Goal: Task Accomplishment & Management: Use online tool/utility

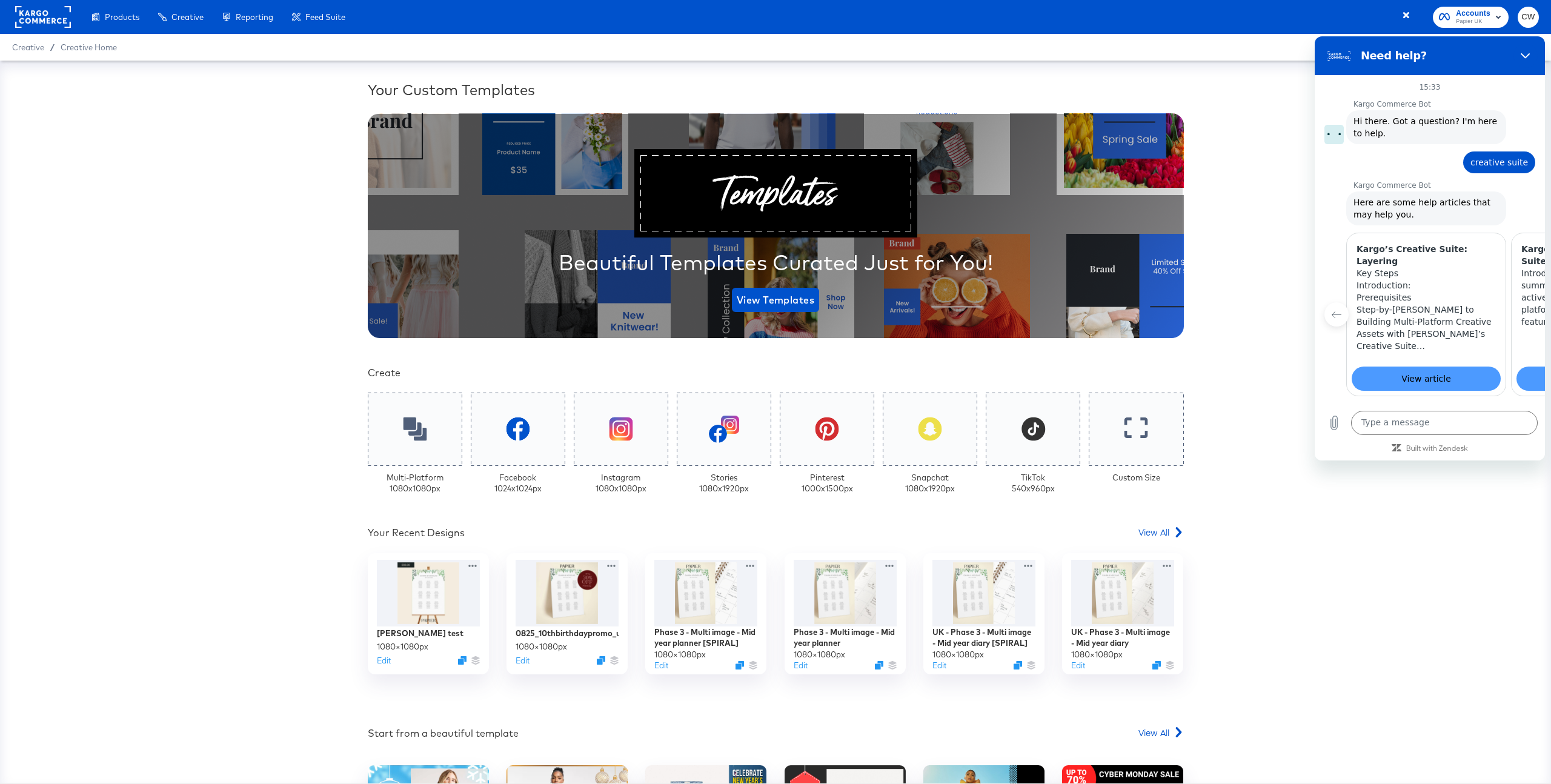
scroll to position [0, 160]
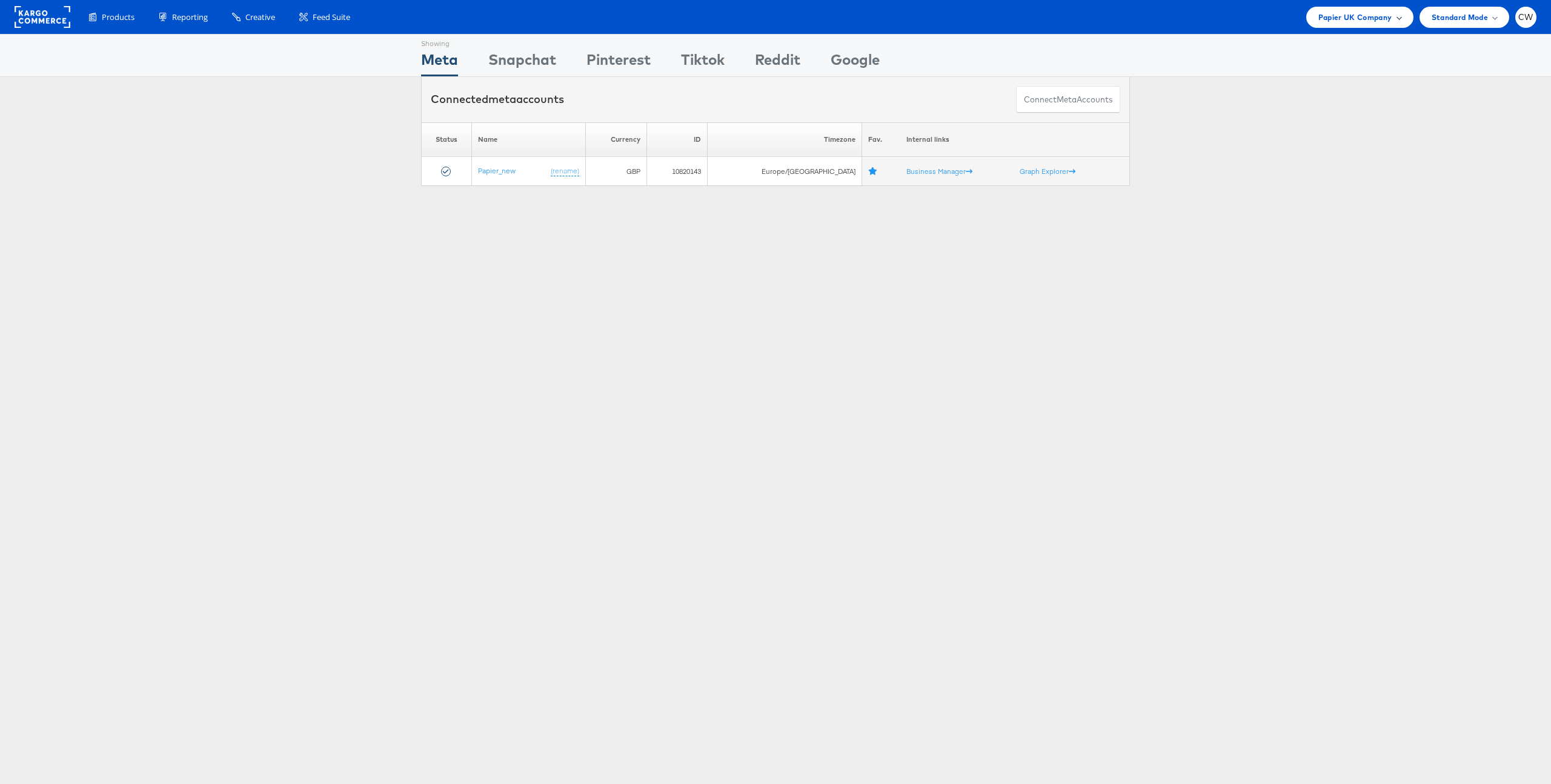
click at [1383, 26] on div "Papier UK Company" at bounding box center [1360, 17] width 107 height 21
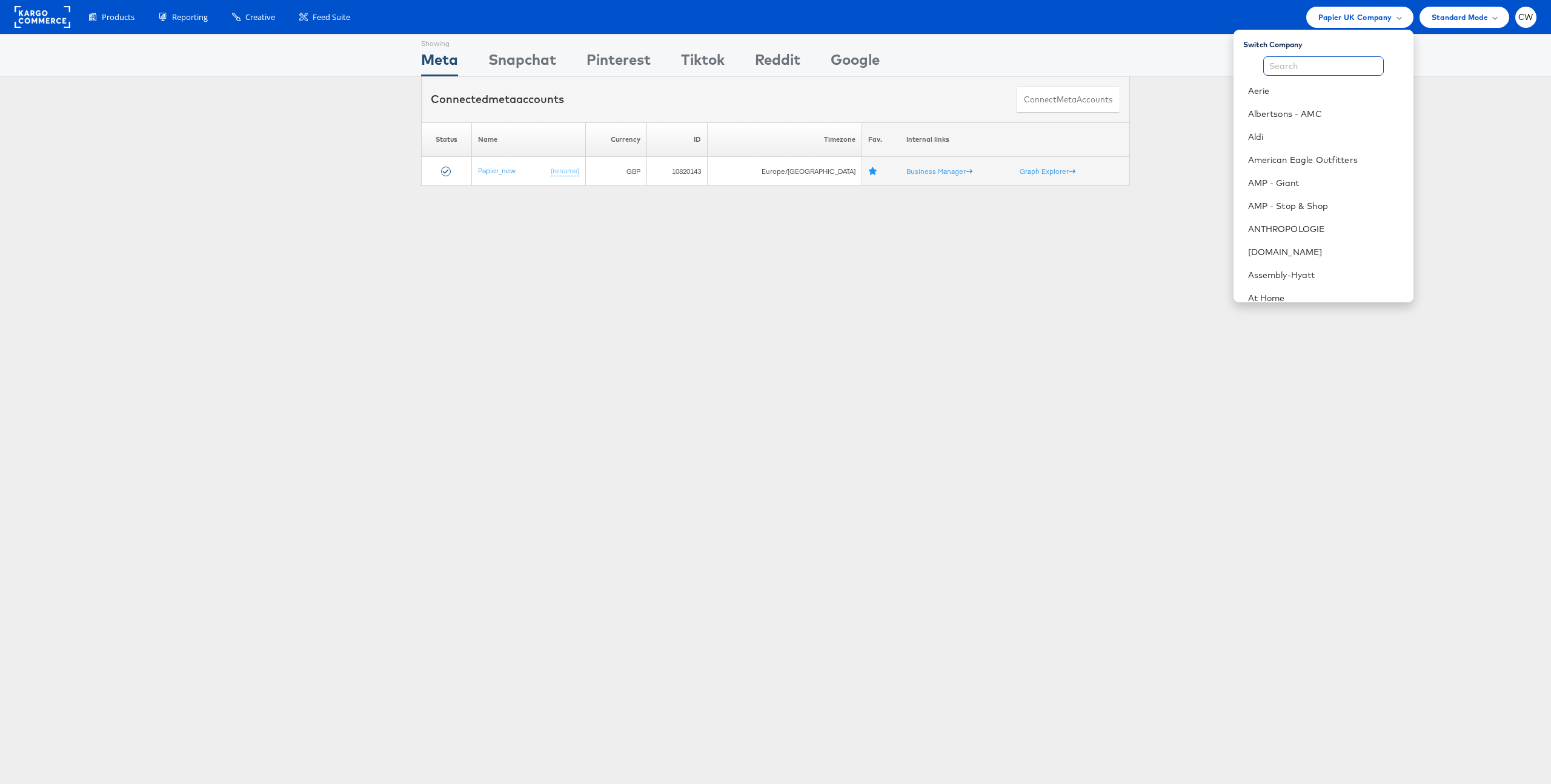
click at [1323, 64] on input "text" at bounding box center [1324, 66] width 121 height 20
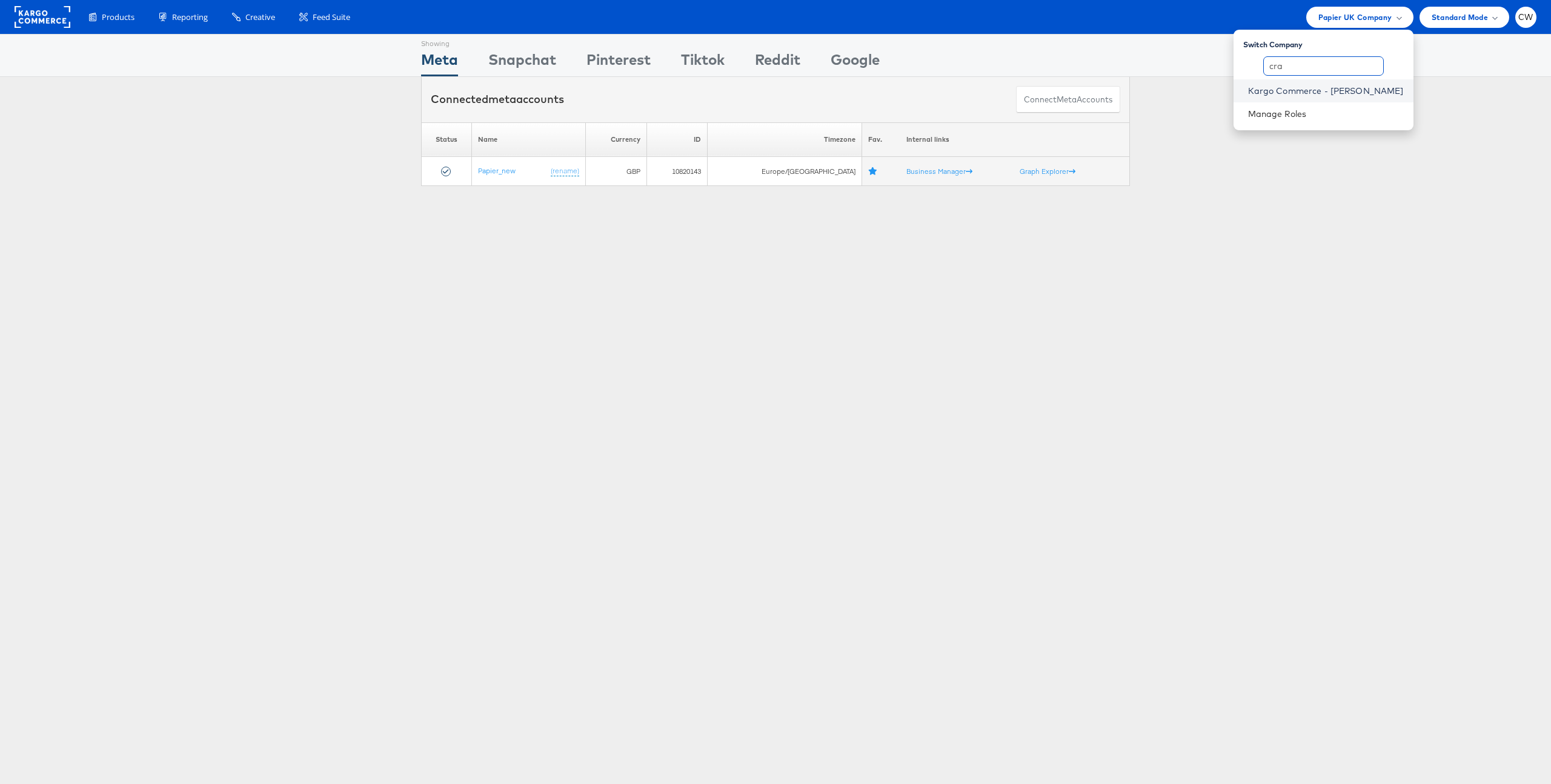
type input "cra"
click at [1357, 86] on link "Kargo Commerce - Craig Wilmott" at bounding box center [1326, 91] width 156 height 12
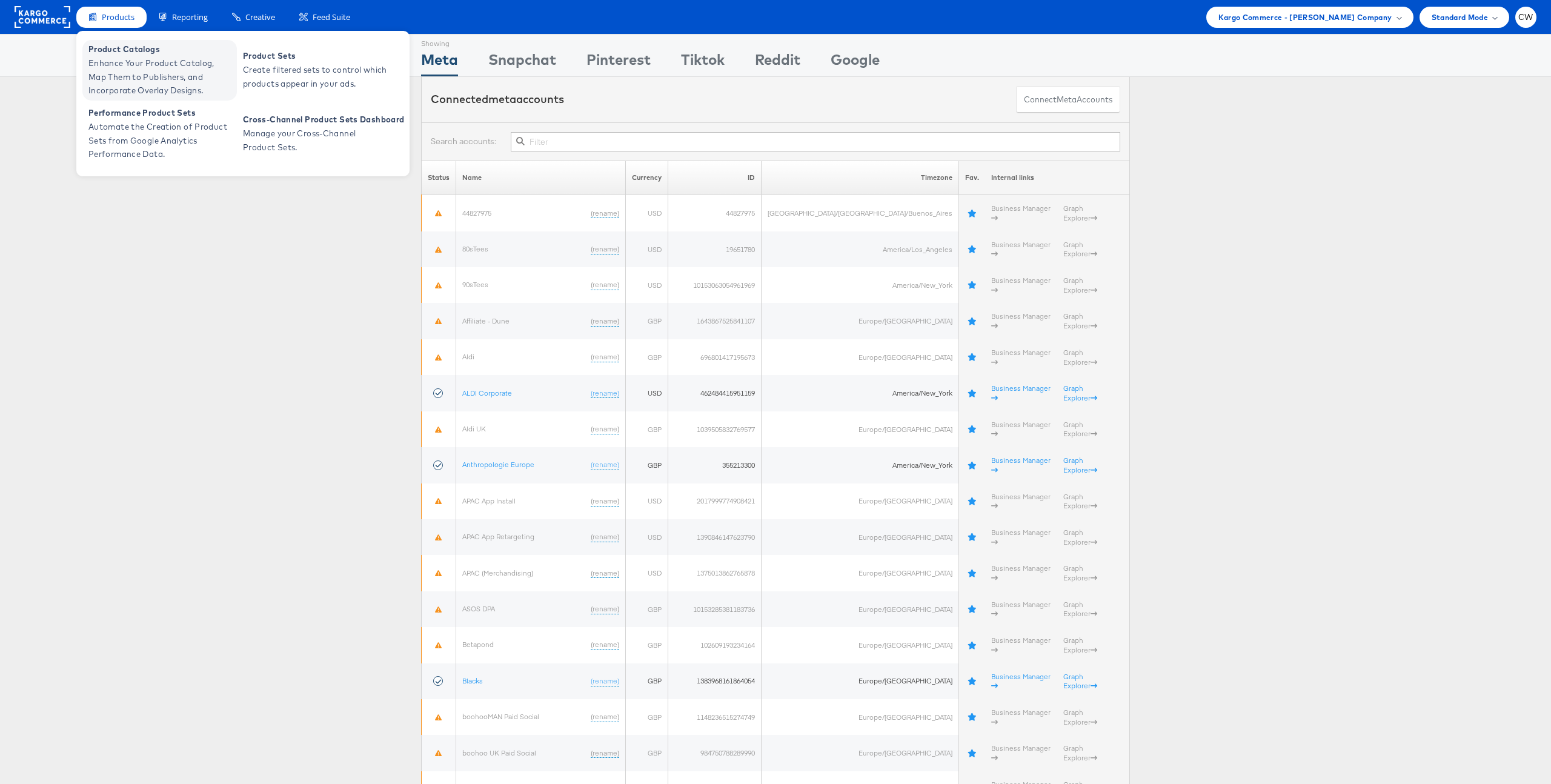
click at [131, 59] on span "Enhance Your Product Catalog, Map Them to Publishers, and Incorporate Overlay D…" at bounding box center [161, 77] width 145 height 41
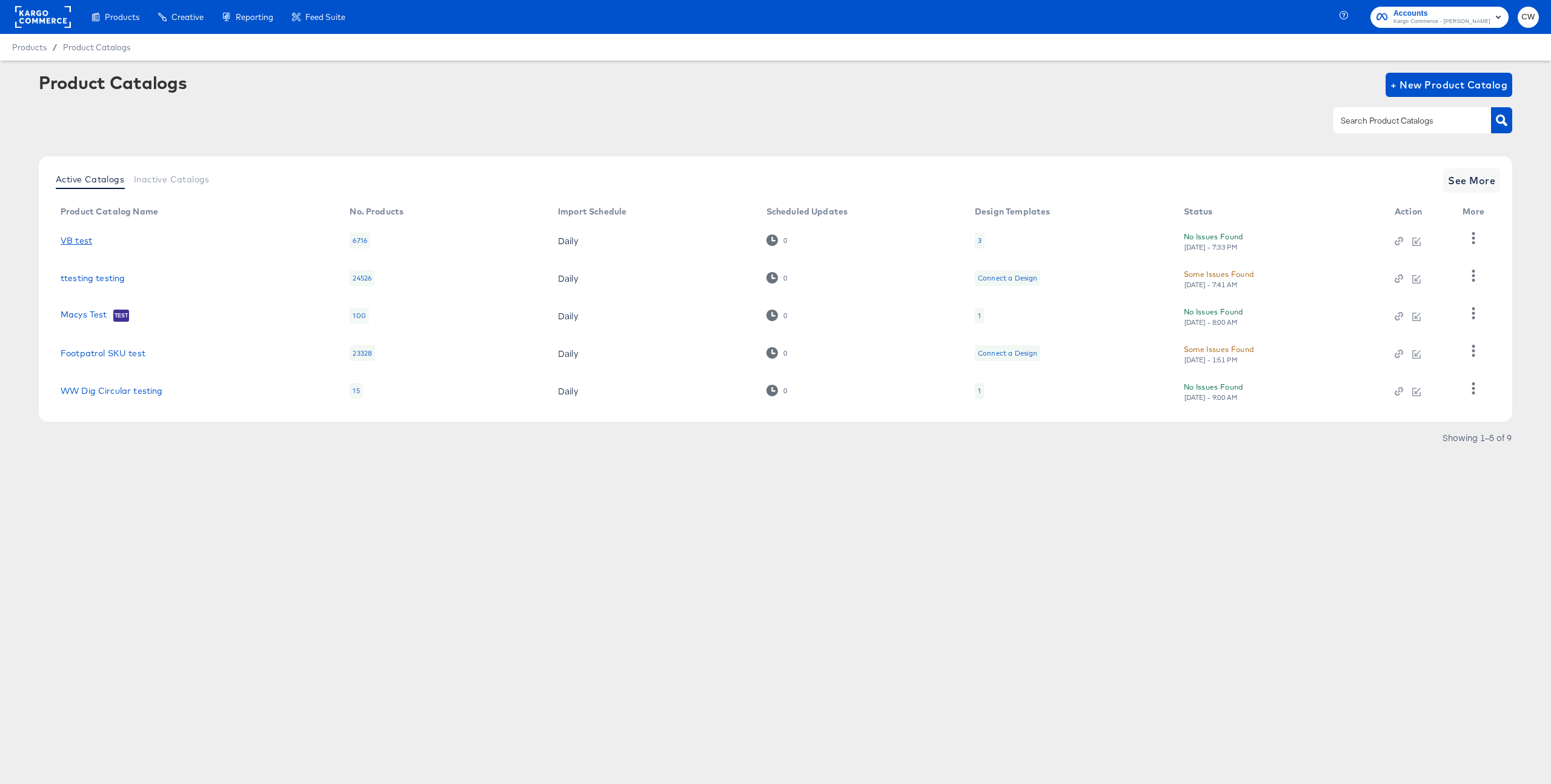
click at [77, 244] on link "VB test" at bounding box center [77, 240] width 31 height 10
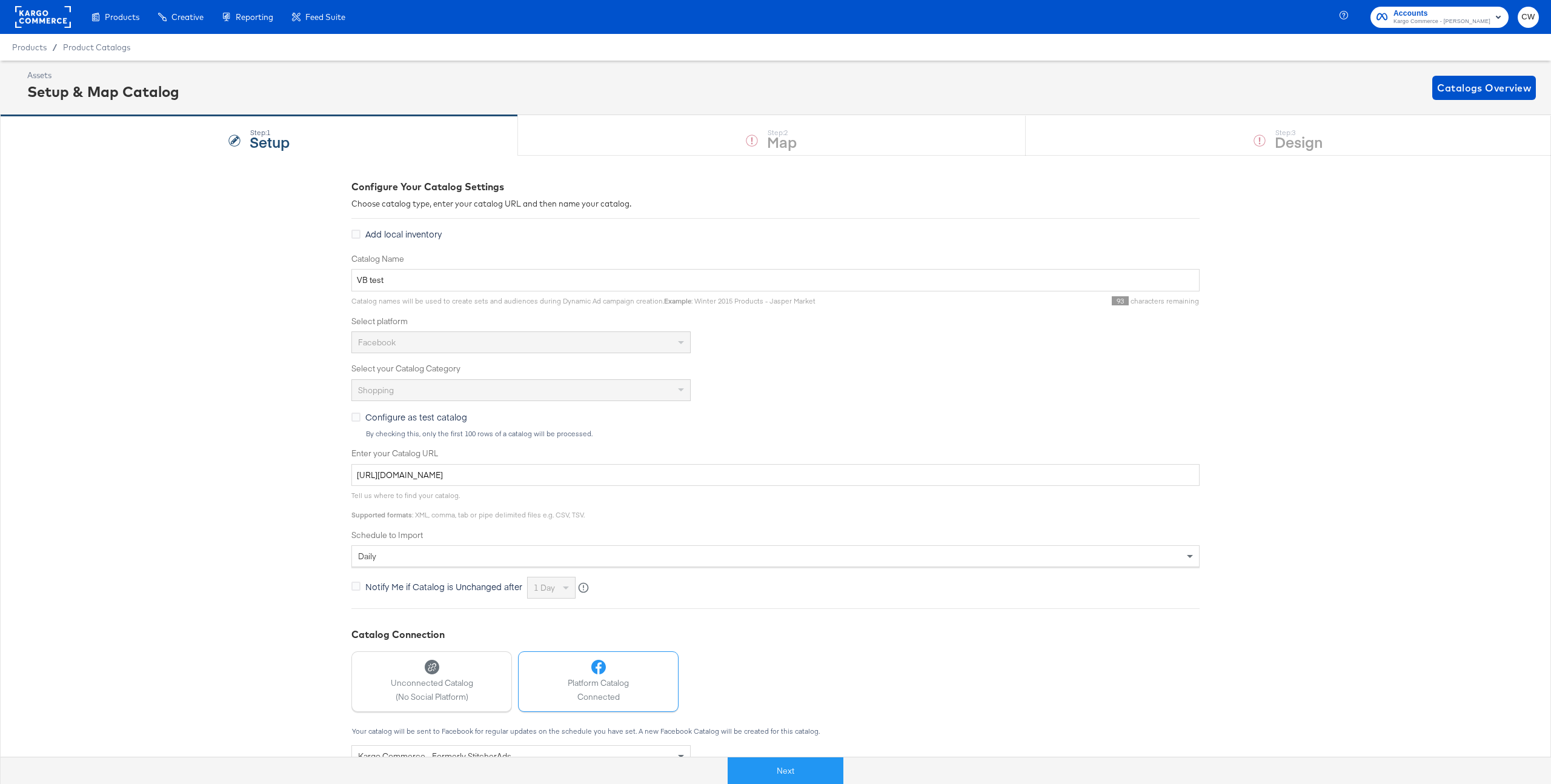
scroll to position [14, 0]
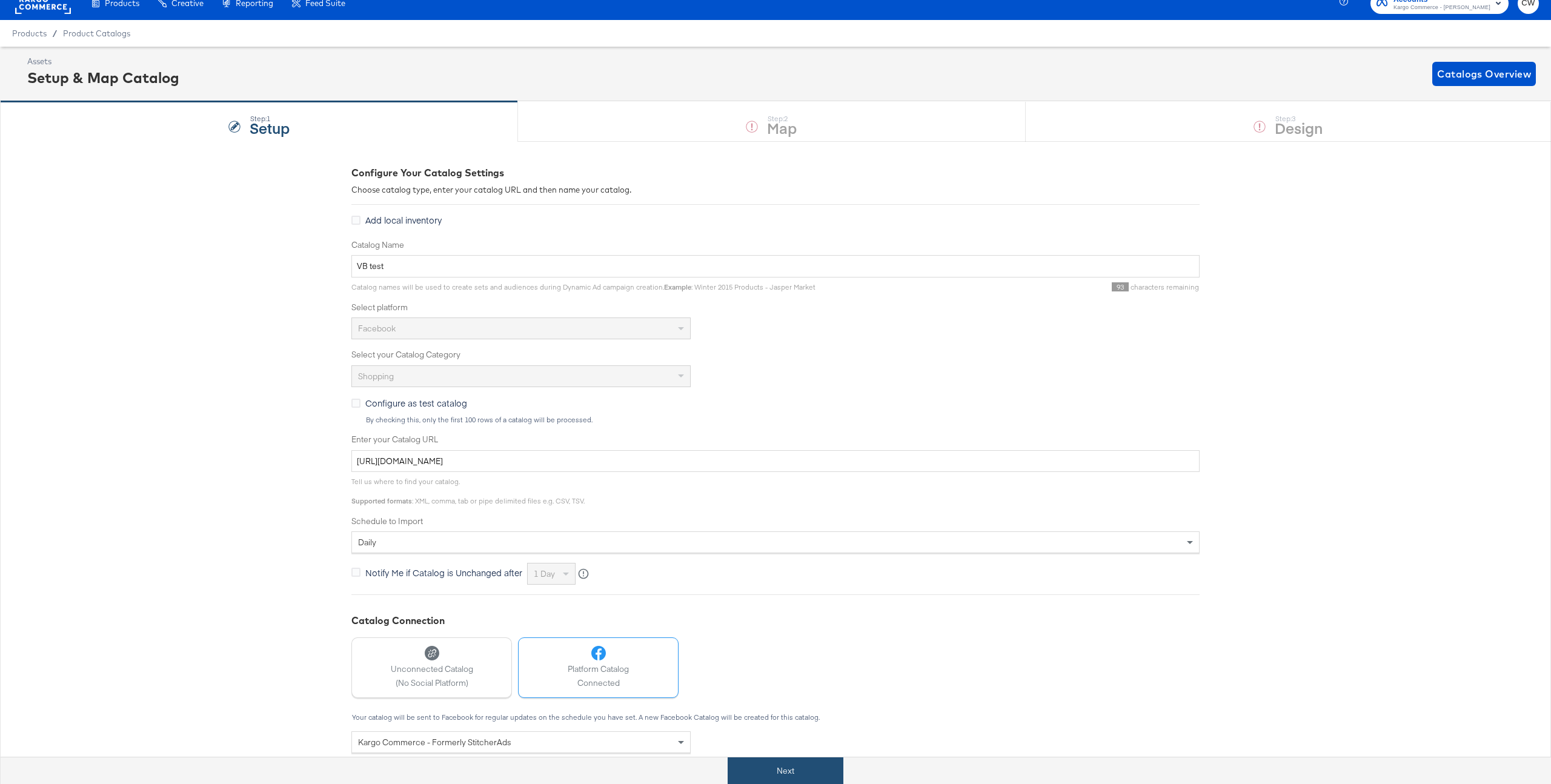
click at [796, 767] on button "Next" at bounding box center [785, 771] width 116 height 28
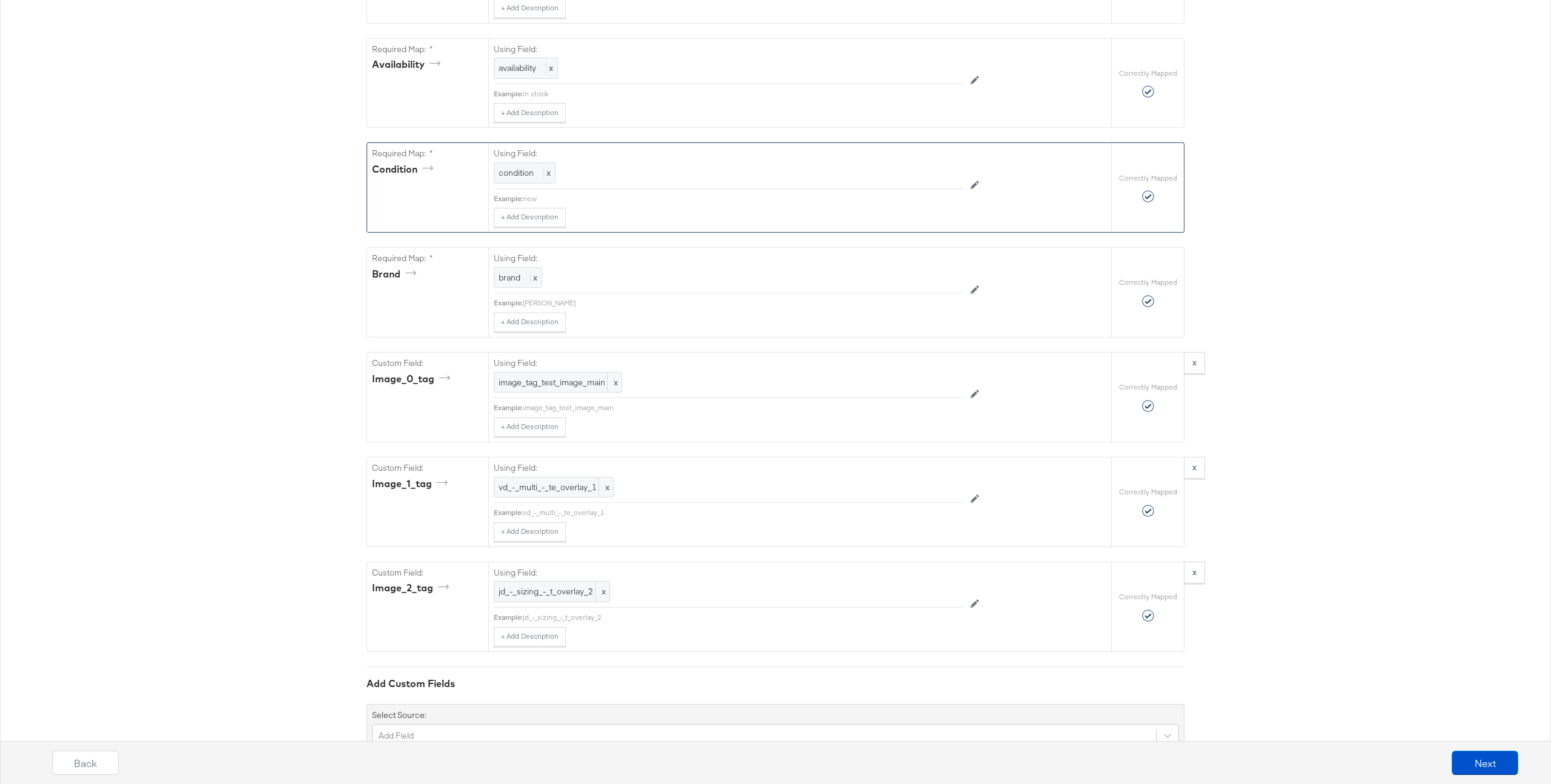
scroll to position [919, 0]
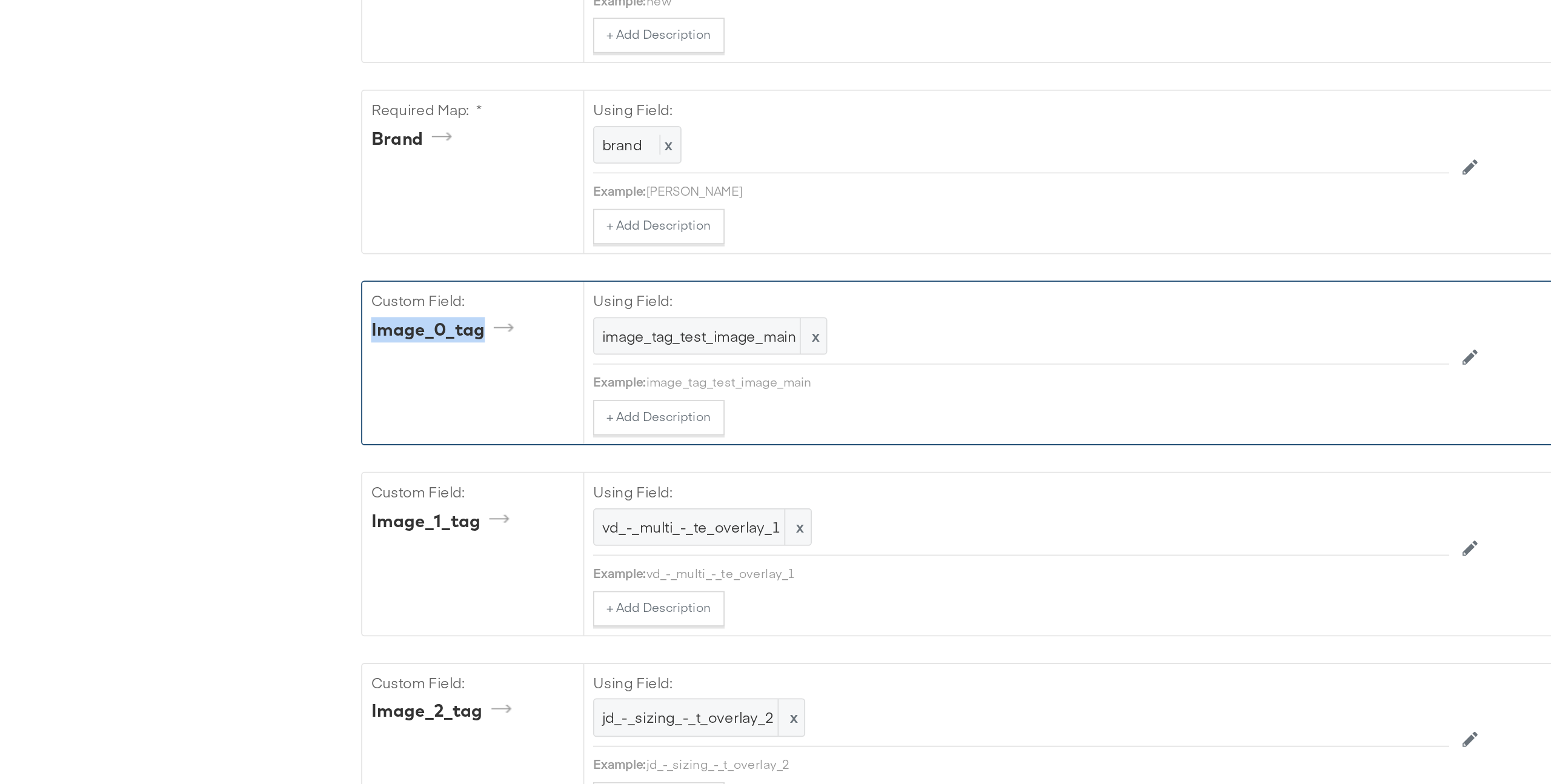
drag, startPoint x: 370, startPoint y: 332, endPoint x: 447, endPoint y: 333, distance: 77.0
click at [447, 333] on div "Custom Field: image_0_tag" at bounding box center [428, 349] width 121 height 89
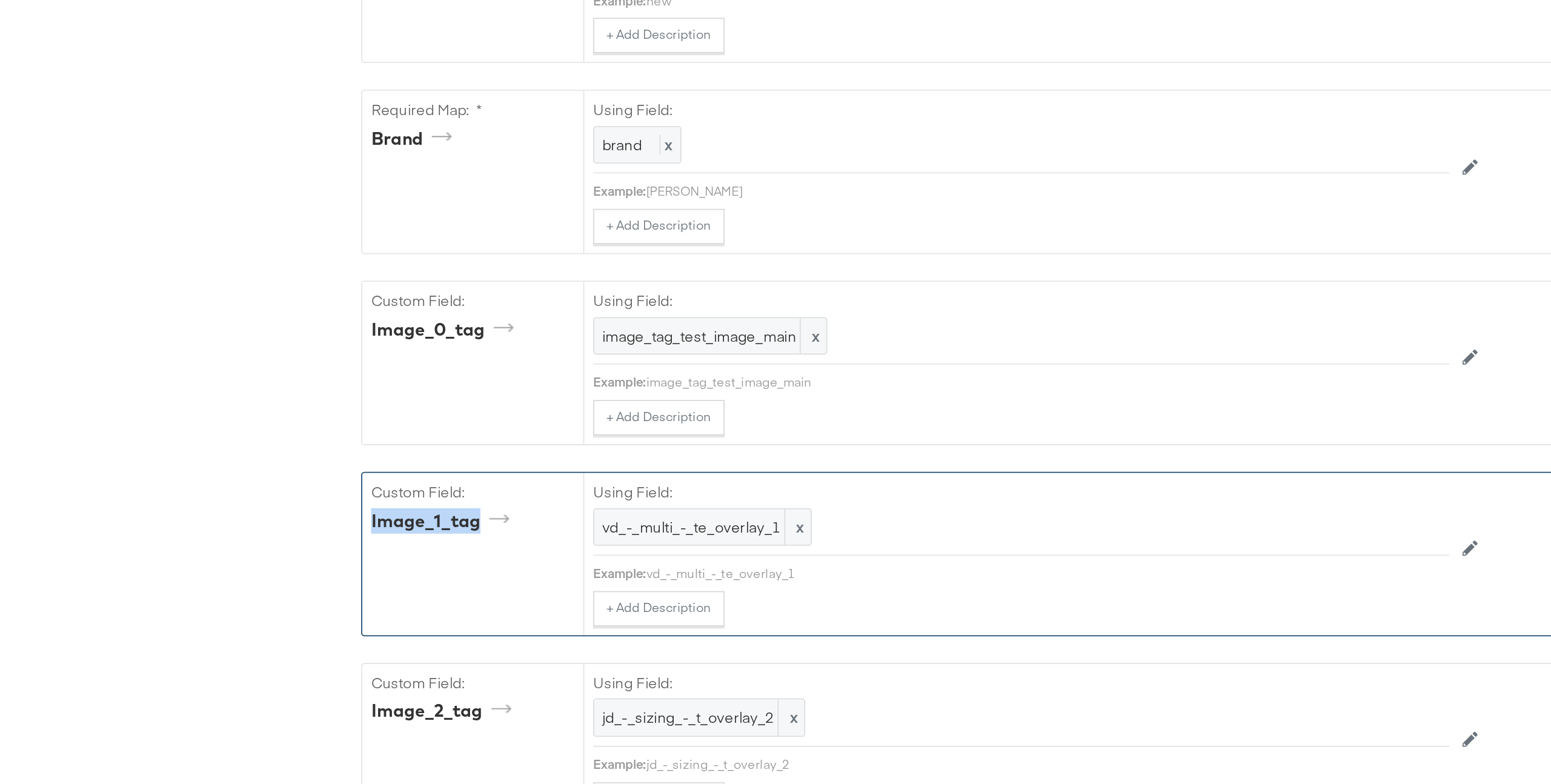
drag, startPoint x: 372, startPoint y: 441, endPoint x: 457, endPoint y: 441, distance: 85.0
click at [457, 441] on div "image_1_tag" at bounding box center [428, 438] width 111 height 19
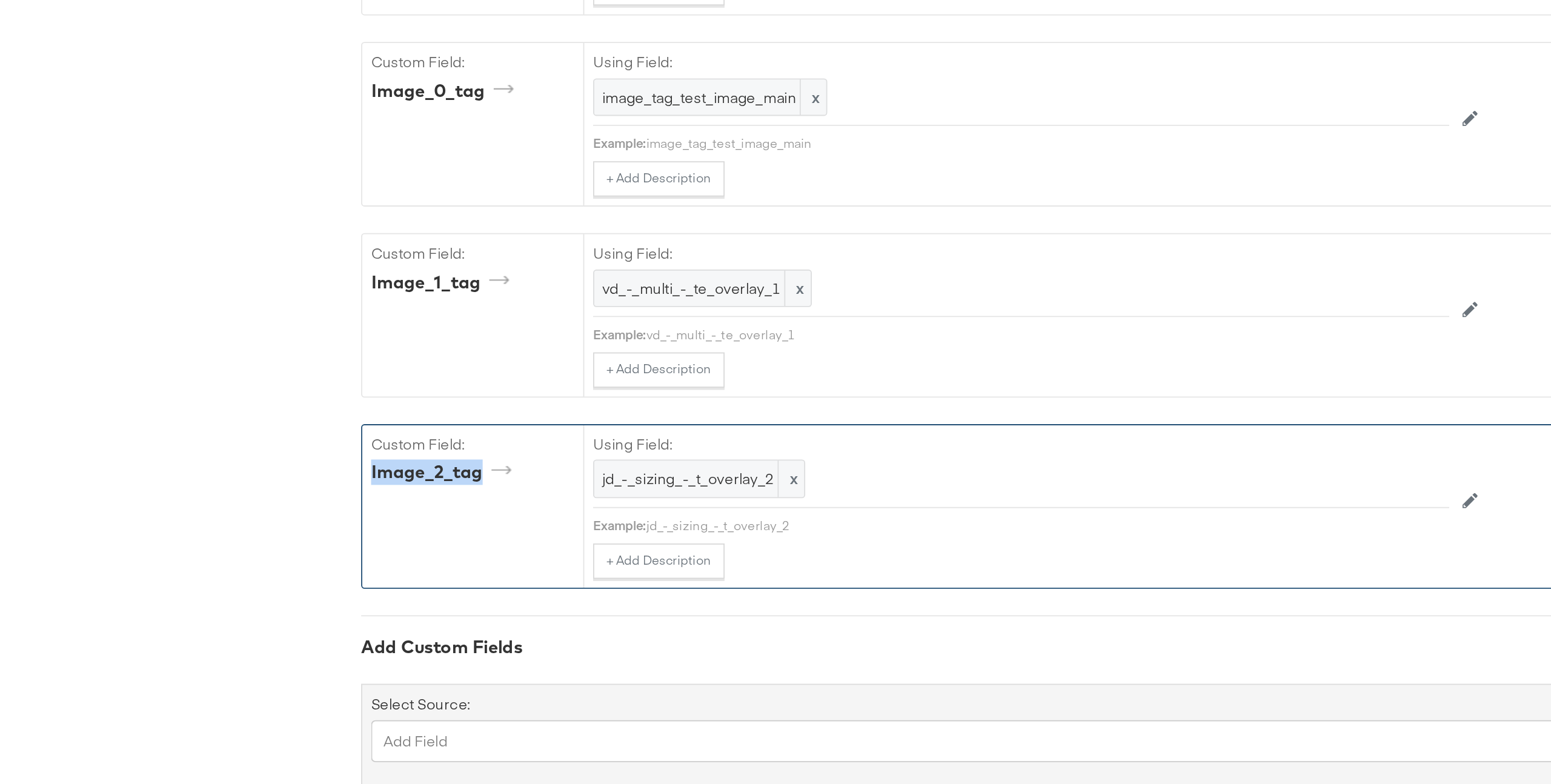
drag, startPoint x: 370, startPoint y: 537, endPoint x: 441, endPoint y: 539, distance: 71.0
click at [441, 539] on div "Custom Field: image_2_tag" at bounding box center [428, 559] width 121 height 89
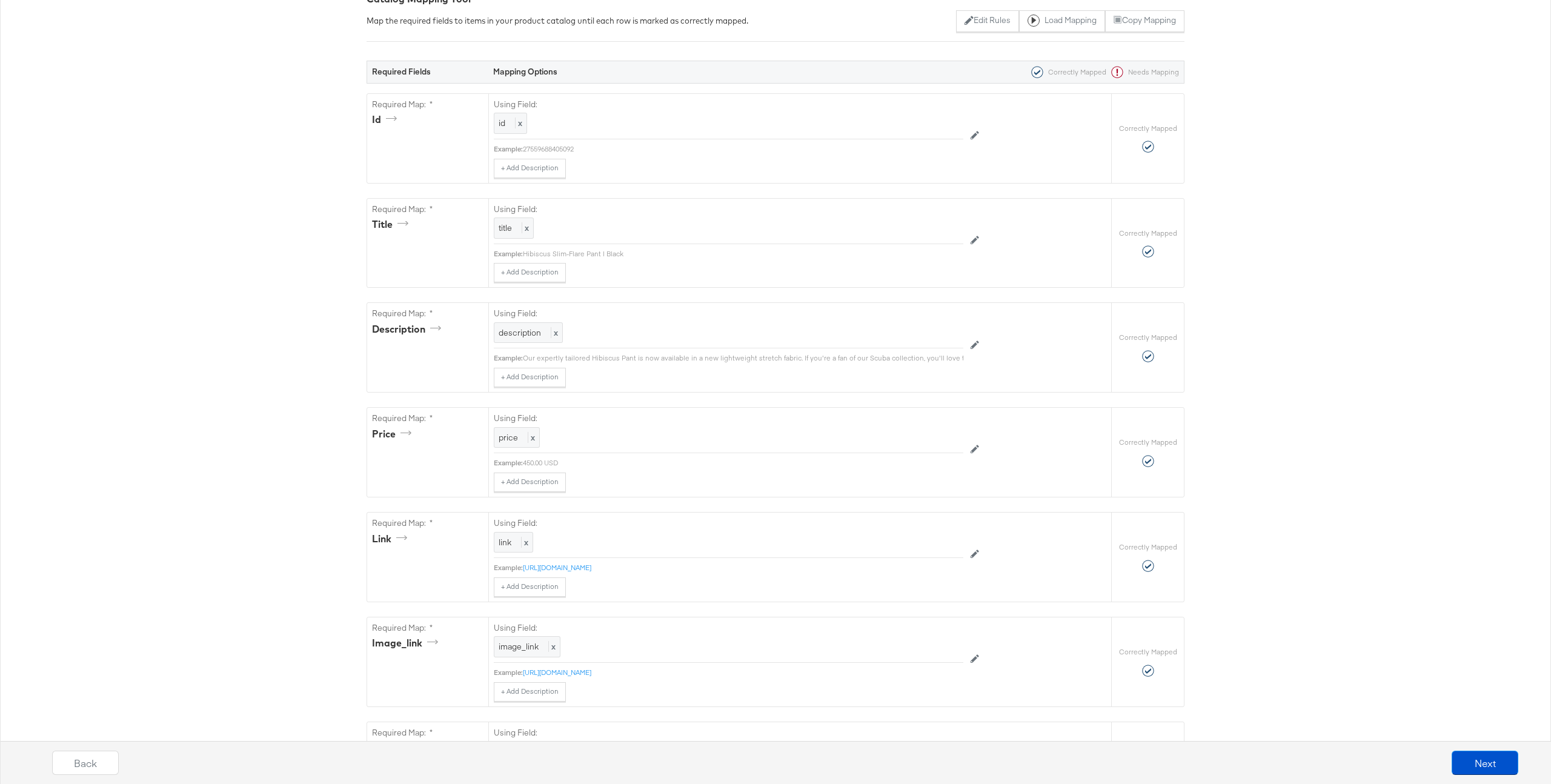
scroll to position [0, 0]
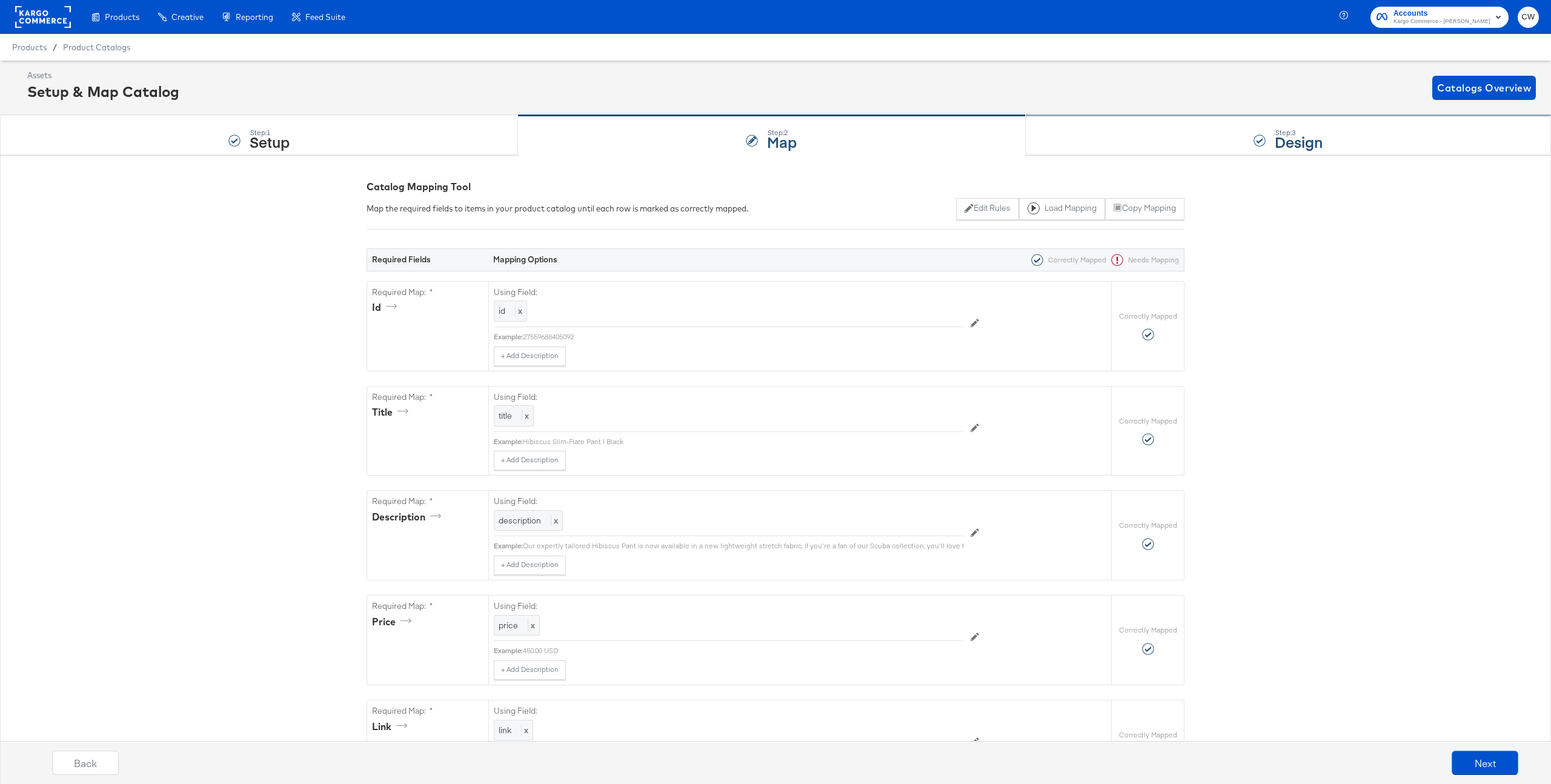
click at [1216, 132] on div "Step: 3 Design" at bounding box center [1288, 136] width 525 height 40
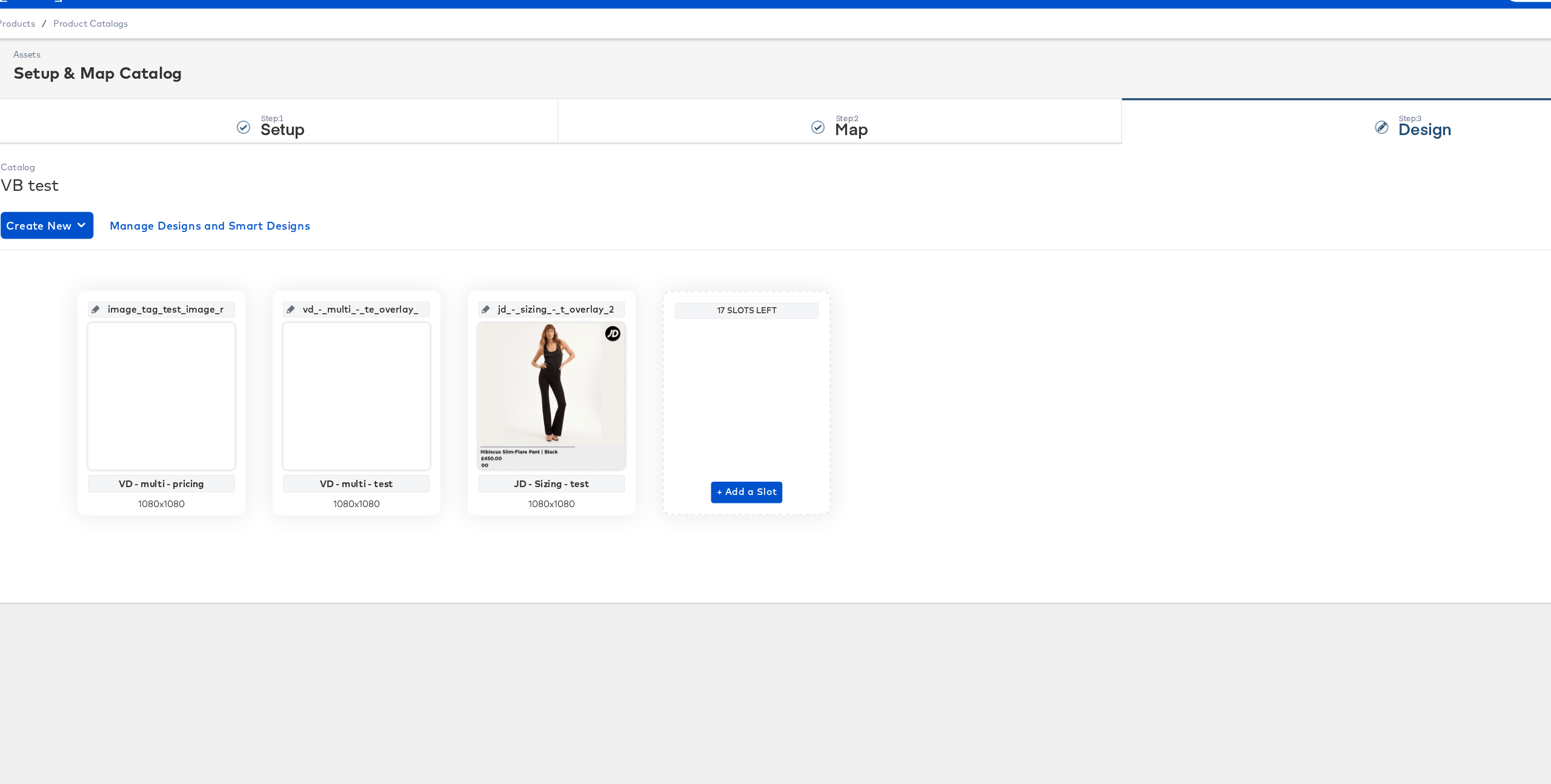
scroll to position [0, 12]
drag, startPoint x: 292, startPoint y: 302, endPoint x: 397, endPoint y: 303, distance: 105.0
click at [397, 303] on div "vd_-_multi_-_te_overlay_1" at bounding box center [337, 305] width 132 height 14
click at [362, 303] on input "vd_-_multi_-_te_overlay_1" at bounding box center [339, 300] width 119 height 33
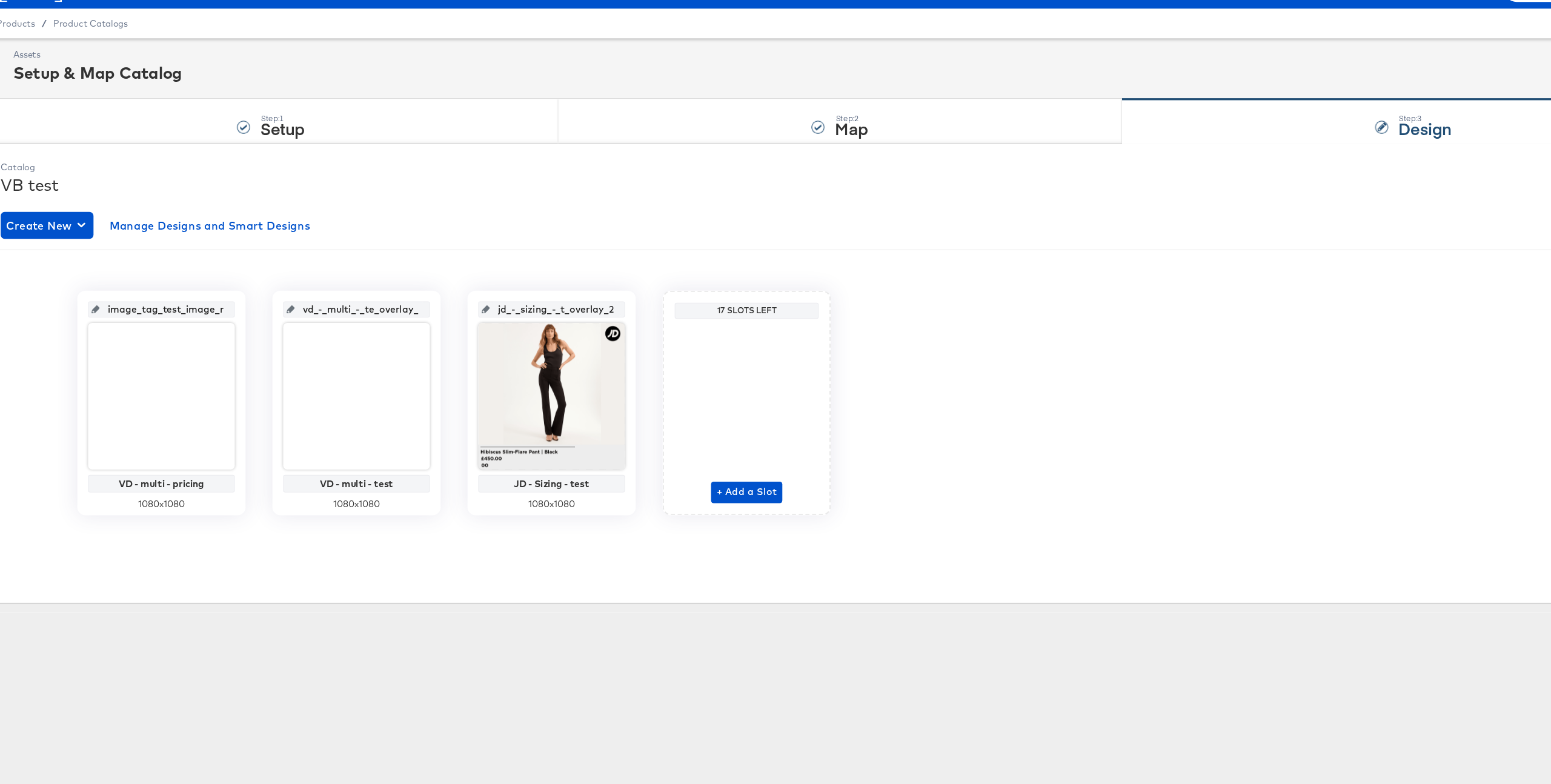
scroll to position [0, 9]
drag, startPoint x: 470, startPoint y: 305, endPoint x: 586, endPoint y: 308, distance: 116.0
click at [586, 308] on div "jd_-_sizing_-_t_overlay_2 JD - Sizing - test 1080 x 1080" at bounding box center [512, 388] width 151 height 202
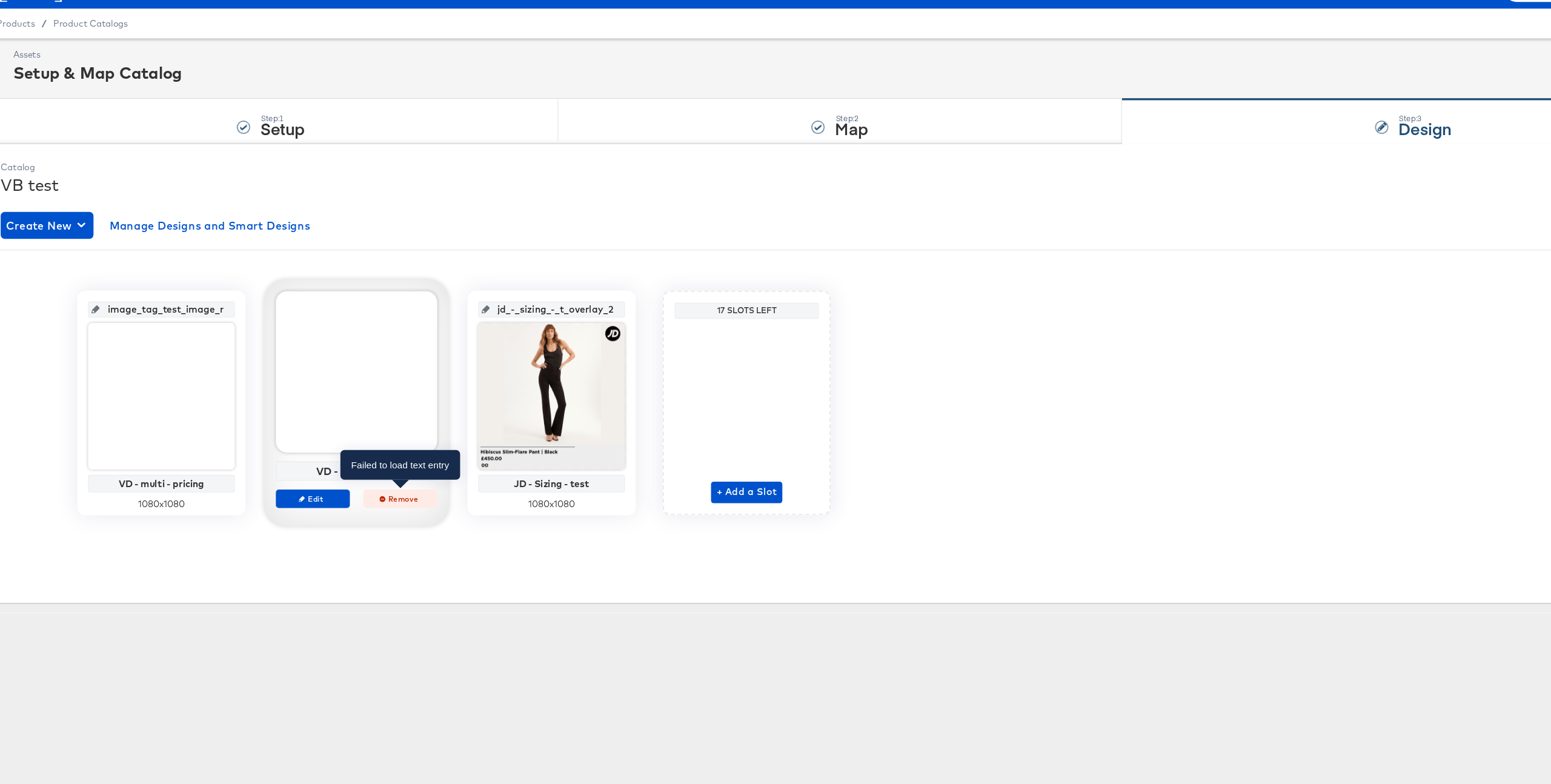
scroll to position [0, 0]
click at [373, 473] on span "Remove" at bounding box center [375, 475] width 56 height 9
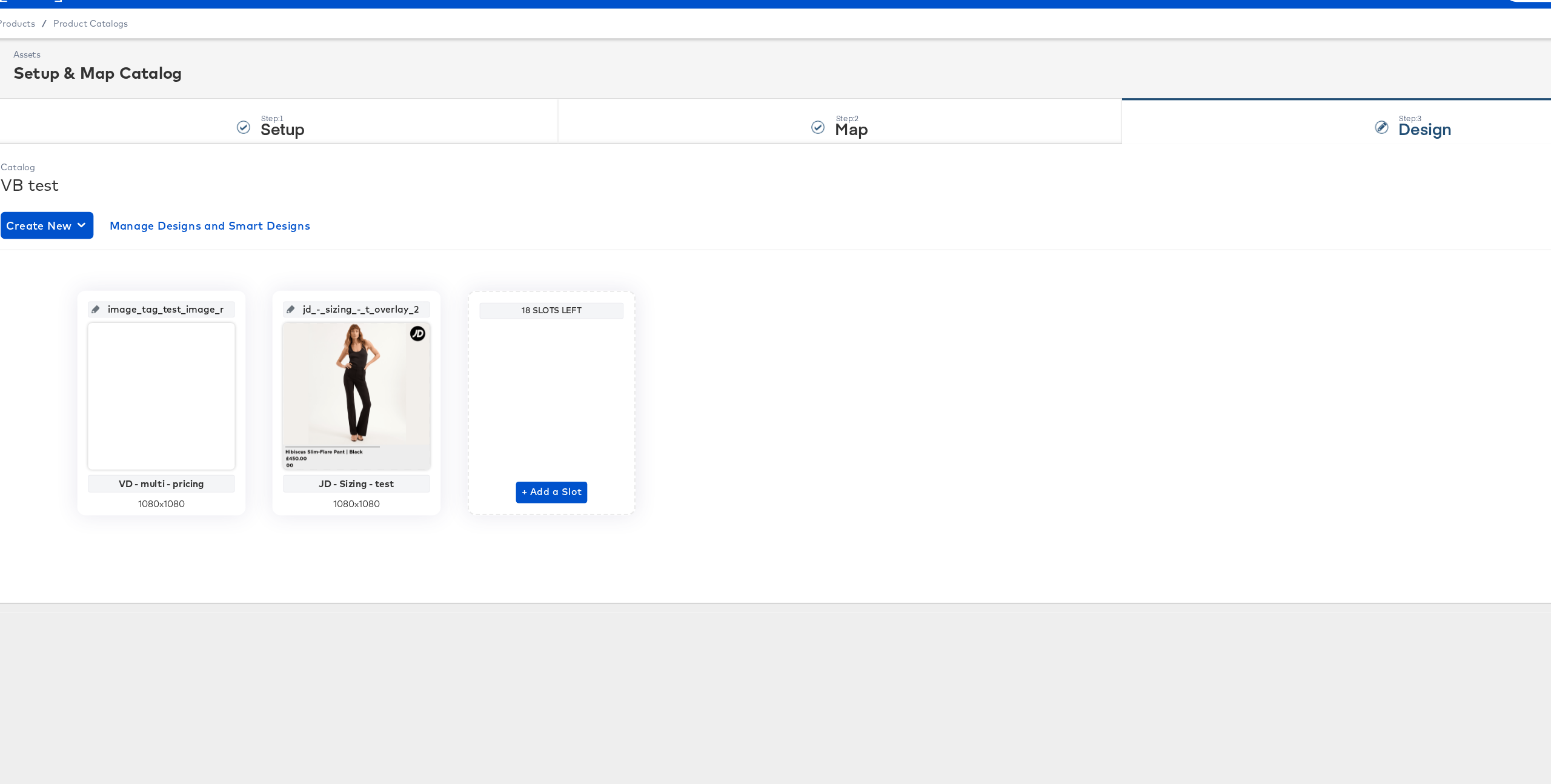
scroll to position [0, 9]
drag, startPoint x: 291, startPoint y: 305, endPoint x: 417, endPoint y: 303, distance: 126.0
click at [417, 303] on div "image_tag_test_image_main VD - multi - pricing 1080 x 1080 jd_-_sizing_-_t_over…" at bounding box center [776, 388] width 1538 height 202
click at [527, 470] on span "+ Add a Slot" at bounding box center [512, 469] width 54 height 15
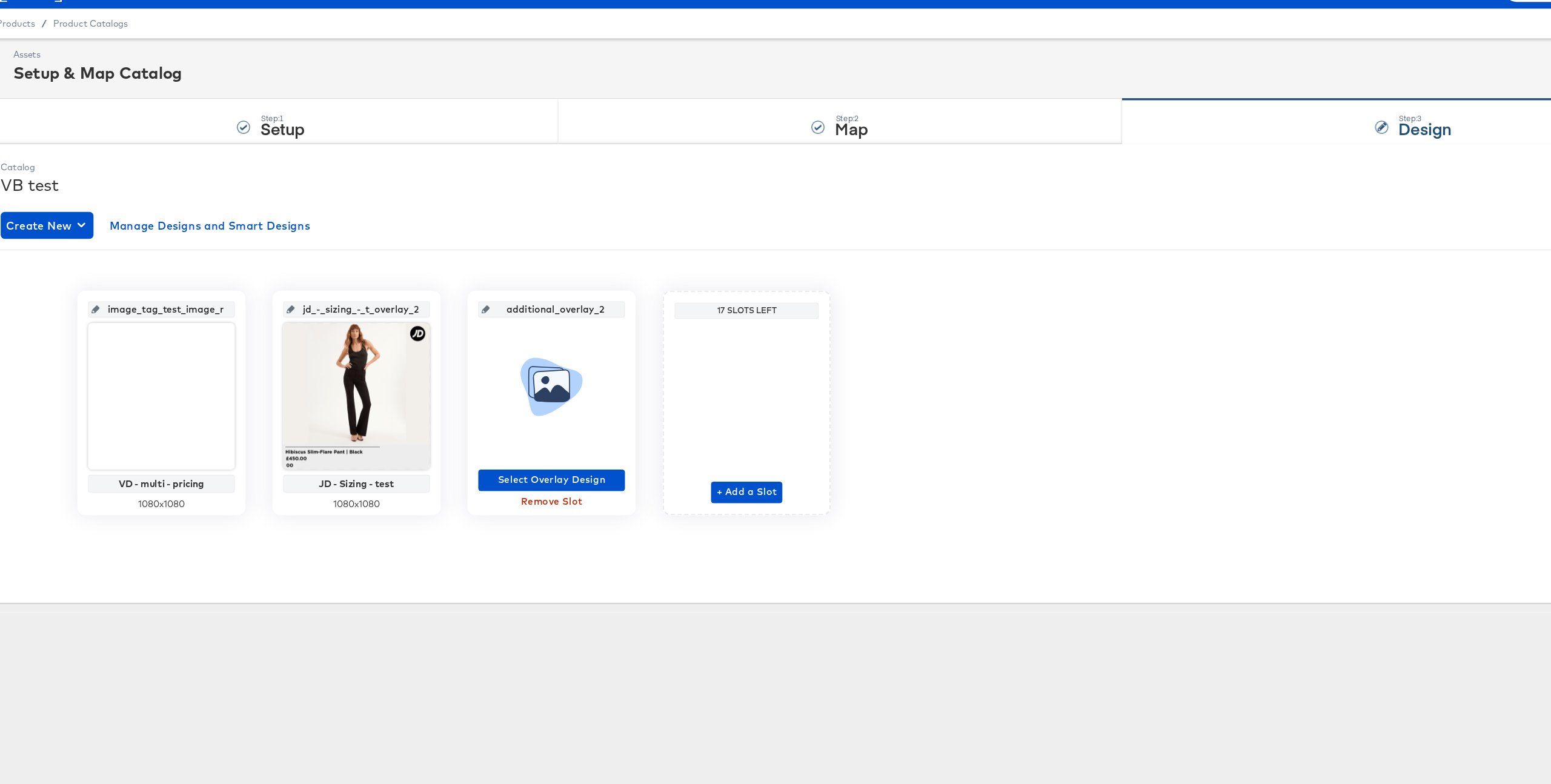
drag, startPoint x: 466, startPoint y: 303, endPoint x: 572, endPoint y: 311, distance: 106.3
click at [572, 311] on div "additional_overlay_2" at bounding box center [512, 305] width 132 height 14
click at [536, 453] on span "Select Overlay Design" at bounding box center [512, 458] width 122 height 15
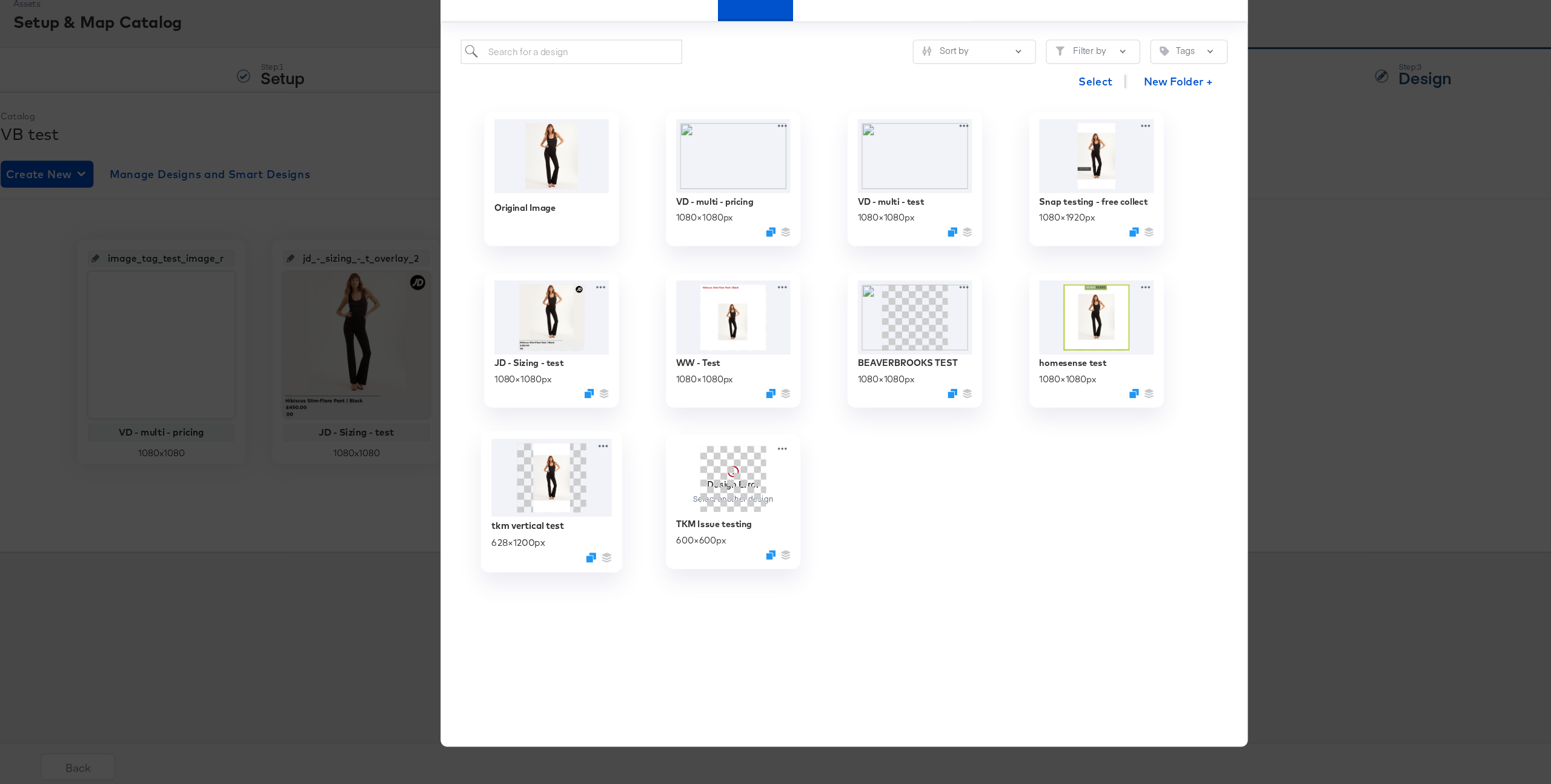
click at [521, 519] on img at bounding box center [512, 502] width 109 height 70
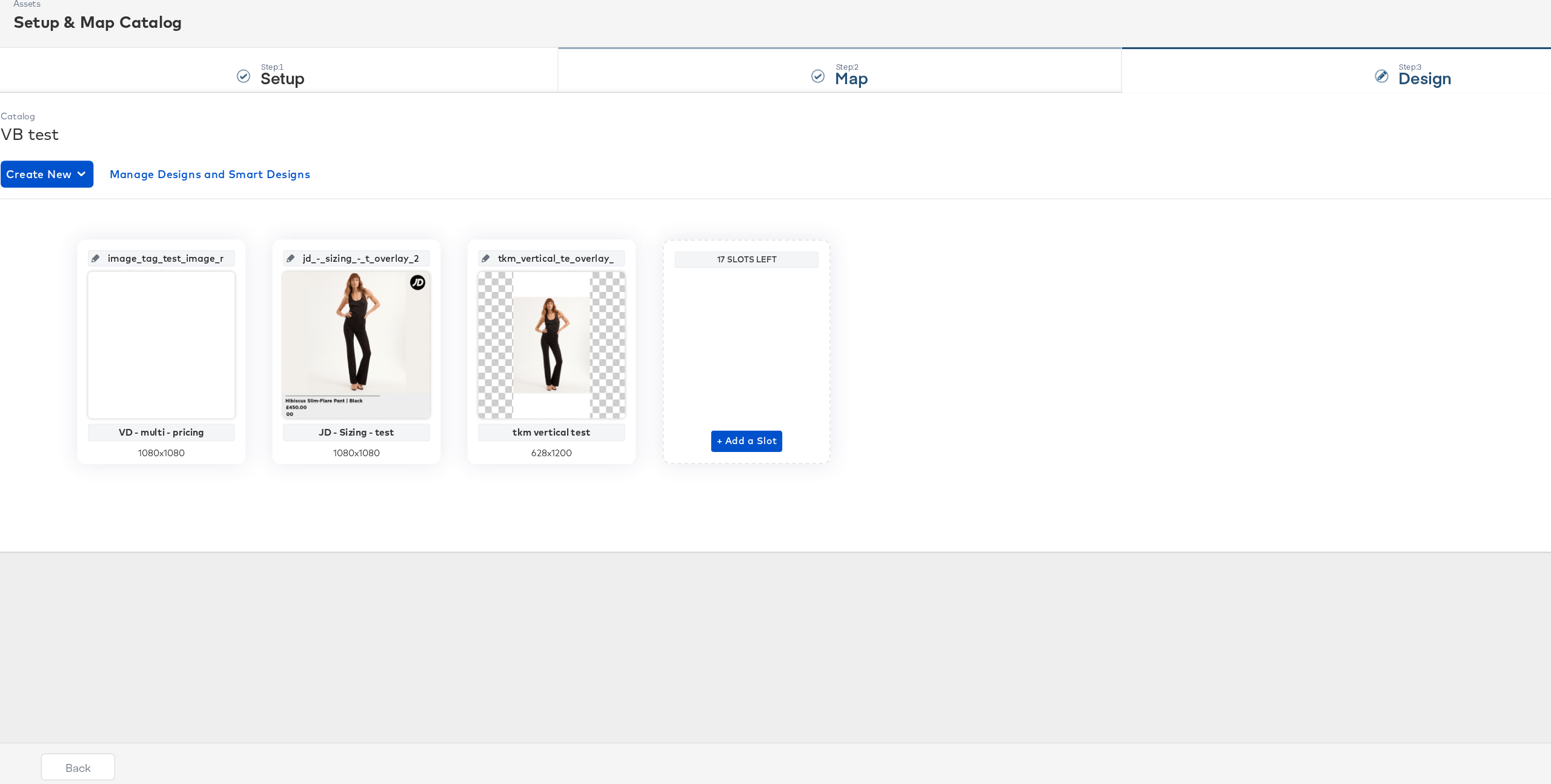
click at [789, 140] on strong "Map" at bounding box center [781, 141] width 29 height 20
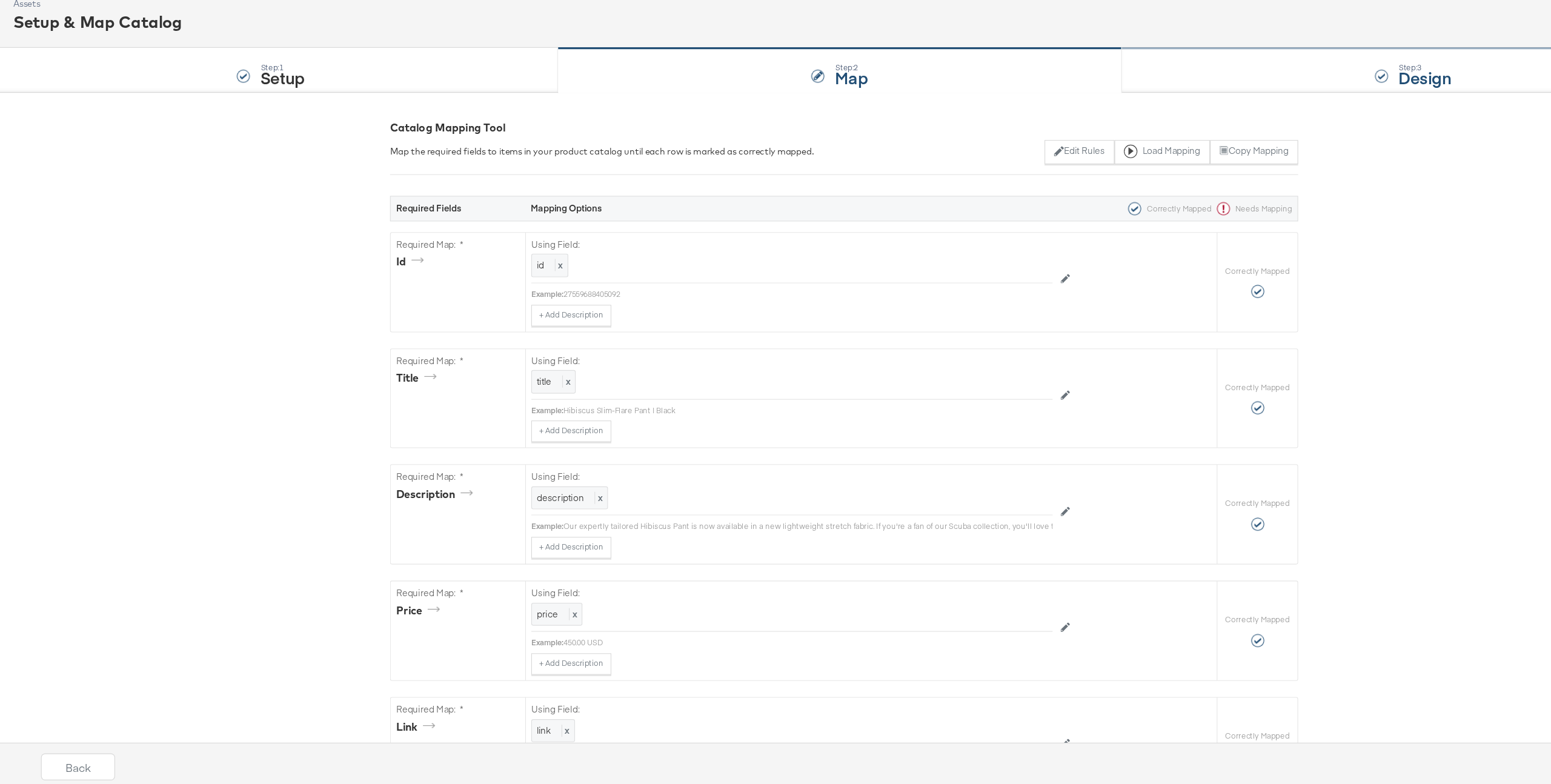
click at [1133, 147] on div "Step: 3 Design" at bounding box center [1288, 136] width 525 height 40
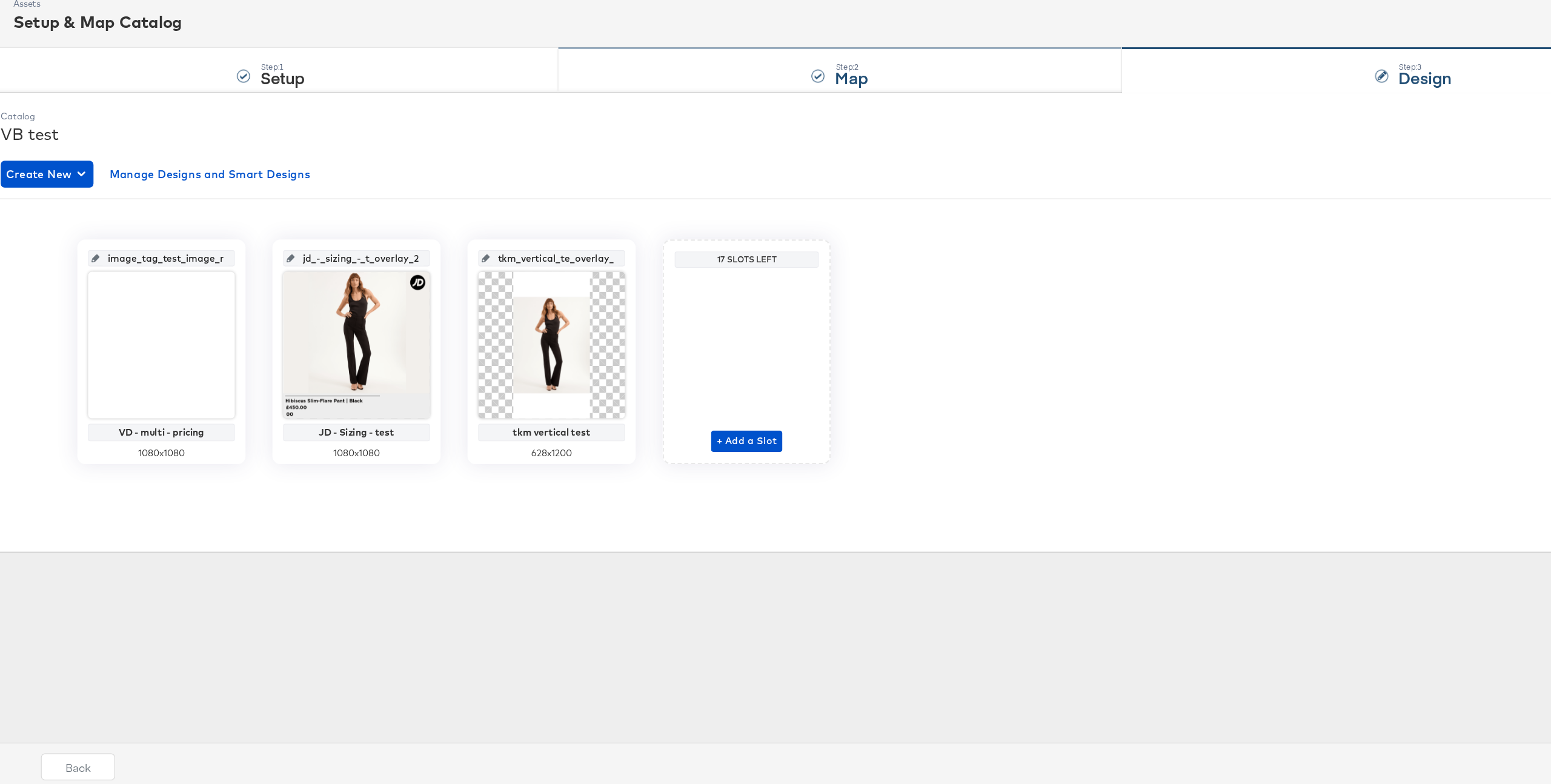
click at [837, 141] on div "Step: 2 Map" at bounding box center [772, 136] width 507 height 40
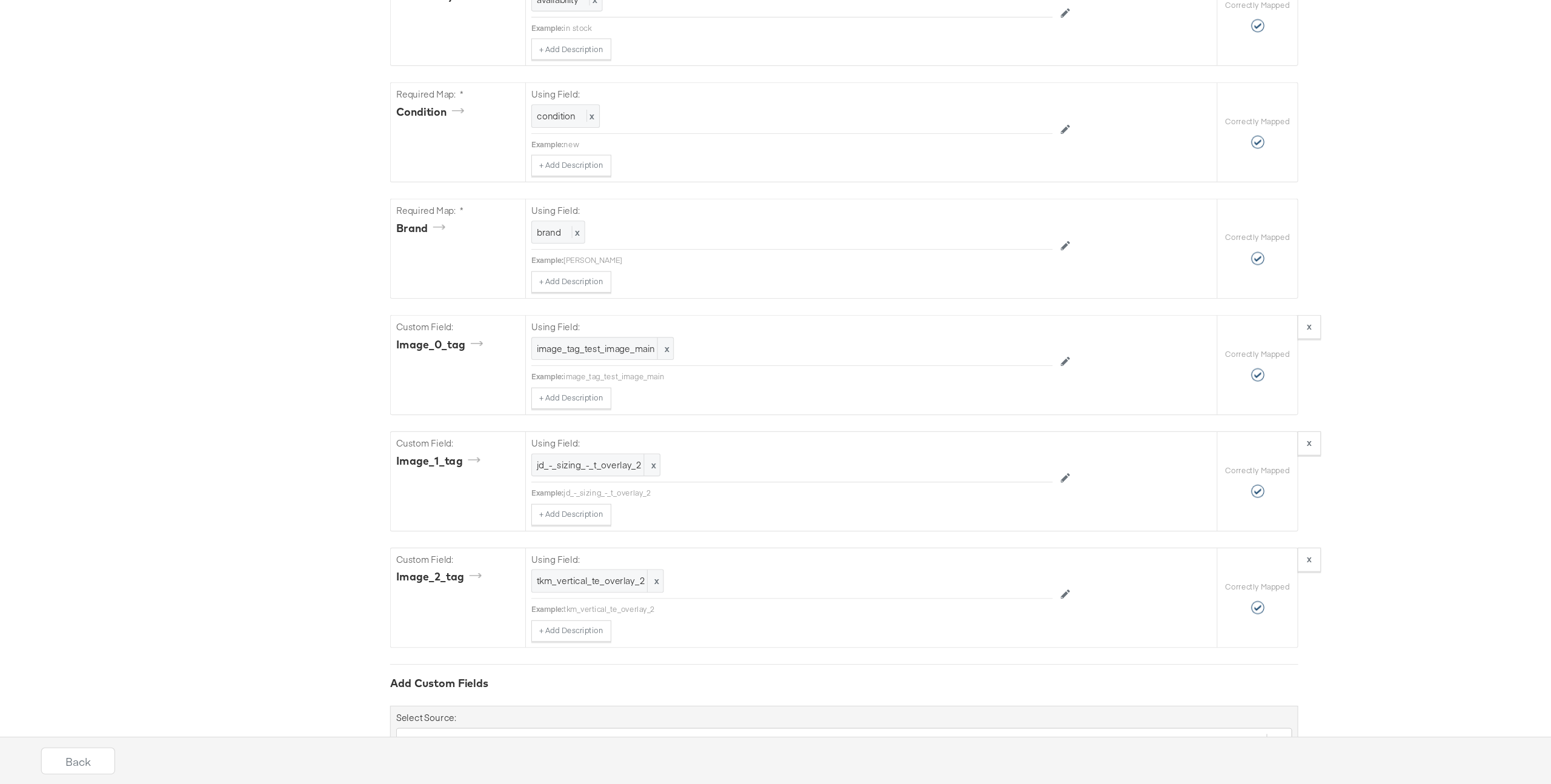
scroll to position [918, 0]
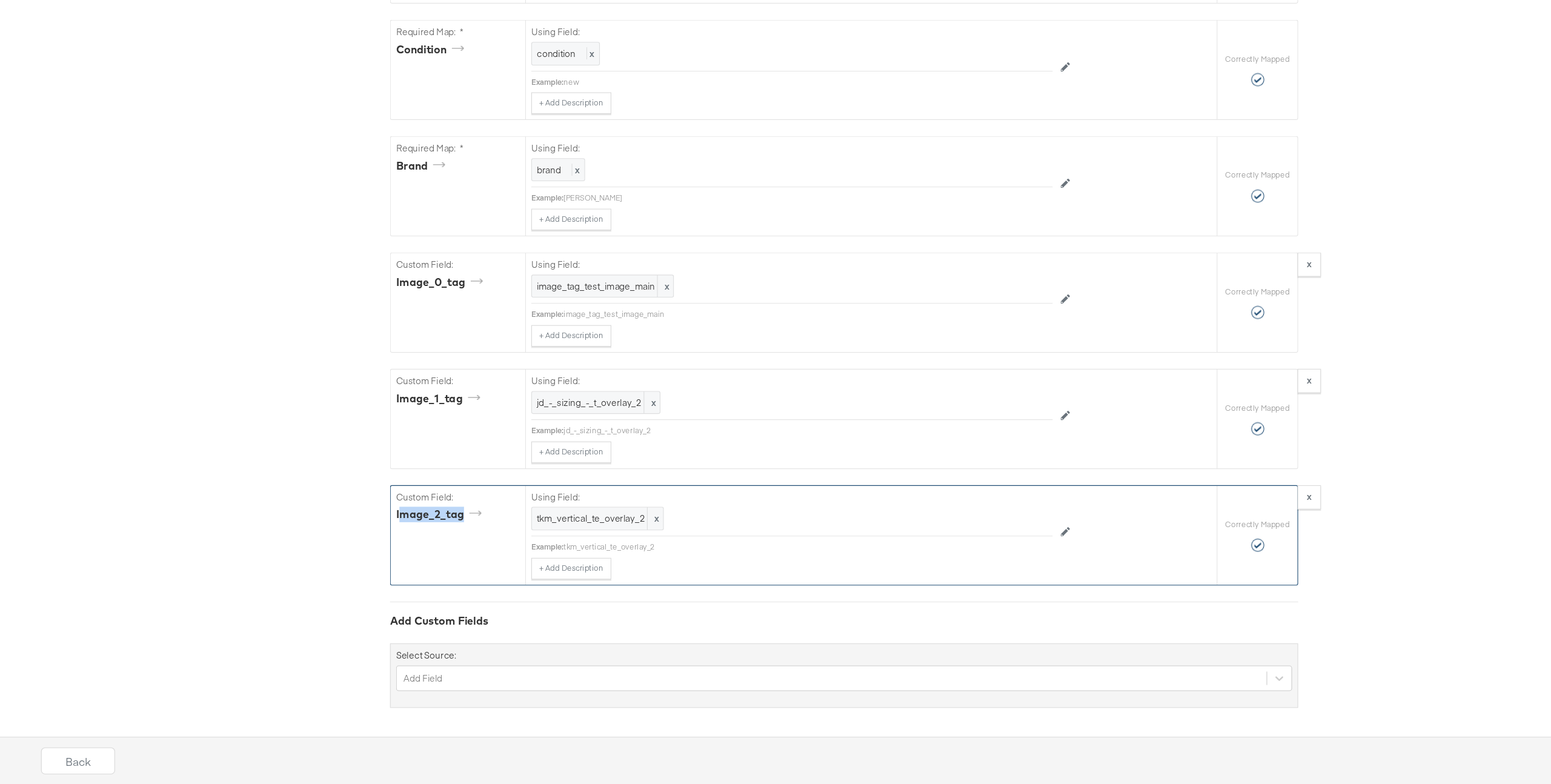
drag, startPoint x: 375, startPoint y: 542, endPoint x: 449, endPoint y: 544, distance: 74.0
click at [449, 544] on div "image_2_tag" at bounding box center [413, 540] width 81 height 14
click at [971, 554] on icon at bounding box center [975, 556] width 9 height 9
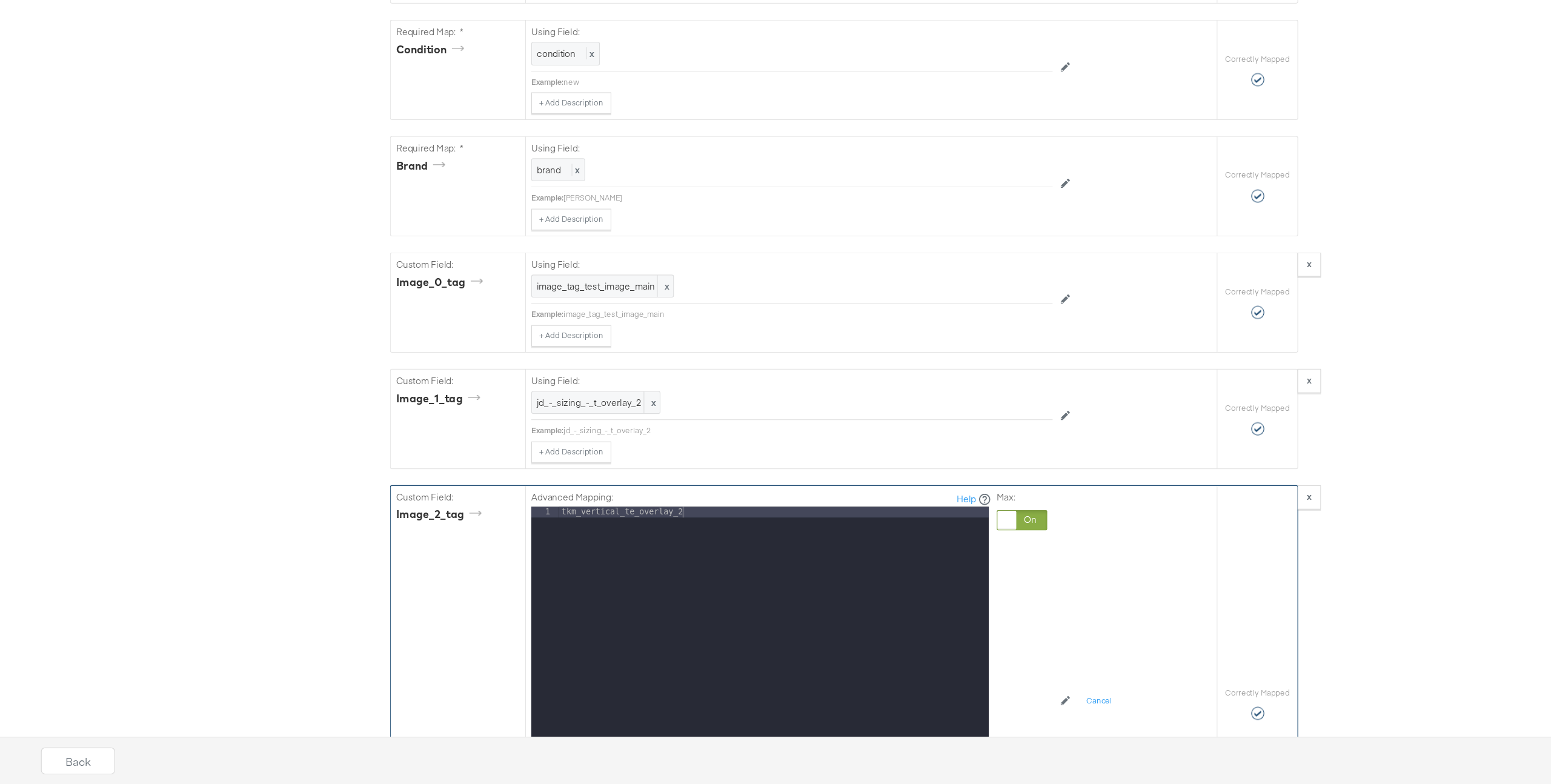
click at [759, 490] on div "Required Fields Mapping Options Correctly Mapped Needs Mapping Required Map: * …" at bounding box center [776, 164] width 818 height 1708
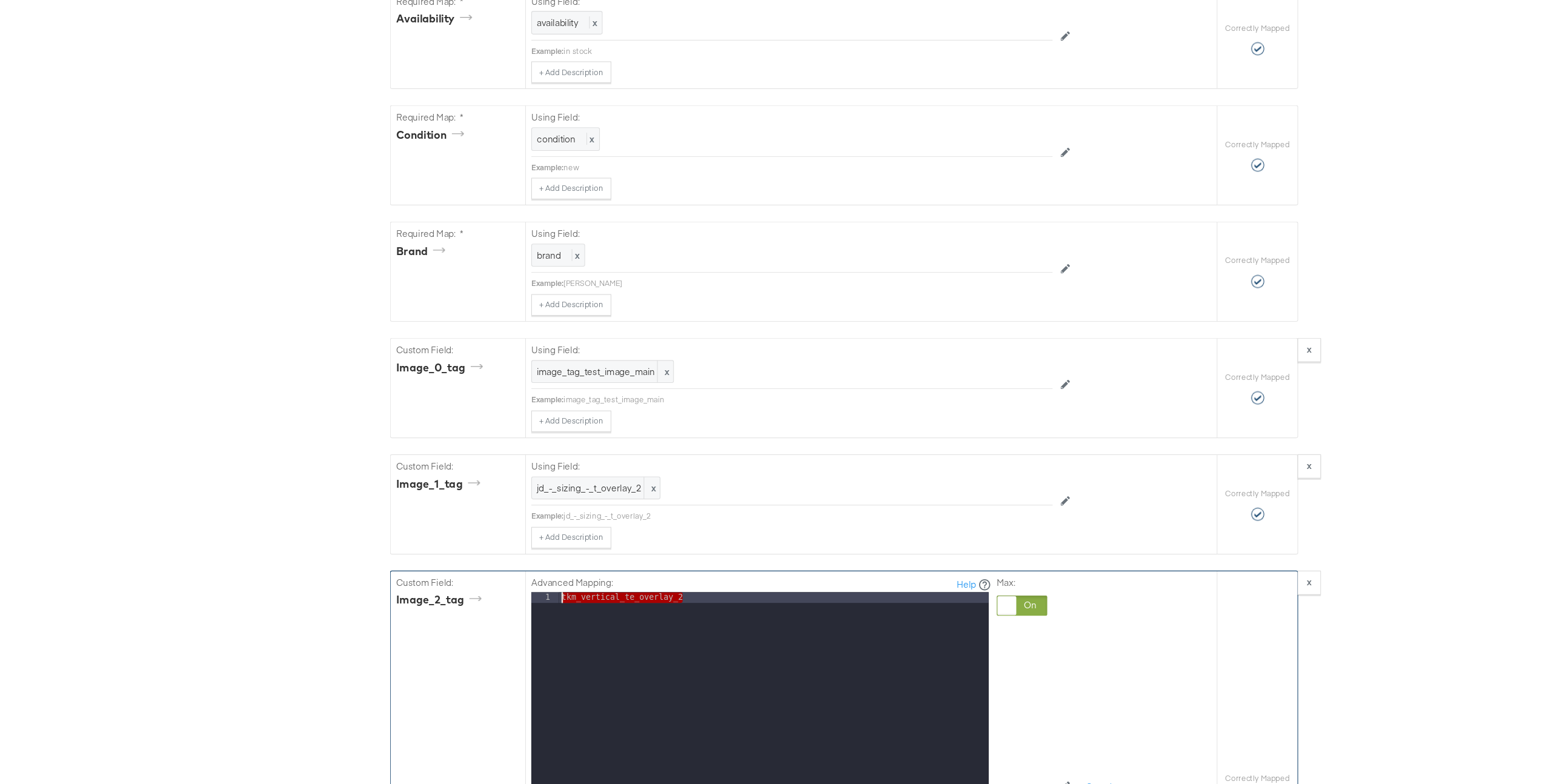
click at [759, 490] on div "+ Add Description Add Note" at bounding box center [728, 484] width 470 height 20
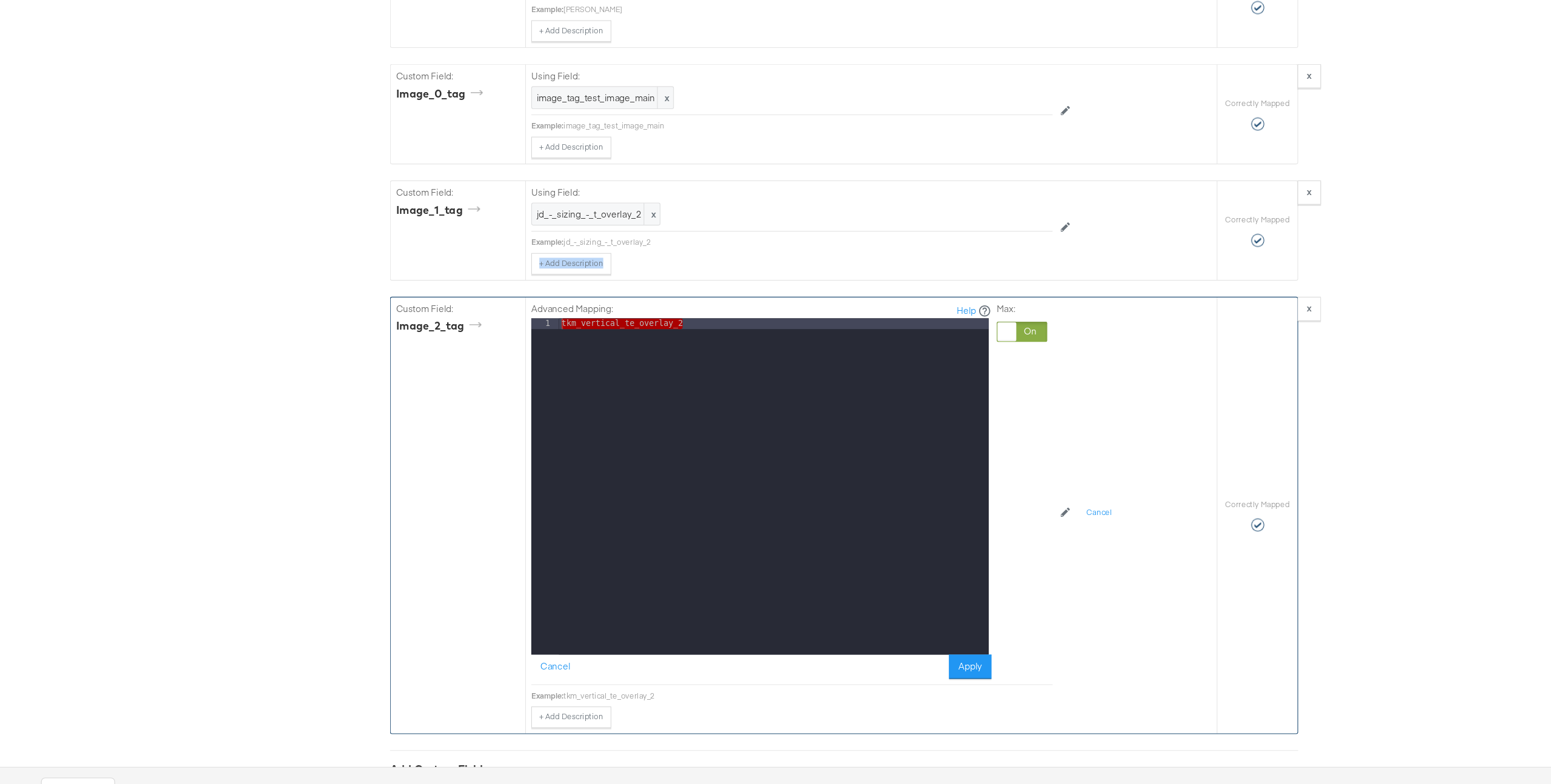
scroll to position [1222, 0]
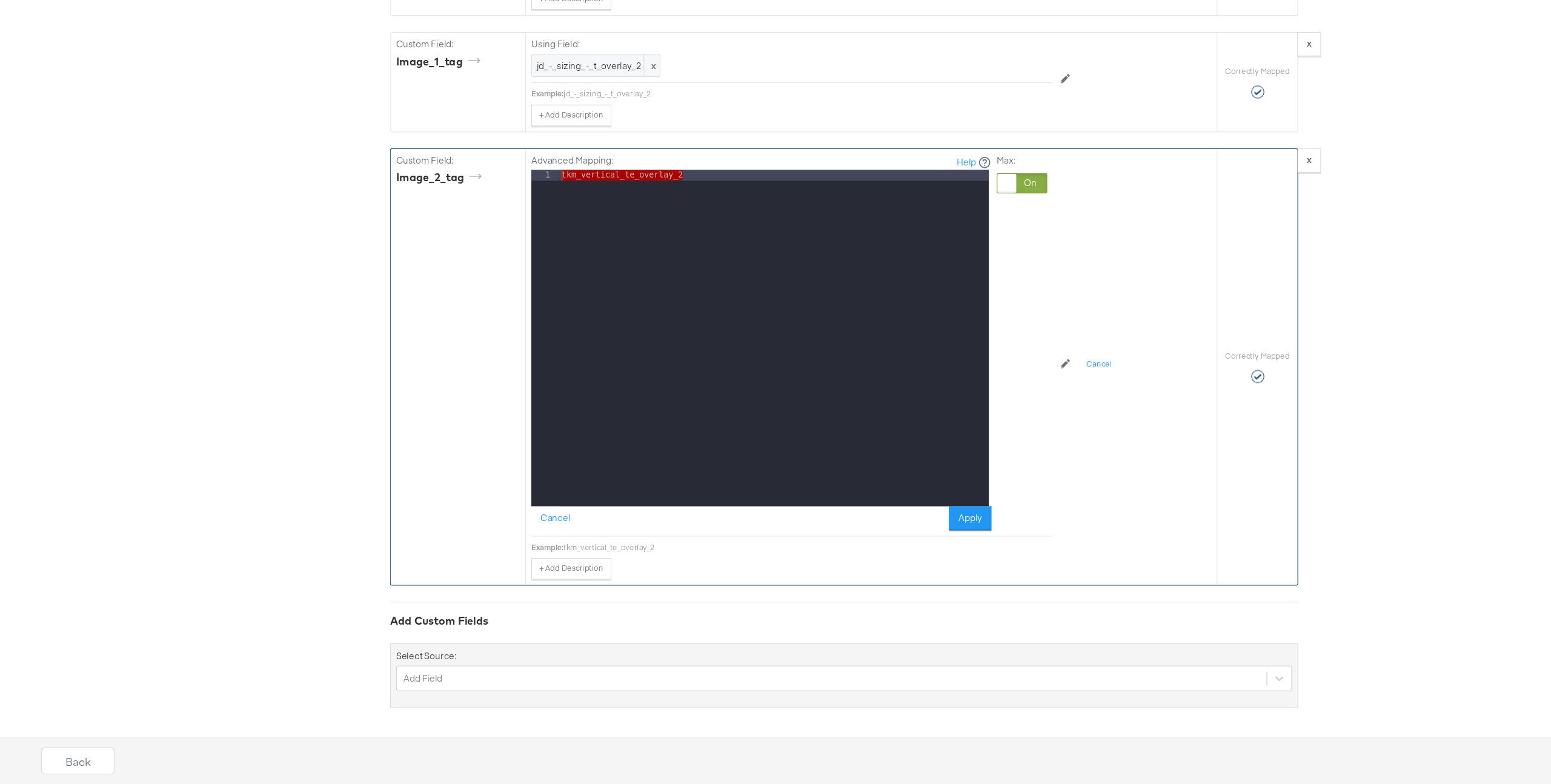
drag, startPoint x: 685, startPoint y: 472, endPoint x: 656, endPoint y: 241, distance: 232.8
click at [685, 386] on div "tkm_vertical_te_overlay_2" at bounding box center [712, 392] width 387 height 322
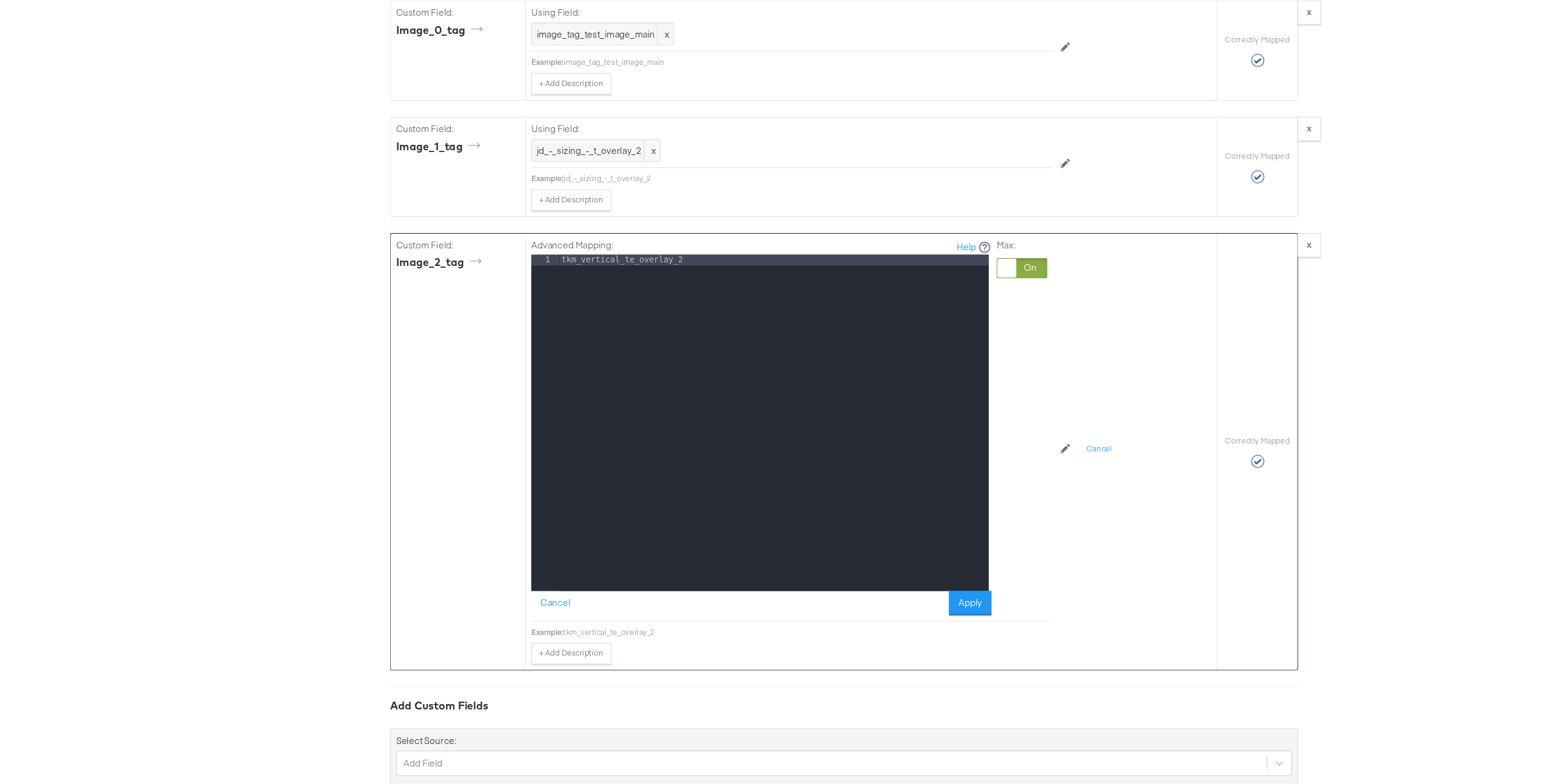
click at [620, 242] on div "tkm_vertical_te_overlay_2" at bounding box center [712, 391] width 387 height 322
click at [892, 551] on button "Apply" at bounding box center [889, 543] width 38 height 22
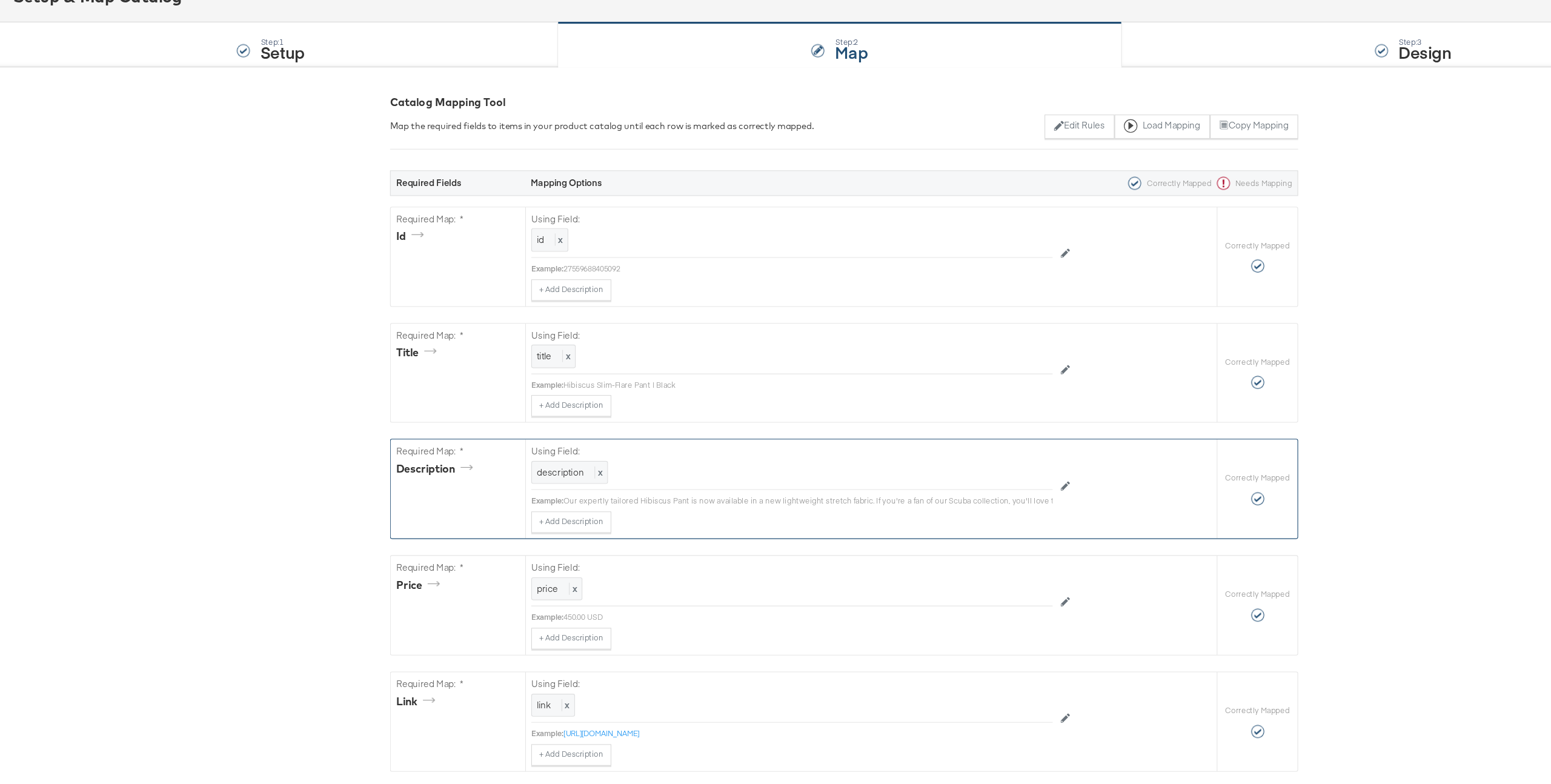
scroll to position [0, 0]
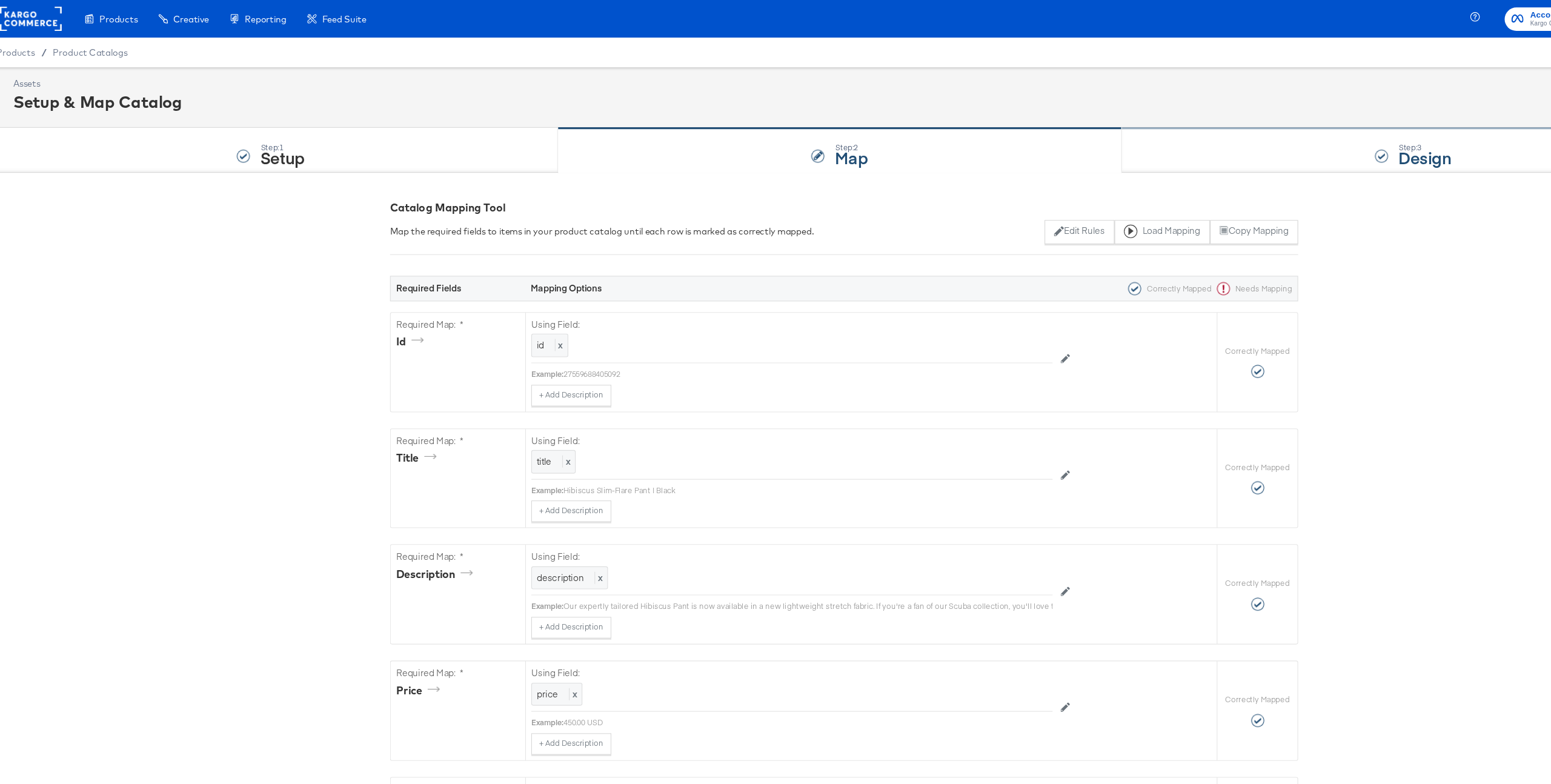
click at [1197, 153] on div "Step: 3 Design" at bounding box center [1288, 136] width 525 height 40
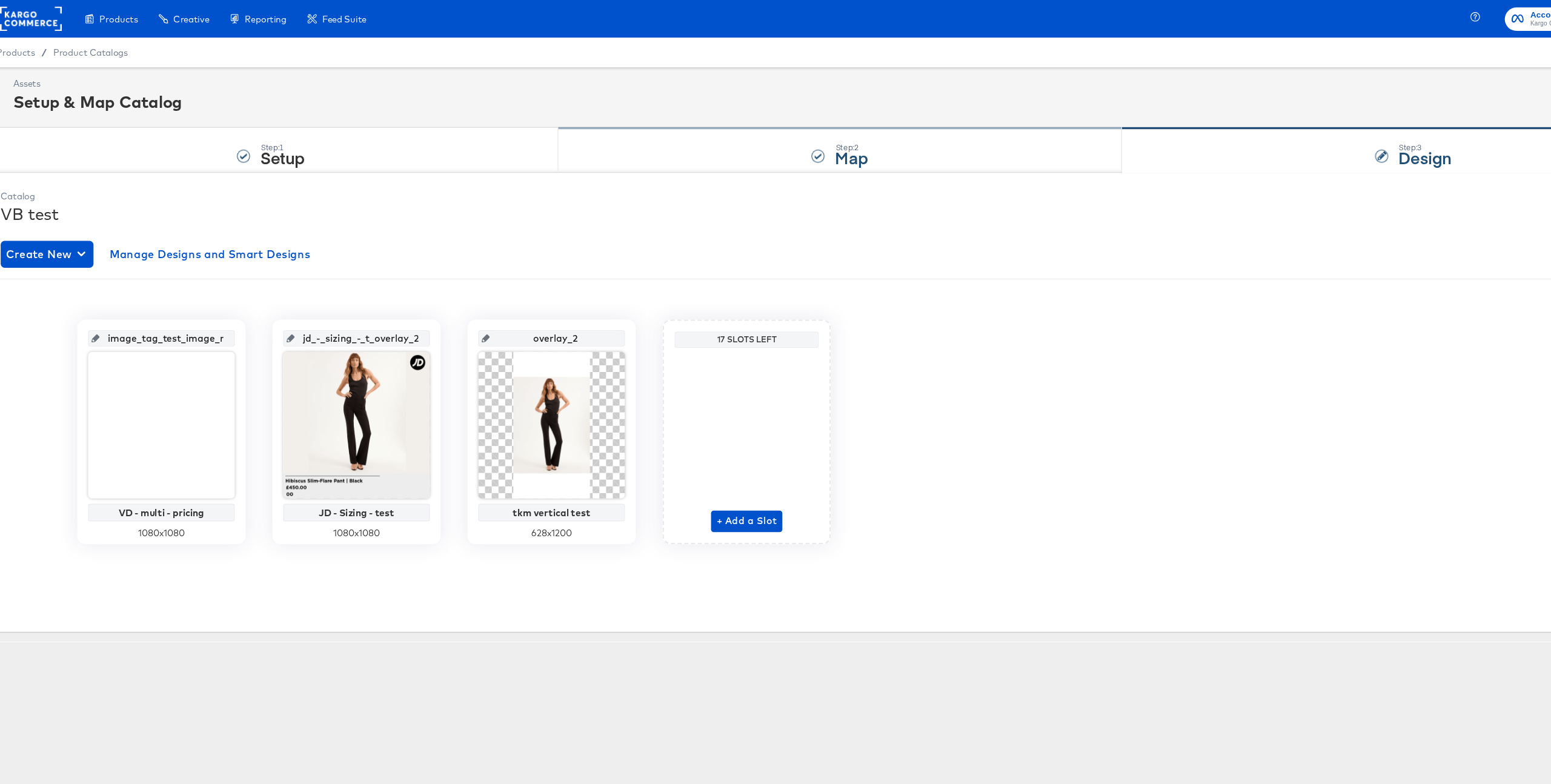
click at [794, 144] on strong "Map" at bounding box center [781, 141] width 29 height 20
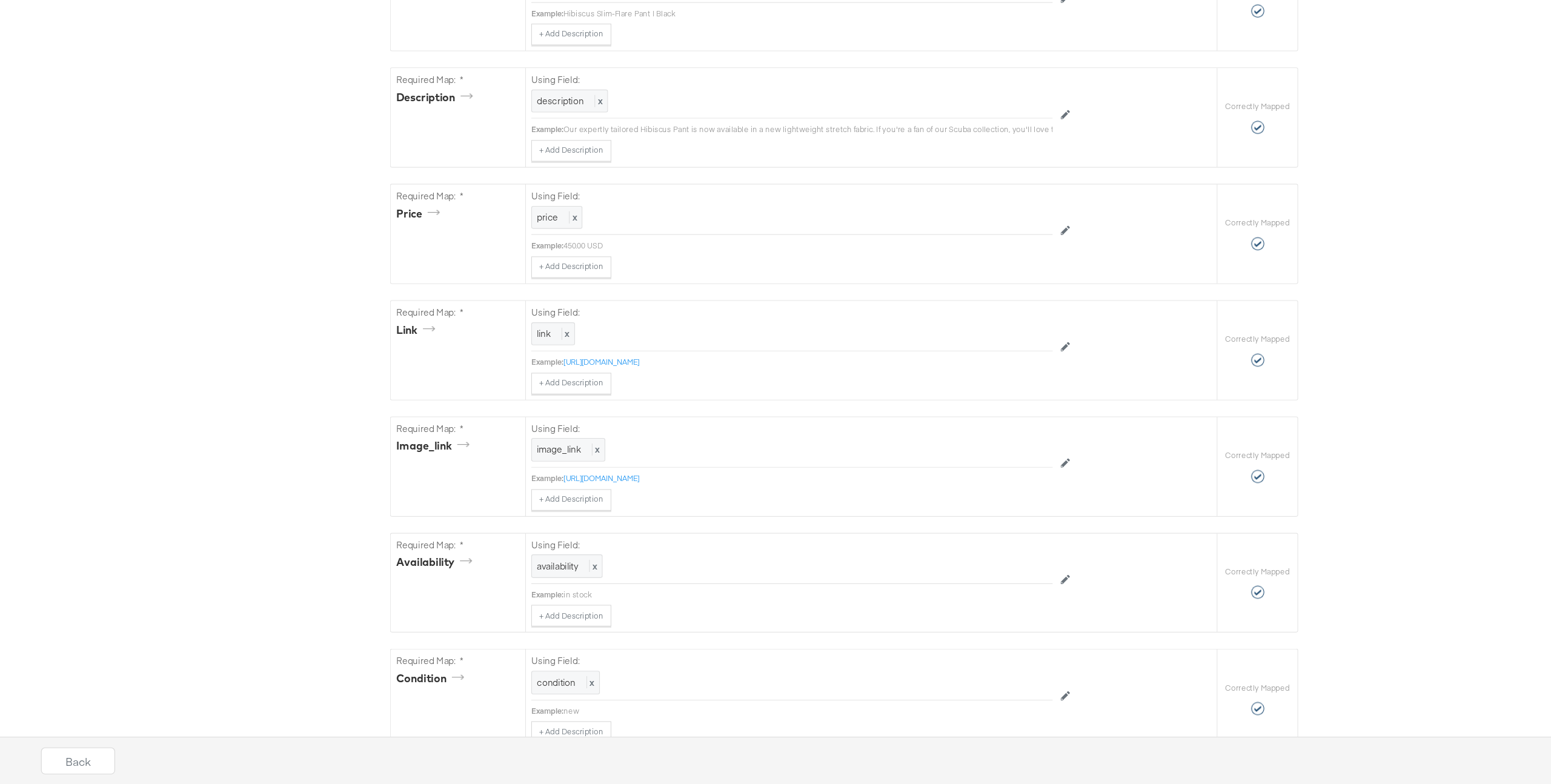
scroll to position [918, 0]
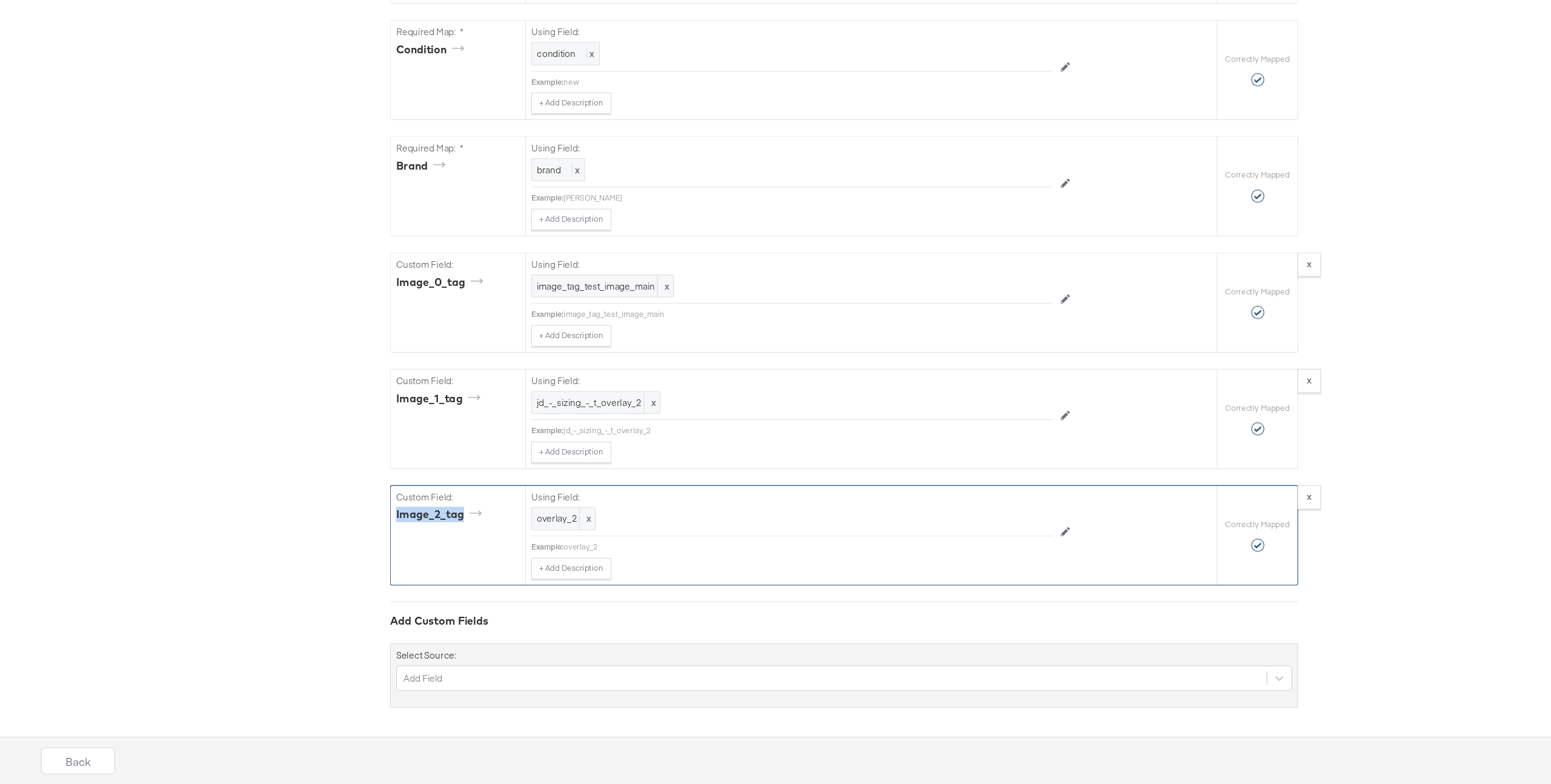
drag, startPoint x: 372, startPoint y: 537, endPoint x: 438, endPoint y: 537, distance: 66.0
click at [439, 537] on div "image_2_tag" at bounding box center [413, 540] width 81 height 14
click at [978, 552] on icon at bounding box center [975, 556] width 9 height 9
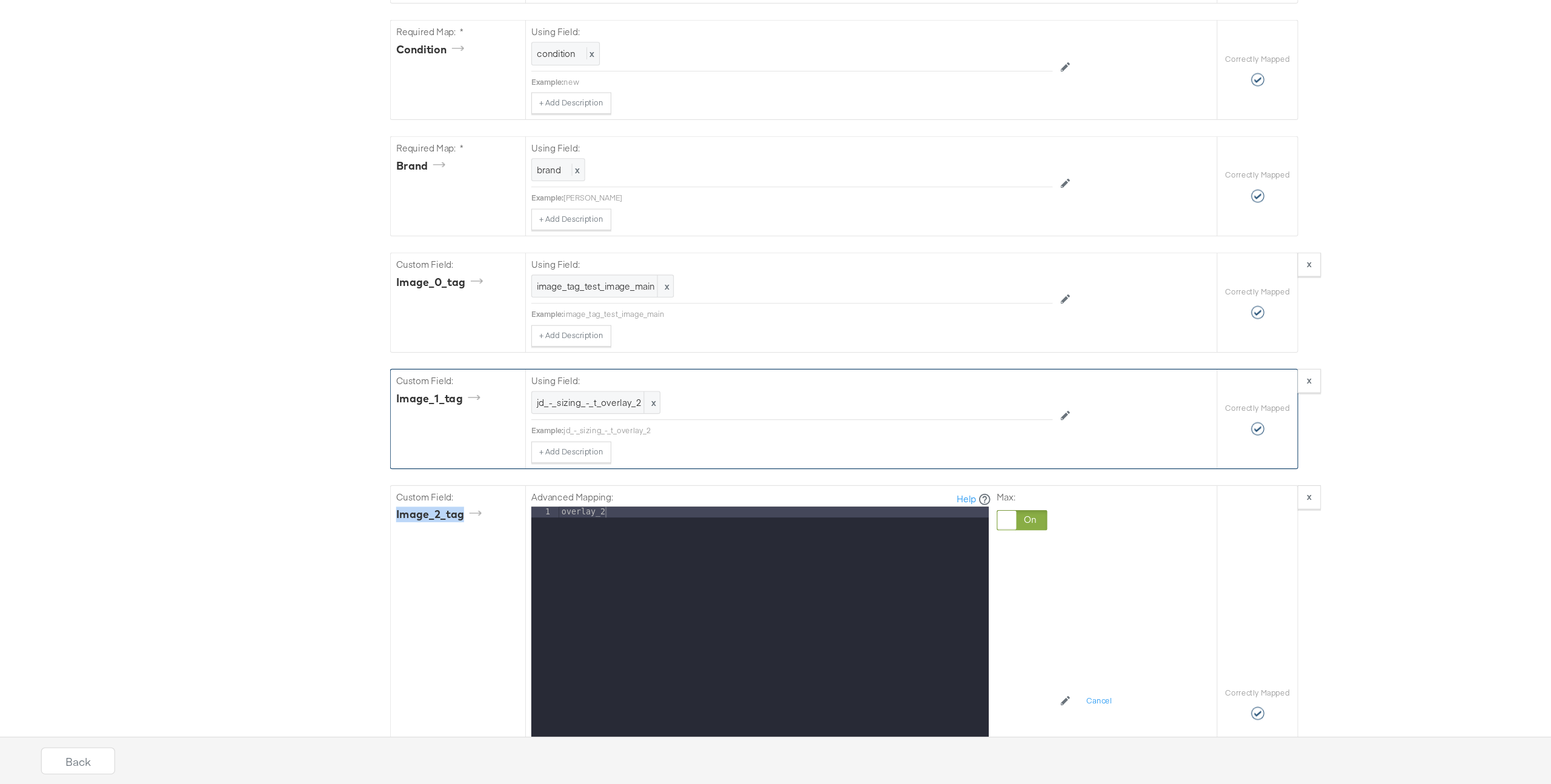
scroll to position [919, 0]
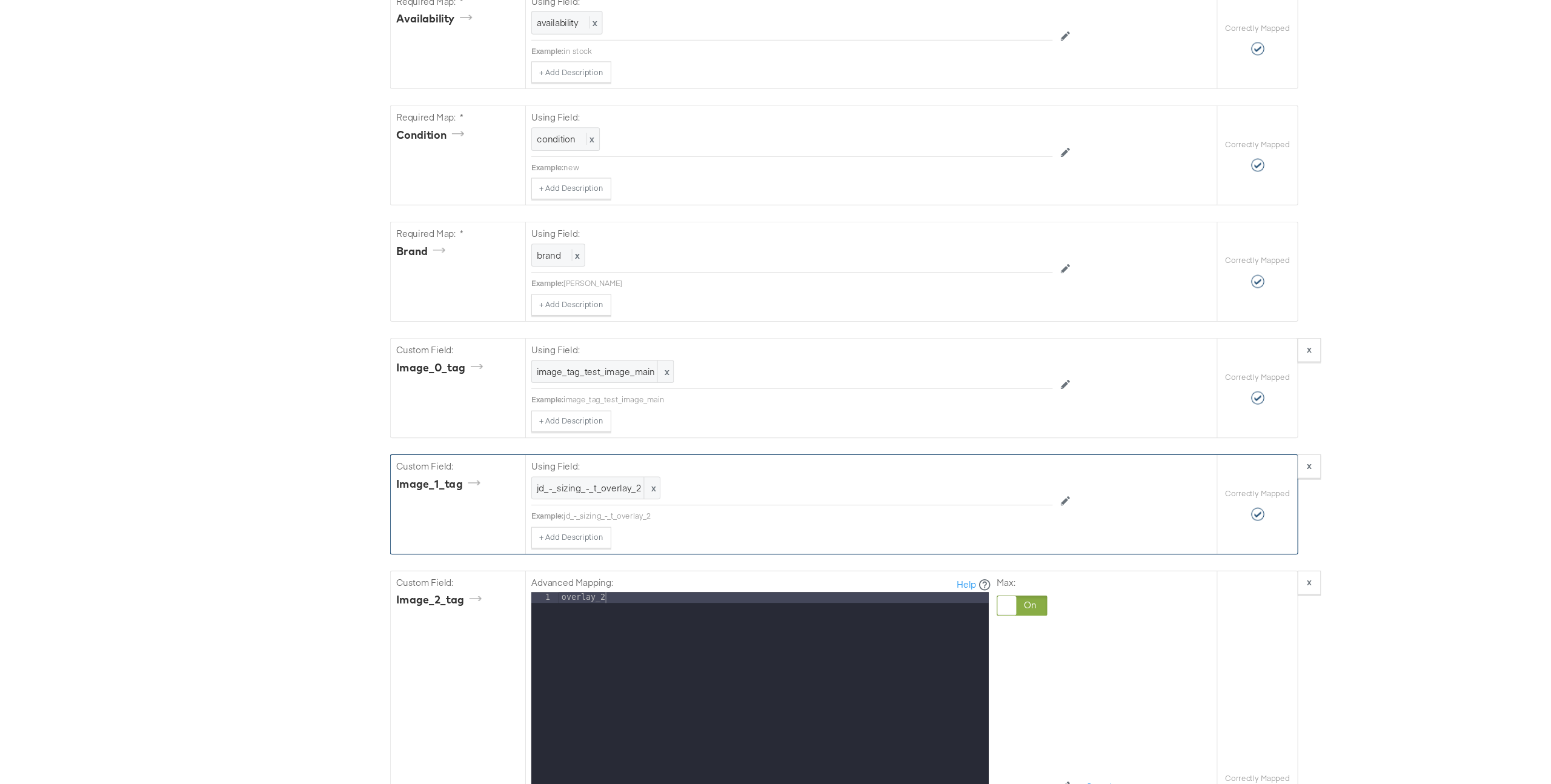
click at [799, 475] on div "Required Fields Mapping Options Correctly Mapped Needs Mapping Required Map: * …" at bounding box center [776, 164] width 818 height 1708
click at [799, 475] on div "+ Add Description Add Note" at bounding box center [728, 484] width 470 height 20
click at [696, 544] on div "overlay_2" at bounding box center [712, 694] width 387 height 322
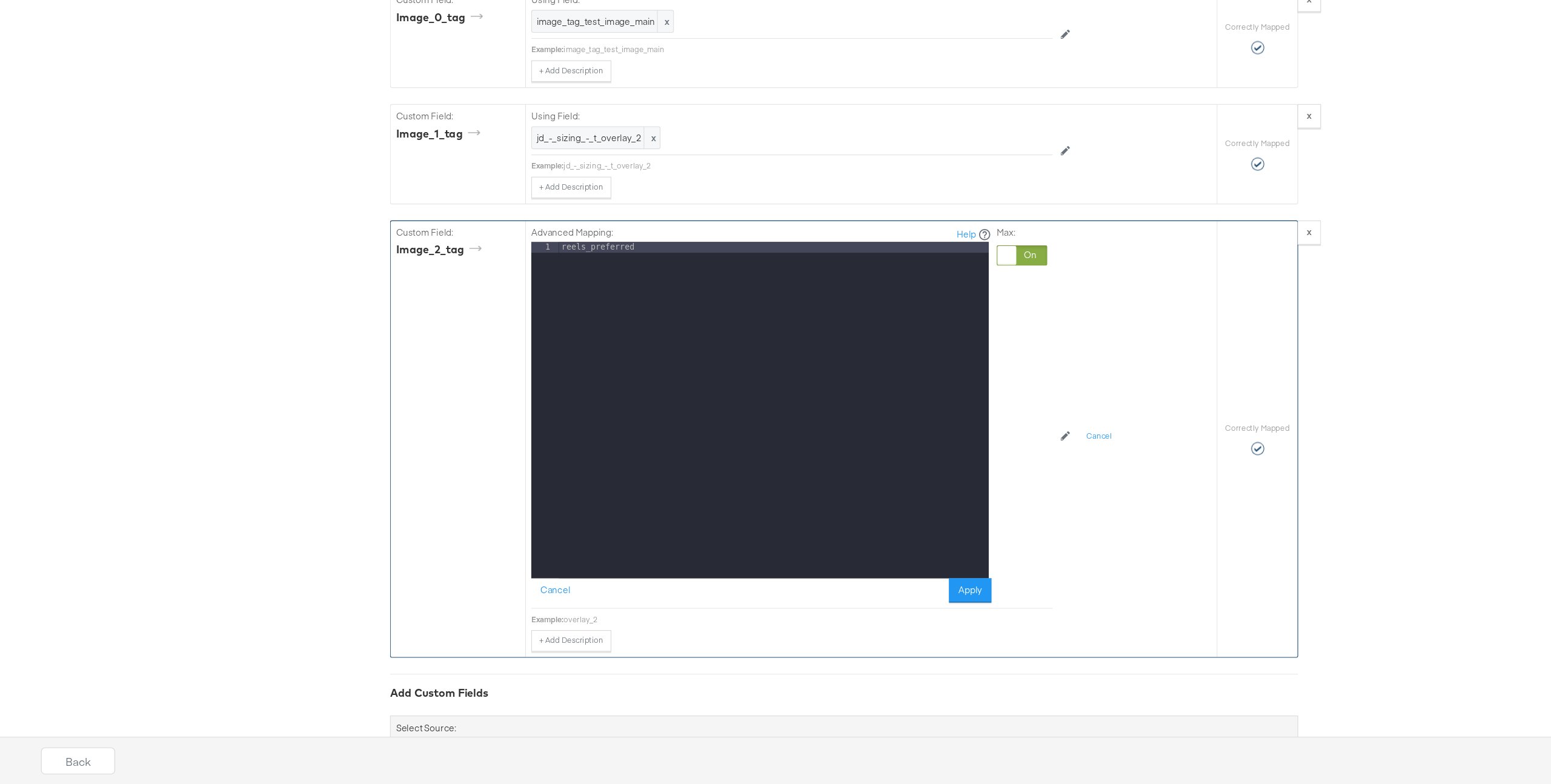
scroll to position [1175, 0]
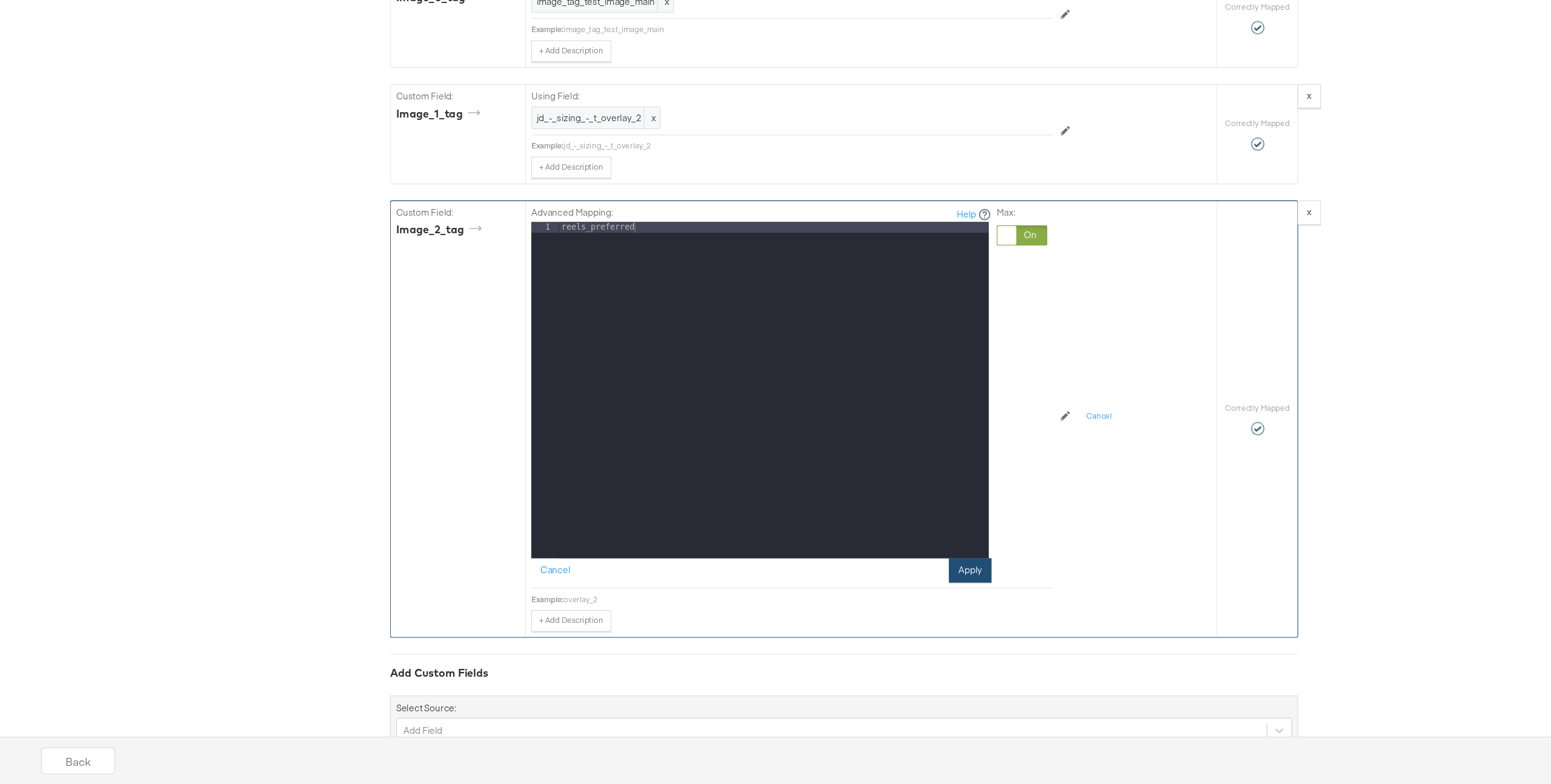
click at [895, 597] on button "Apply" at bounding box center [889, 591] width 38 height 22
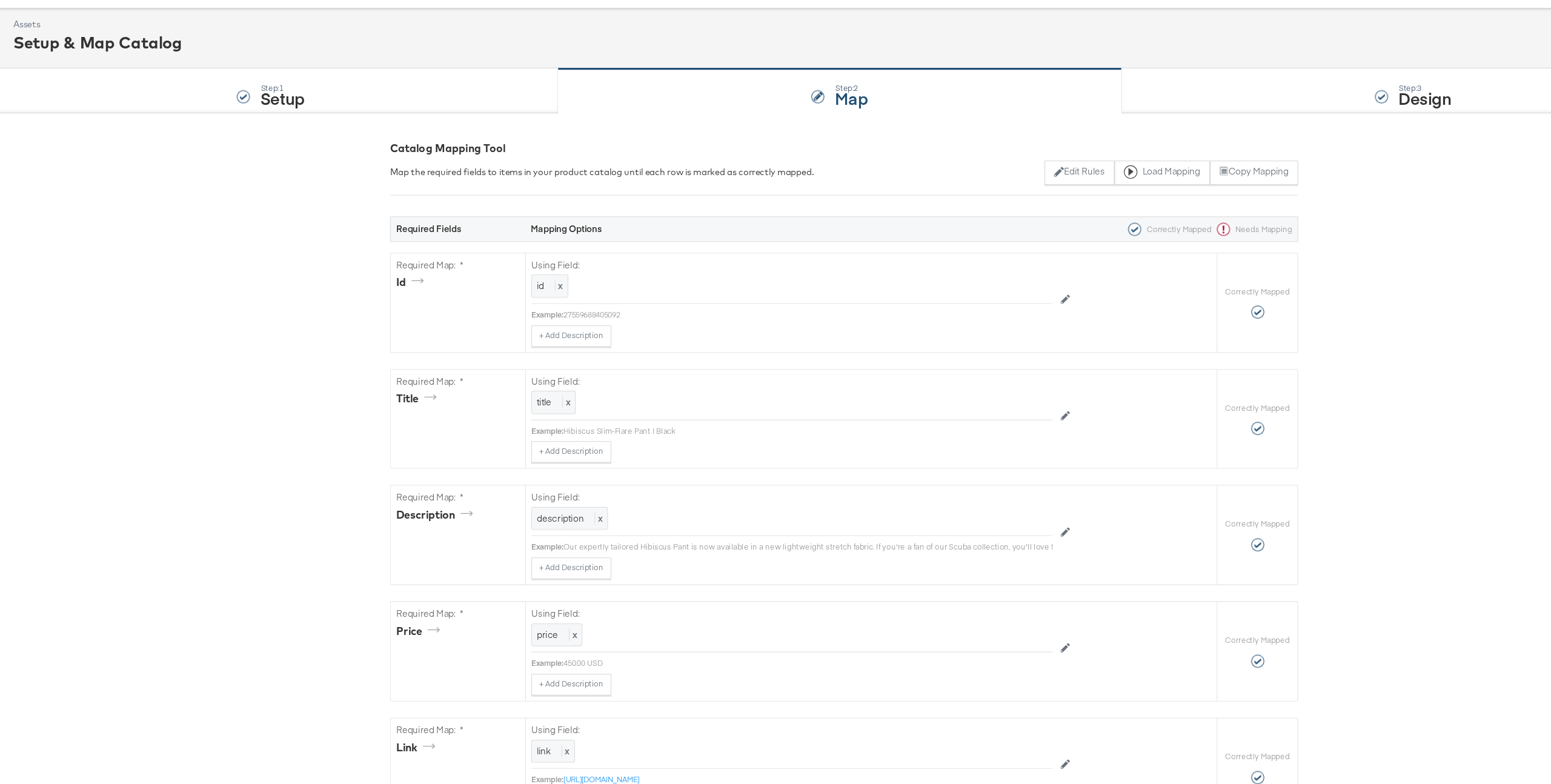
scroll to position [0, 0]
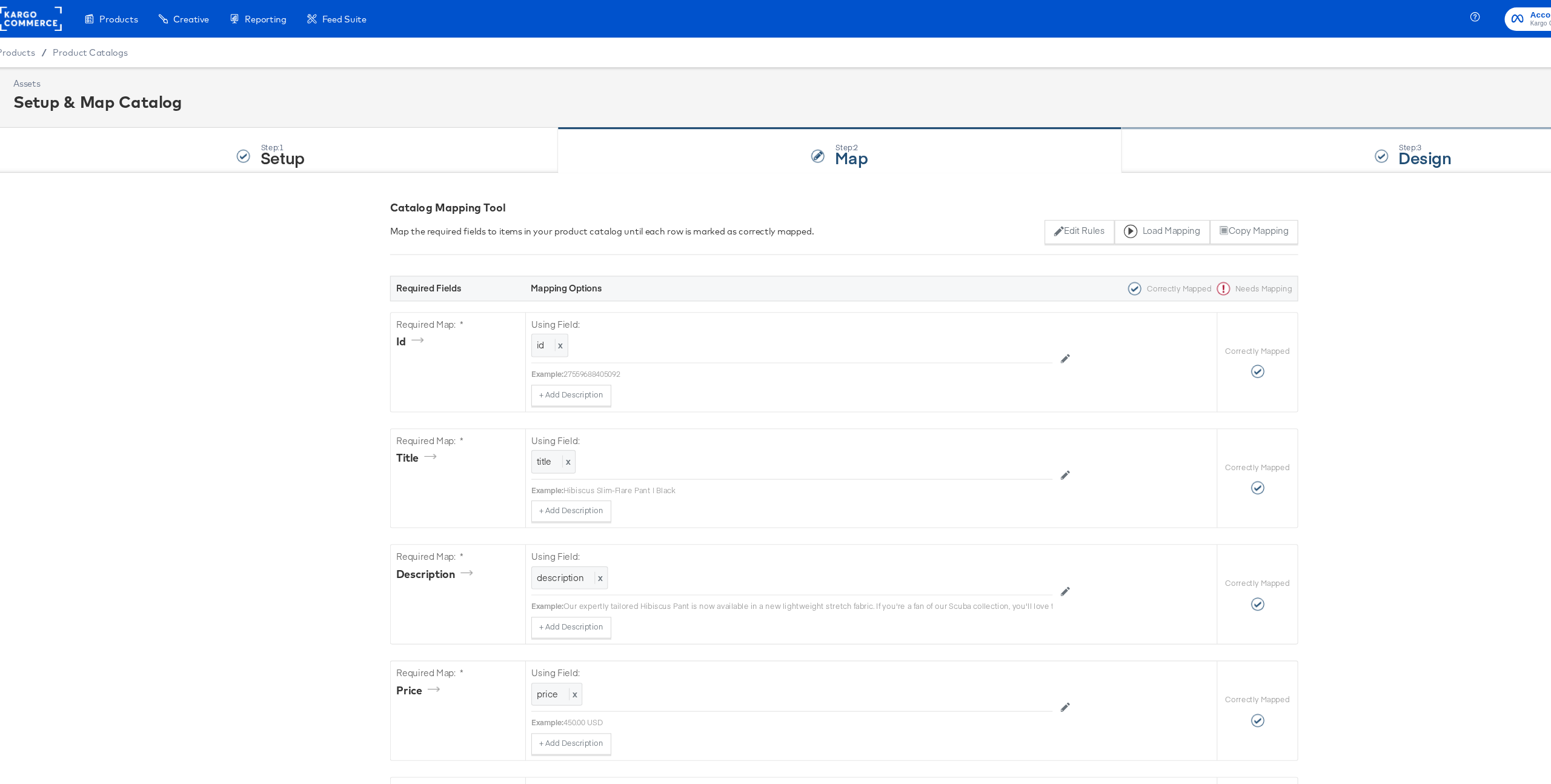
click at [1127, 140] on div "Step: 3 Design" at bounding box center [1288, 136] width 525 height 40
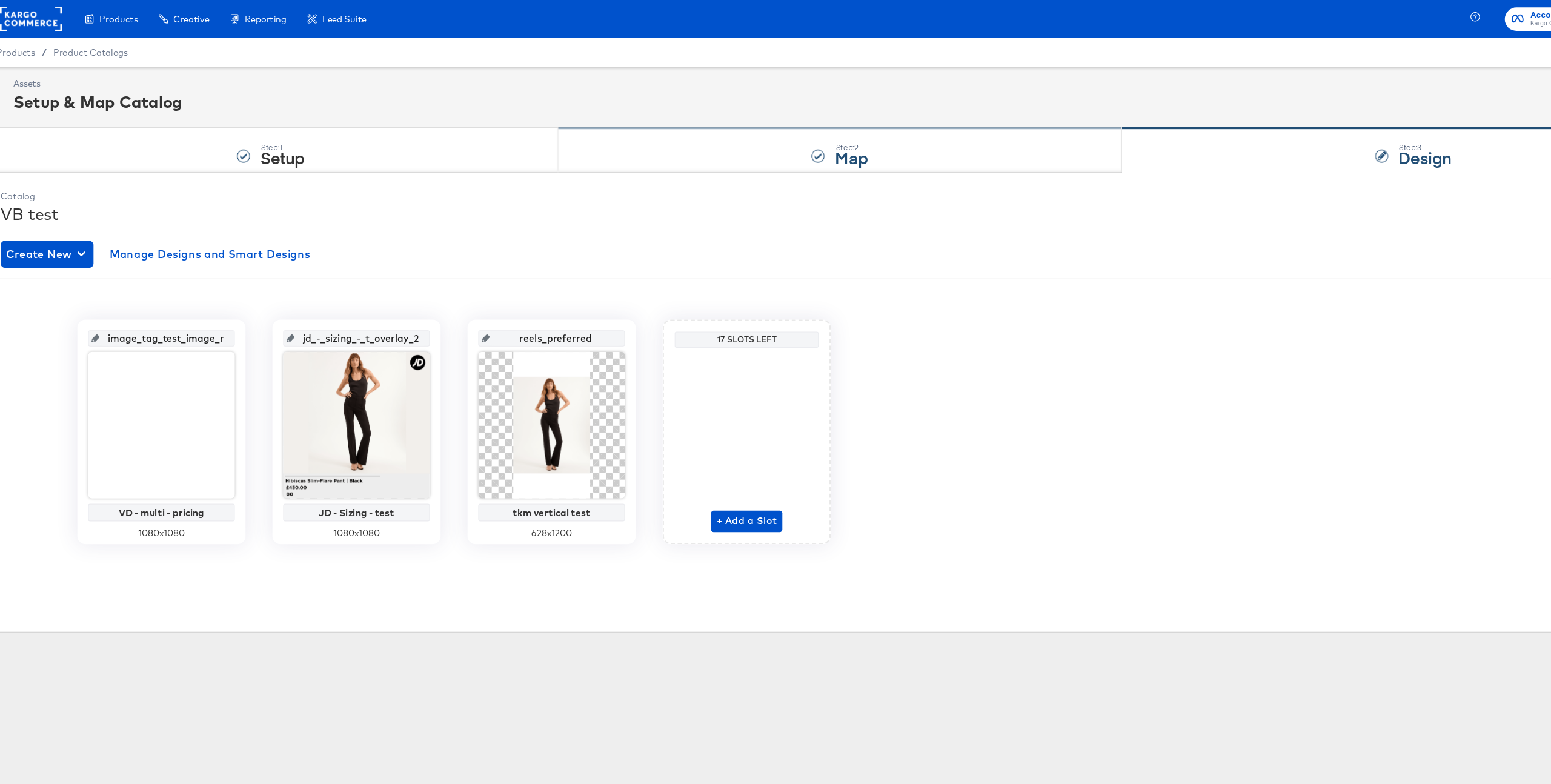
click at [688, 126] on div "Step: 2 Map" at bounding box center [772, 136] width 507 height 40
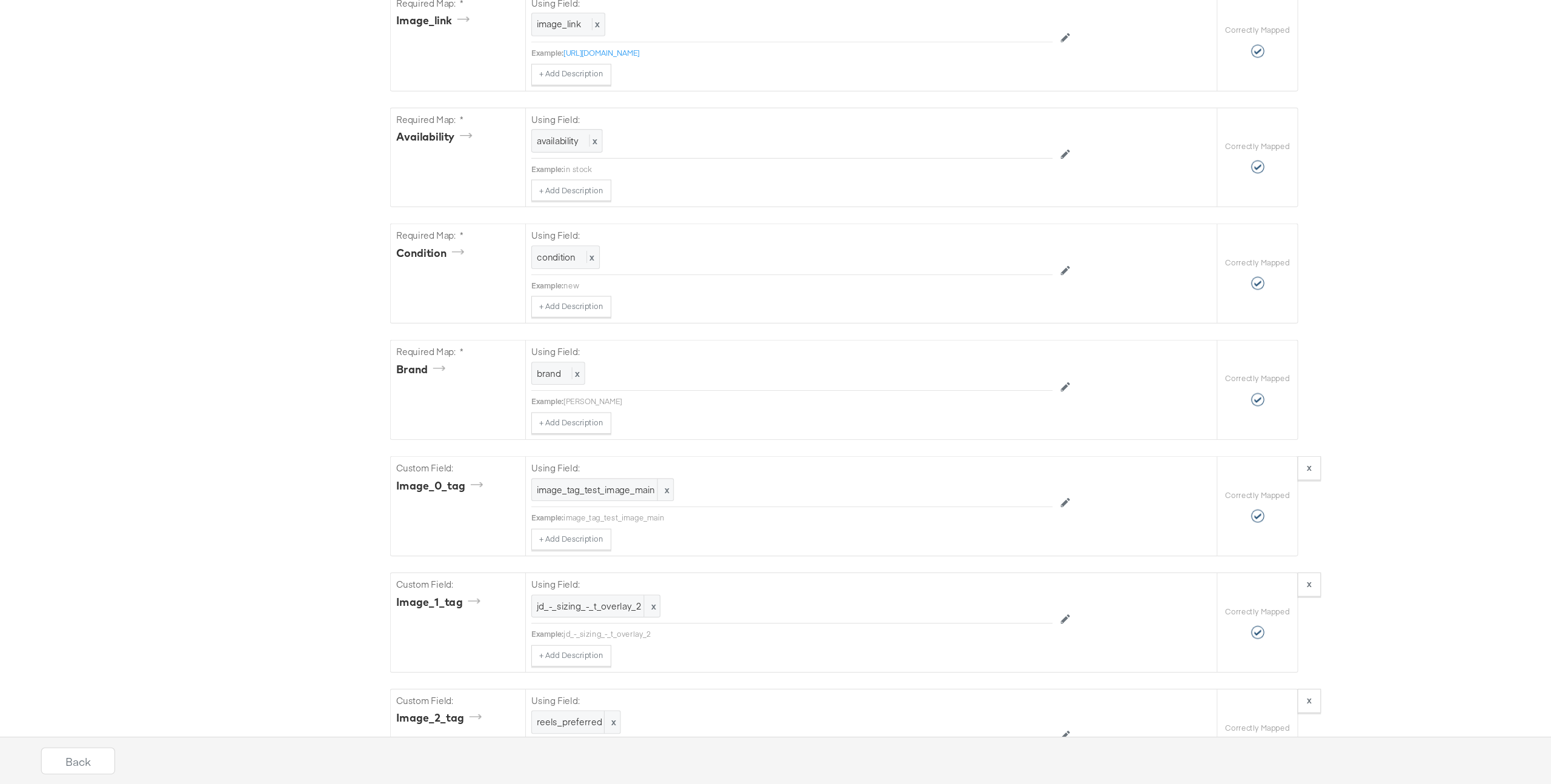
scroll to position [918, 0]
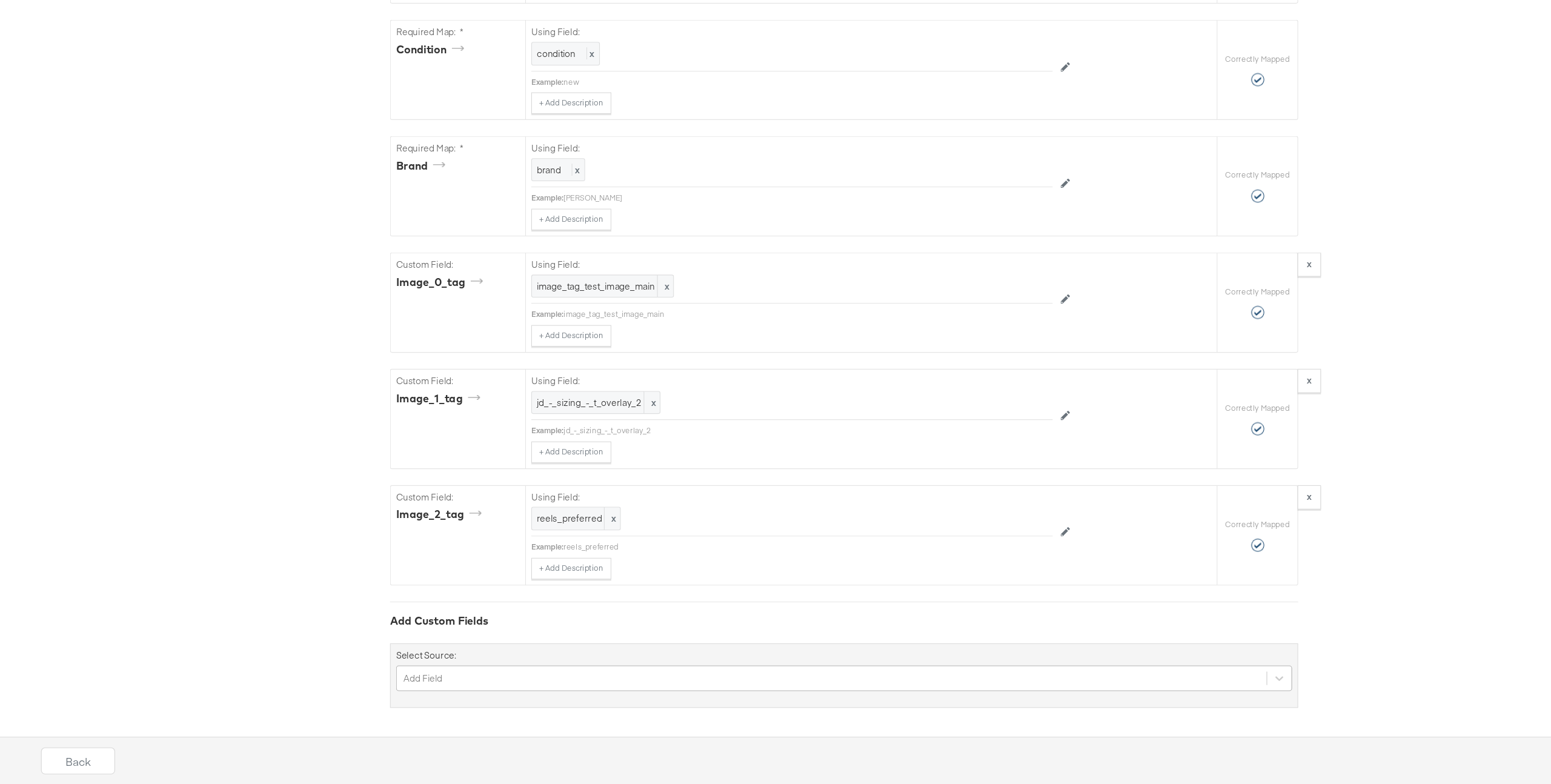
click at [527, 690] on div "Add Field" at bounding box center [776, 688] width 807 height 23
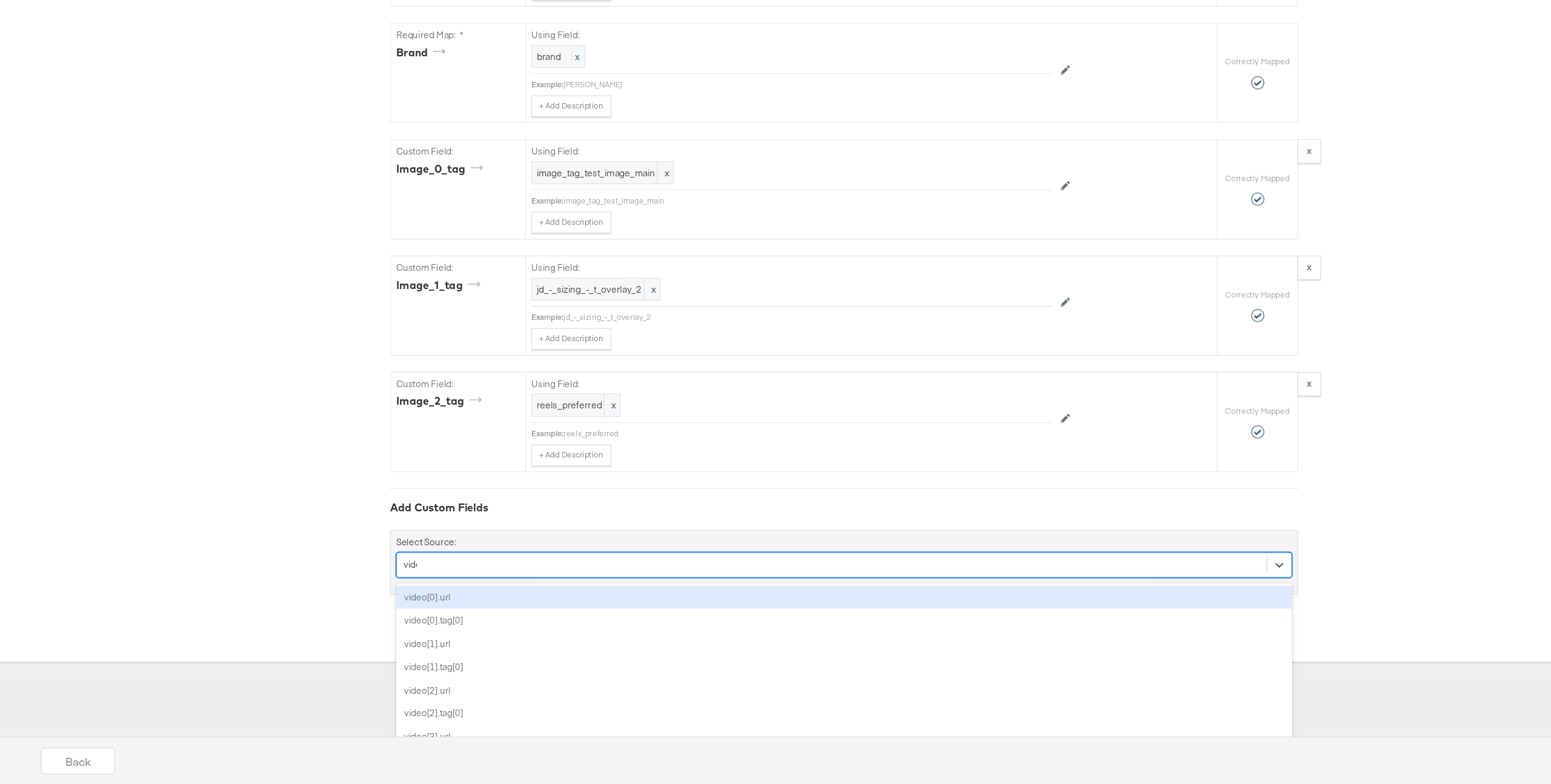
type input "video"
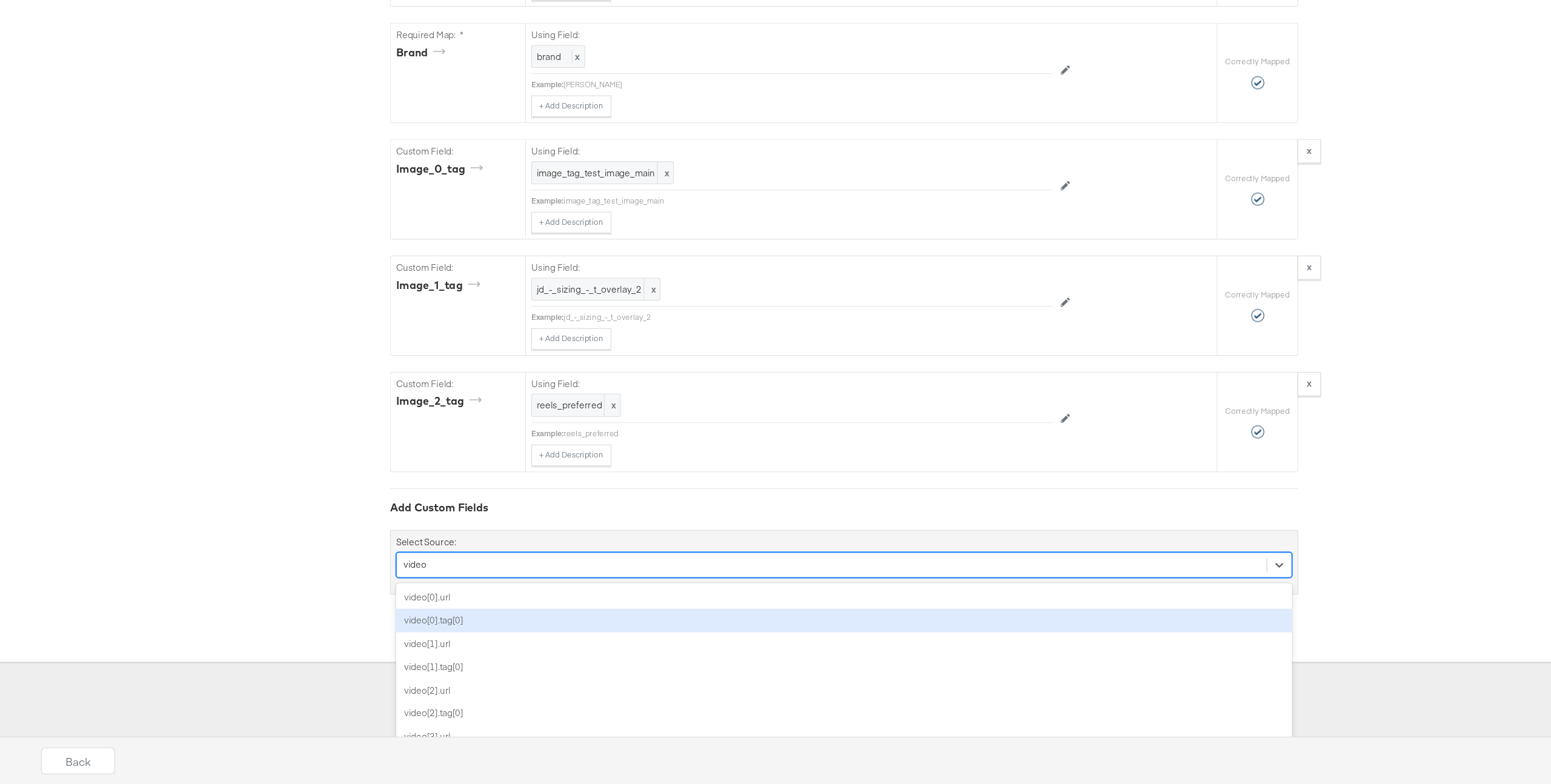
click at [525, 628] on div "video[0].tag[0]" at bounding box center [776, 637] width 807 height 21
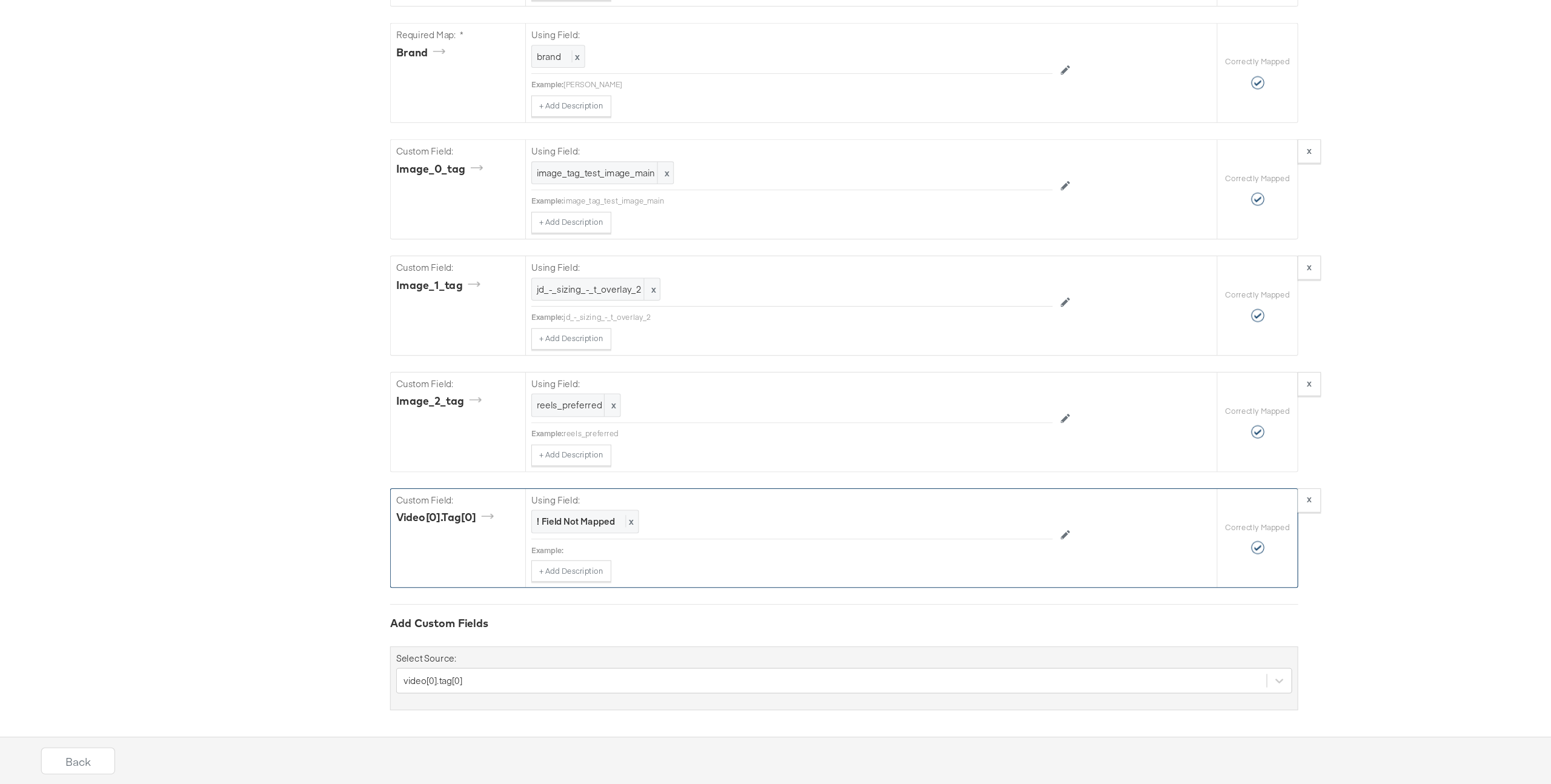
click at [422, 539] on div "video[0].tag[0]" at bounding box center [418, 544] width 92 height 14
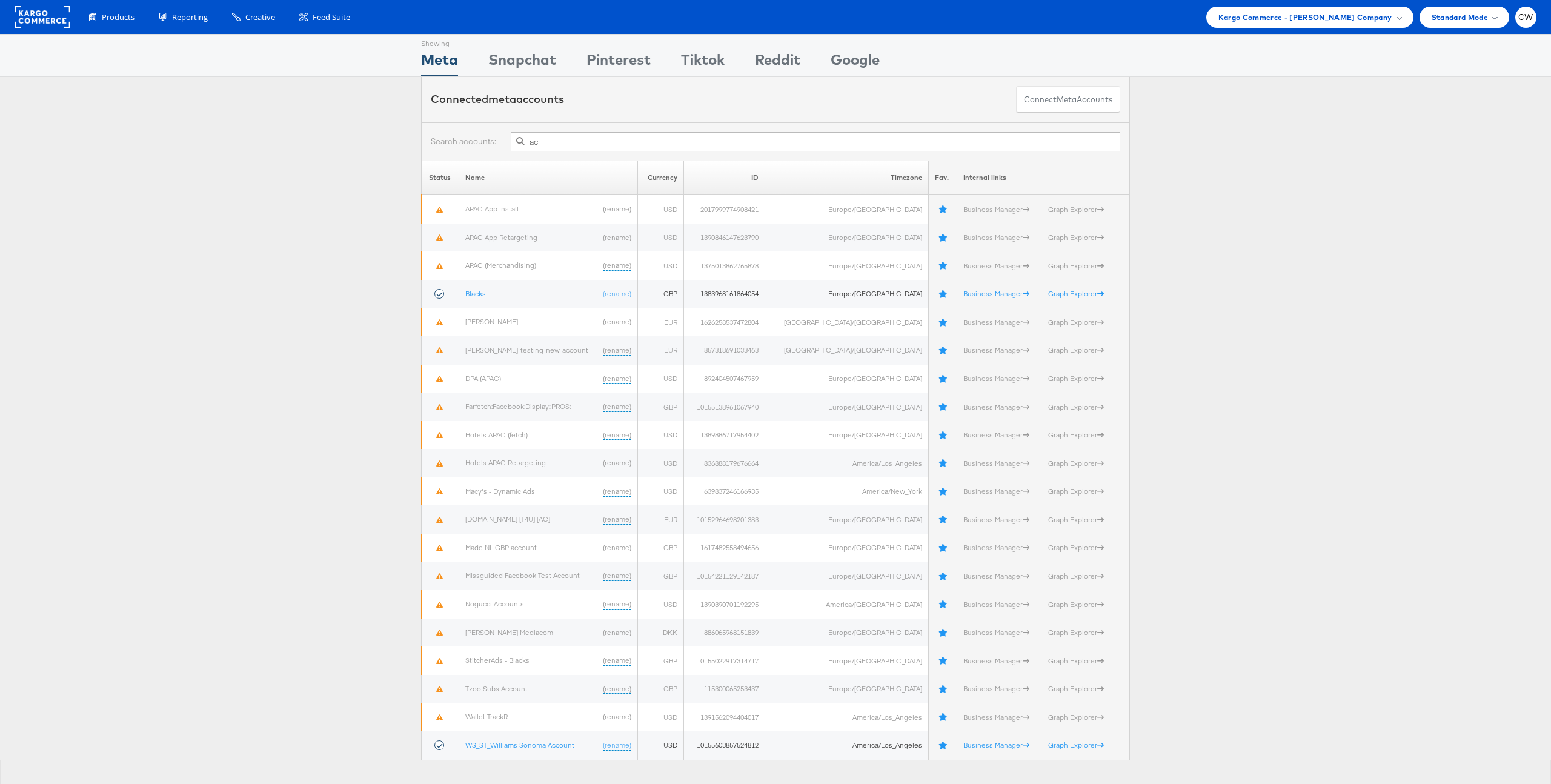
type input "a"
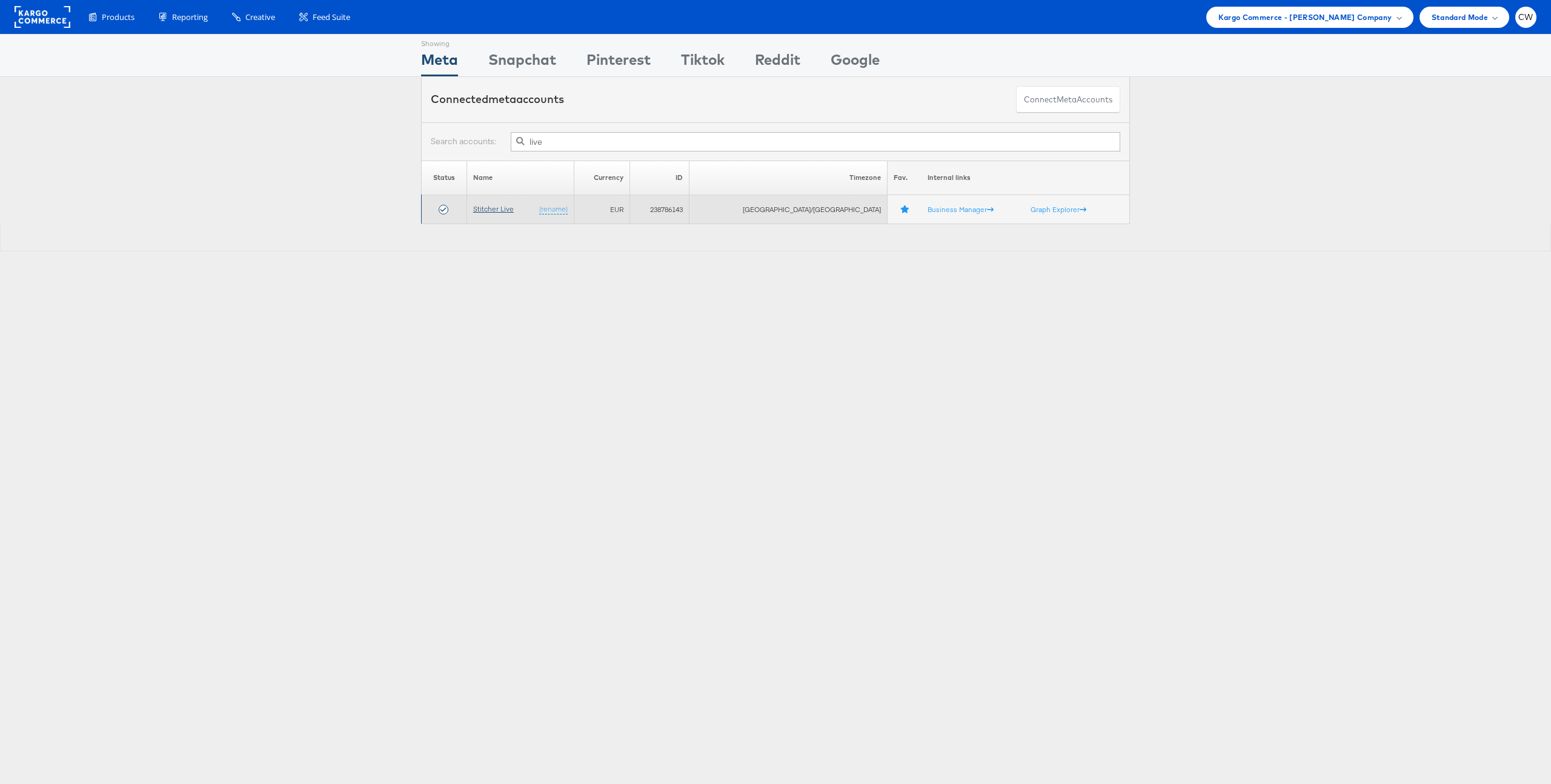
type input "live"
click at [504, 212] on link "Stitcher Live" at bounding box center [493, 209] width 41 height 9
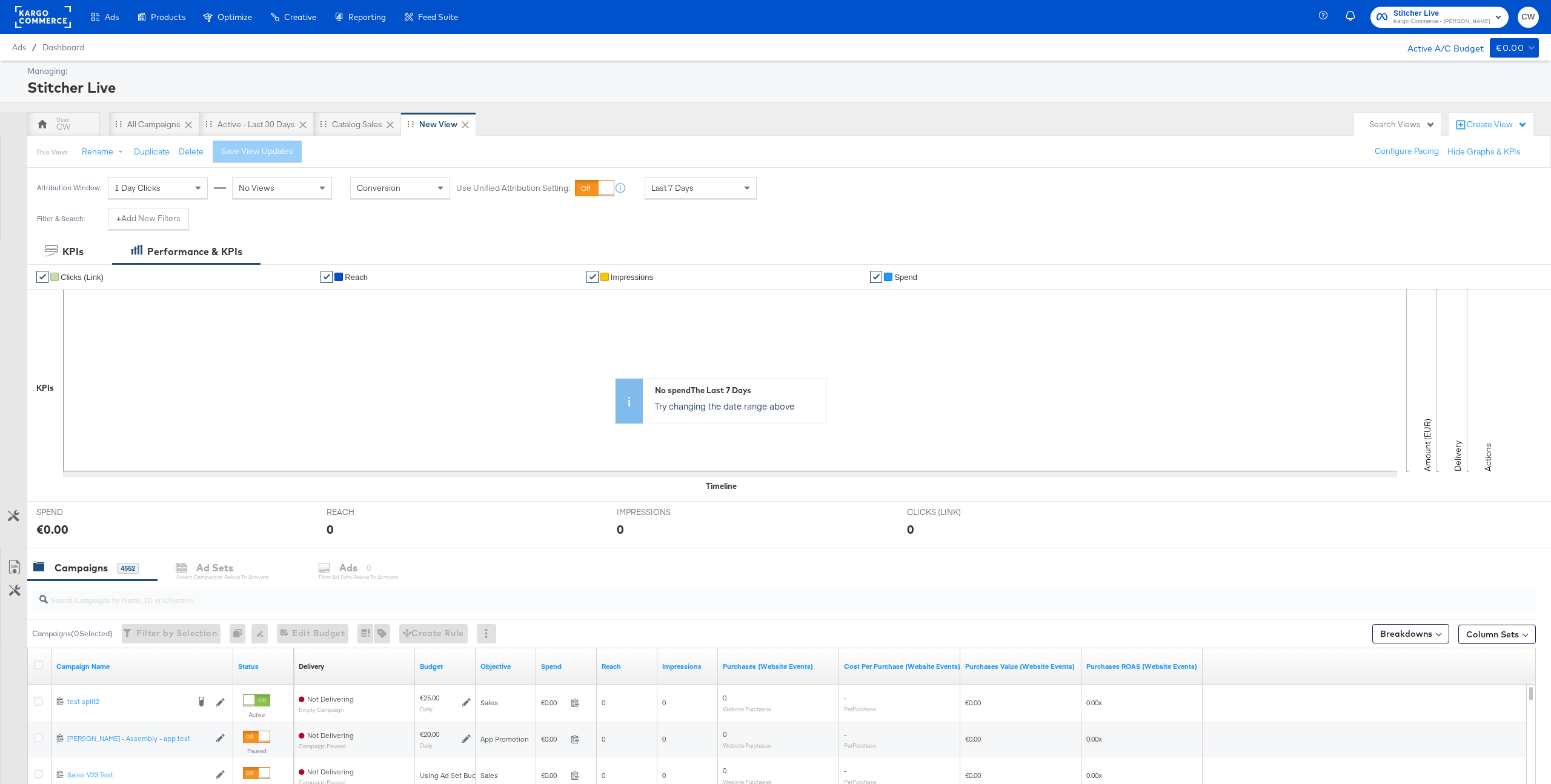
click at [212, 594] on input "search" at bounding box center [721, 595] width 1347 height 24
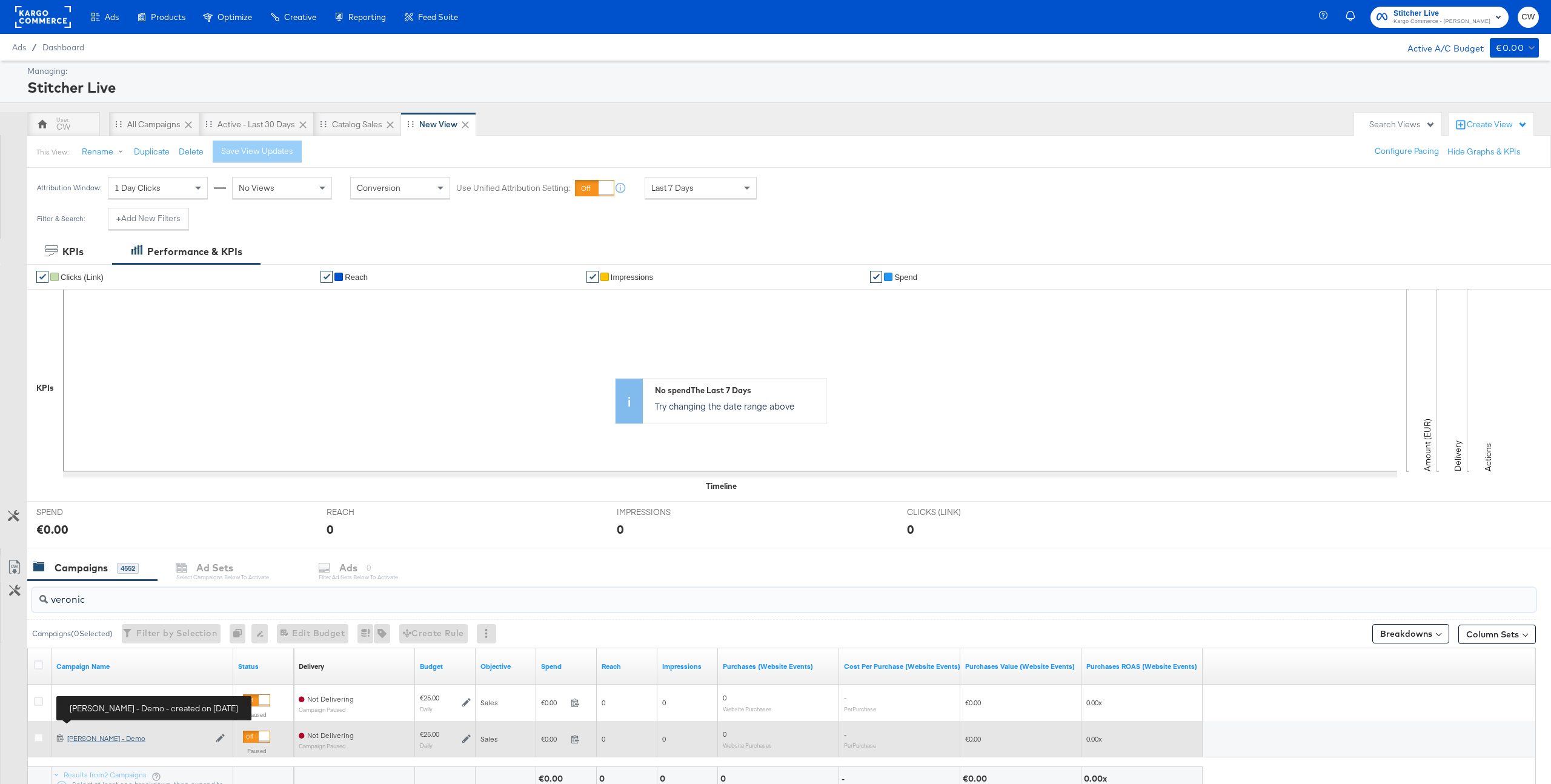
type input "veronic"
click at [102, 740] on div "Craig - Veronica Beard - Demo Craig - Veronica Beard - Demo" at bounding box center [138, 738] width 142 height 10
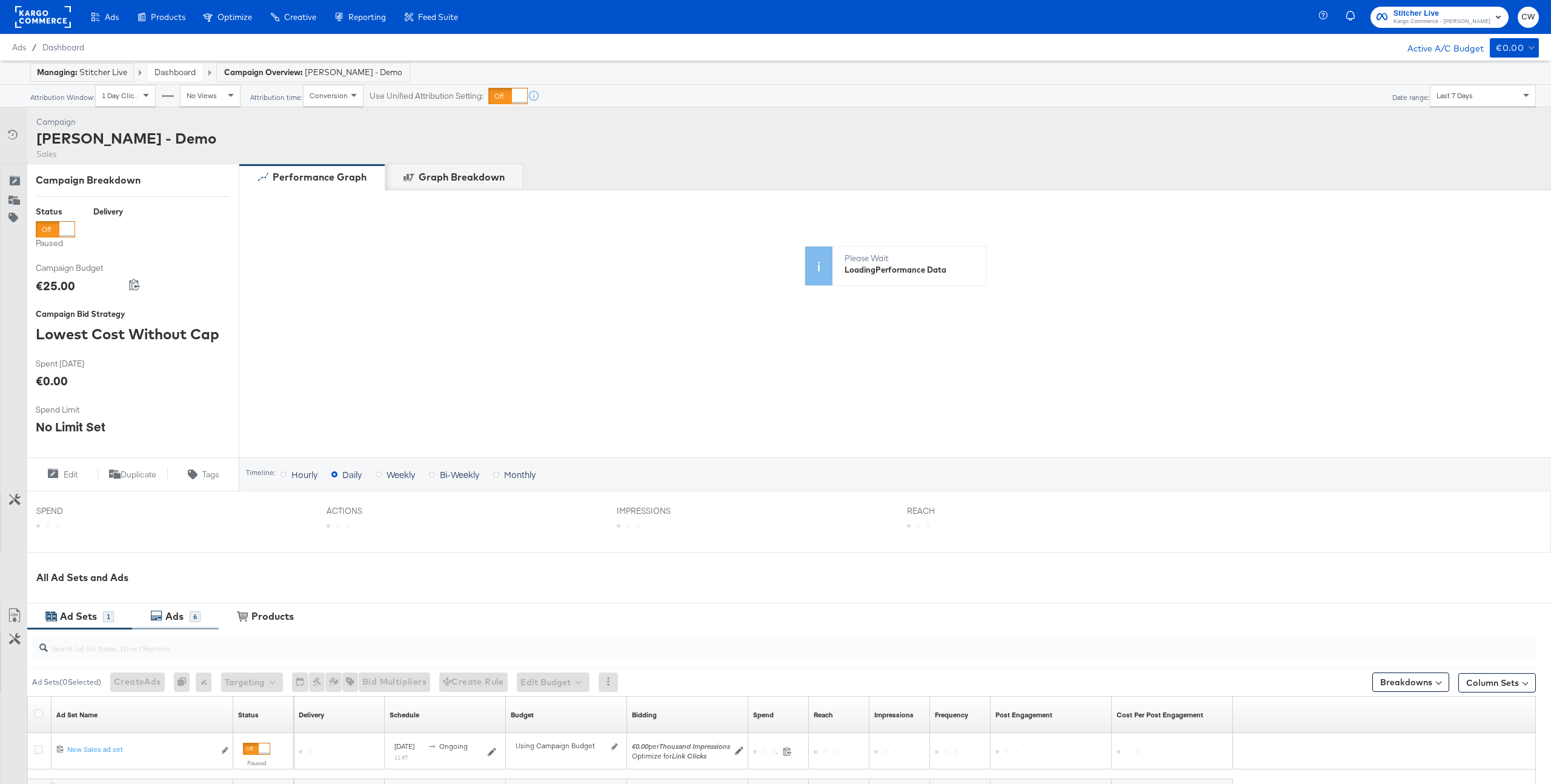
click at [168, 618] on div "Ads" at bounding box center [175, 616] width 18 height 14
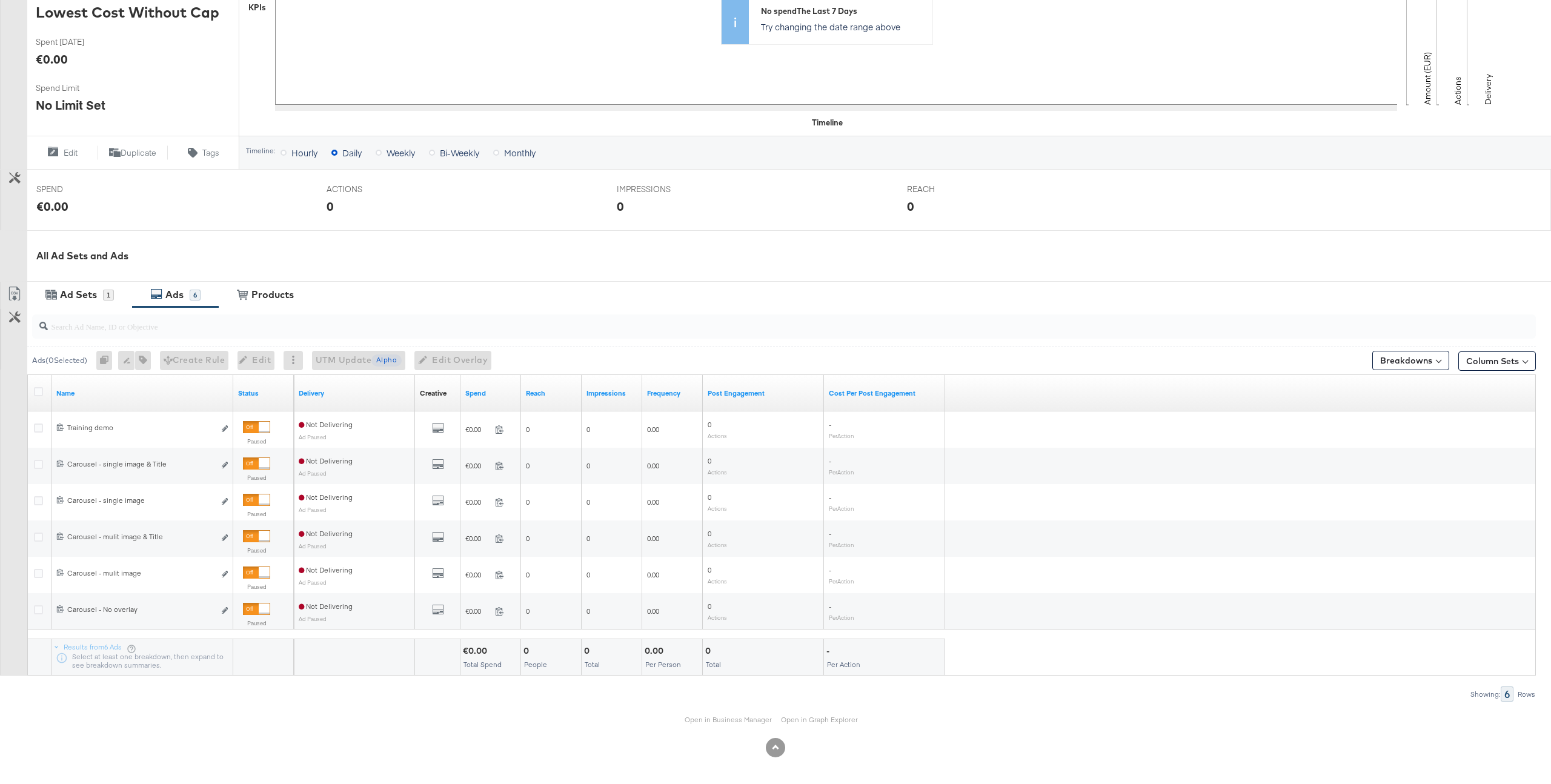
scroll to position [322, 0]
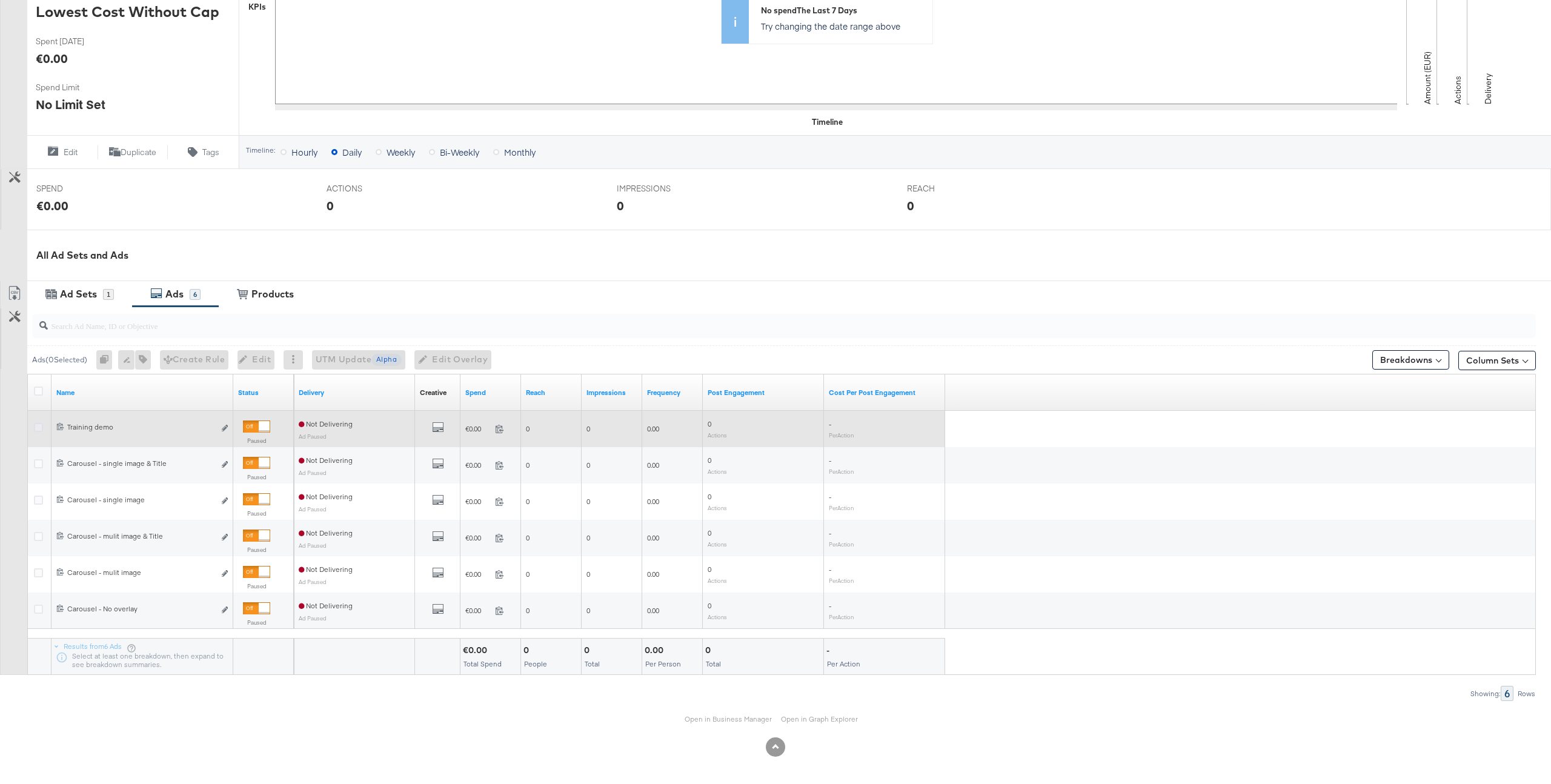
click at [37, 430] on icon at bounding box center [39, 428] width 9 height 9
click at [0, 0] on input "checkbox" at bounding box center [0, 0] width 0 height 0
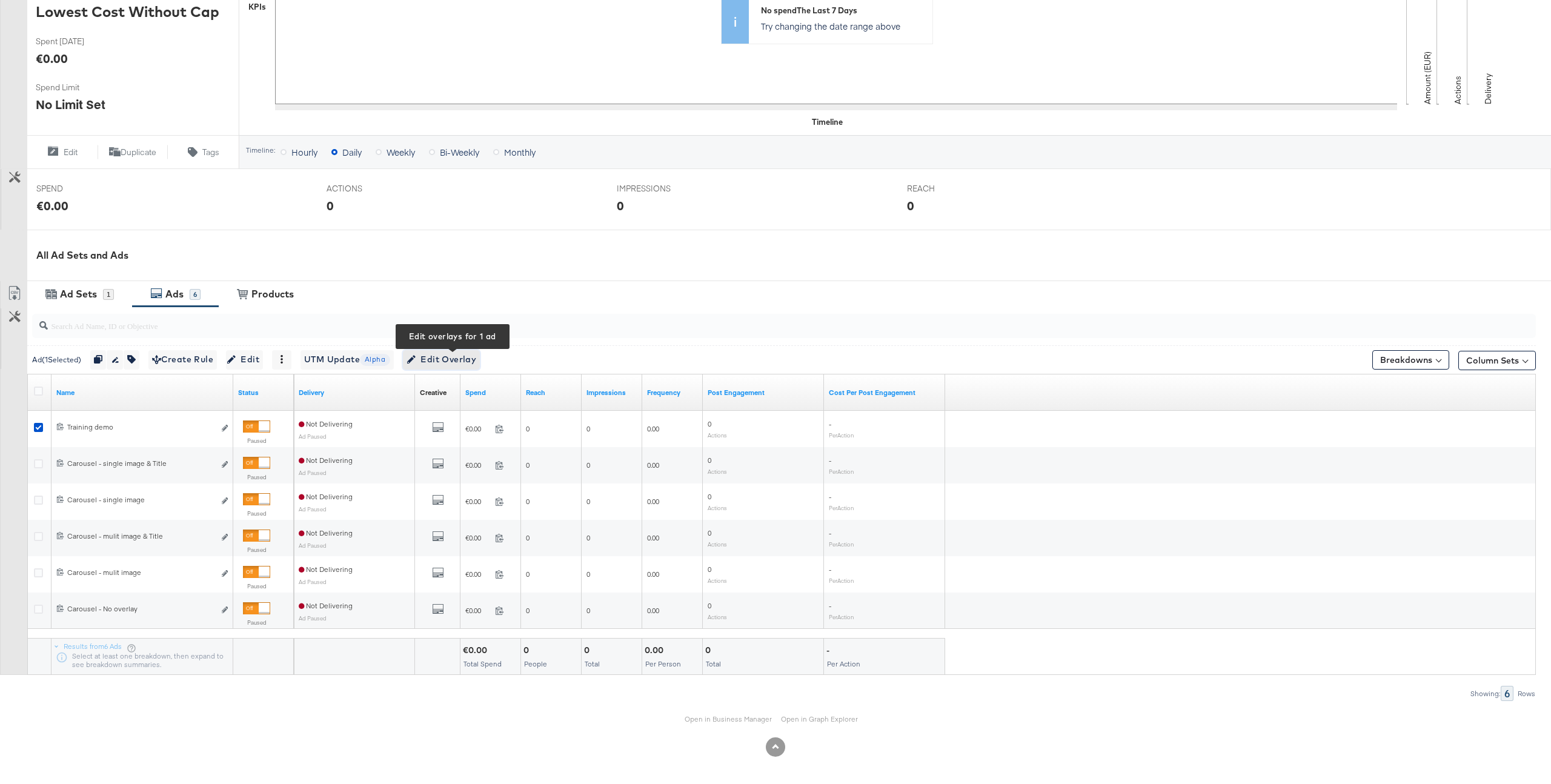
click at [471, 362] on span "Edit Overlay Edit overlays for 1 ad" at bounding box center [441, 359] width 69 height 15
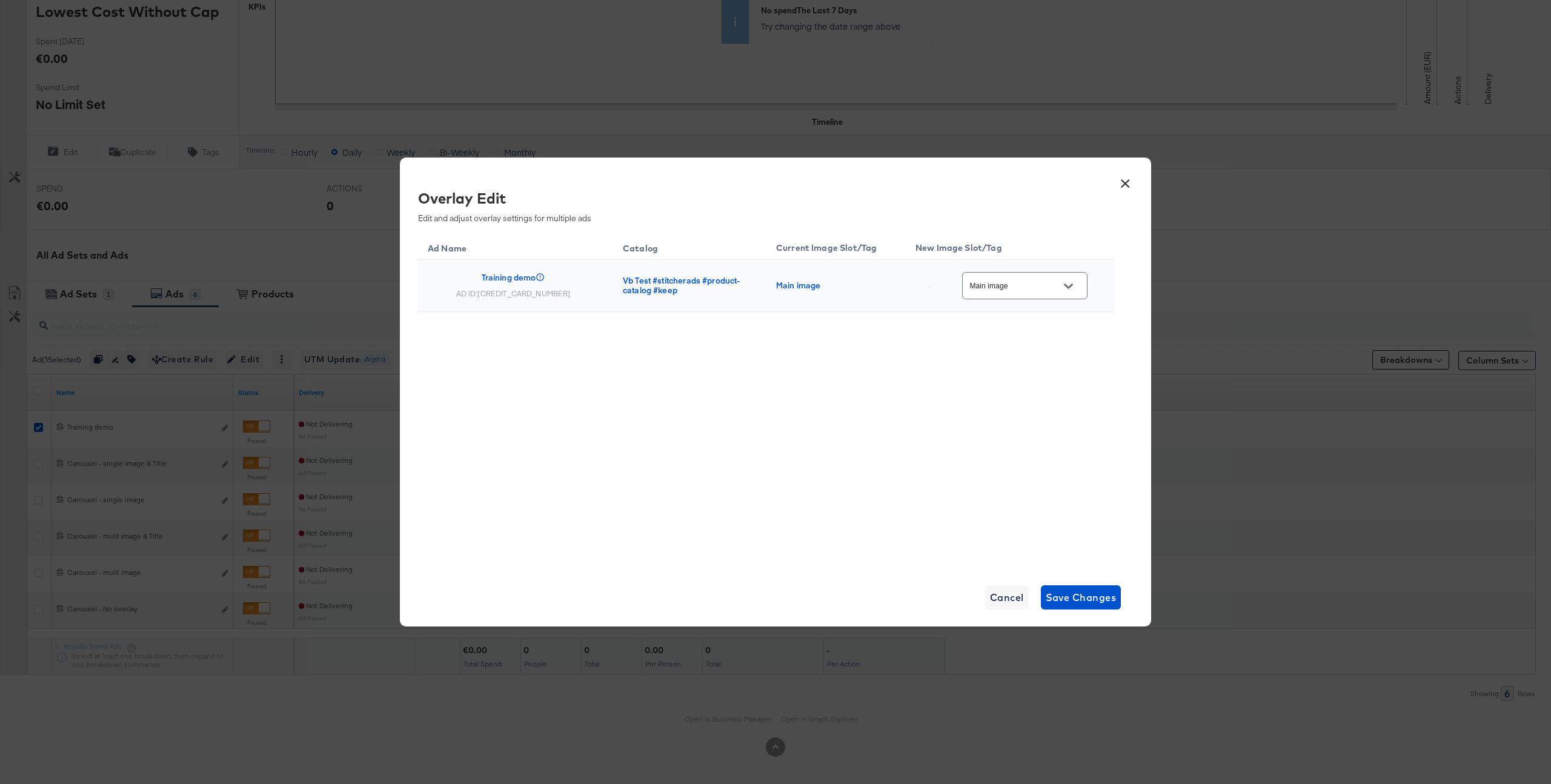
click at [1017, 288] on input "Main image" at bounding box center [1015, 286] width 96 height 14
click at [1028, 465] on div "Slot_2" at bounding box center [1036, 454] width 90 height 22
click at [1070, 593] on span "Save Changes" at bounding box center [1081, 597] width 71 height 17
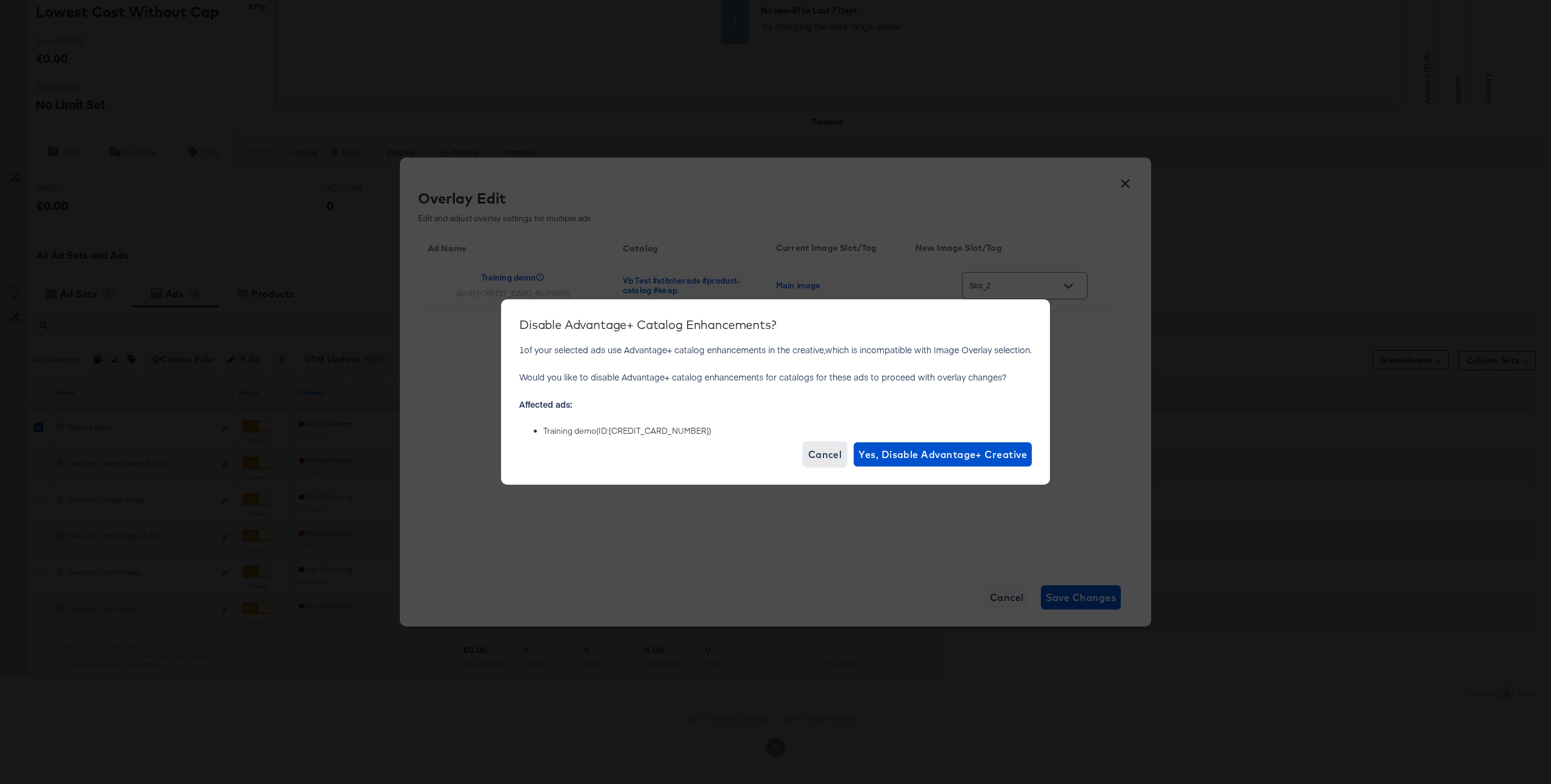
click at [812, 460] on span "Cancel" at bounding box center [825, 455] width 34 height 17
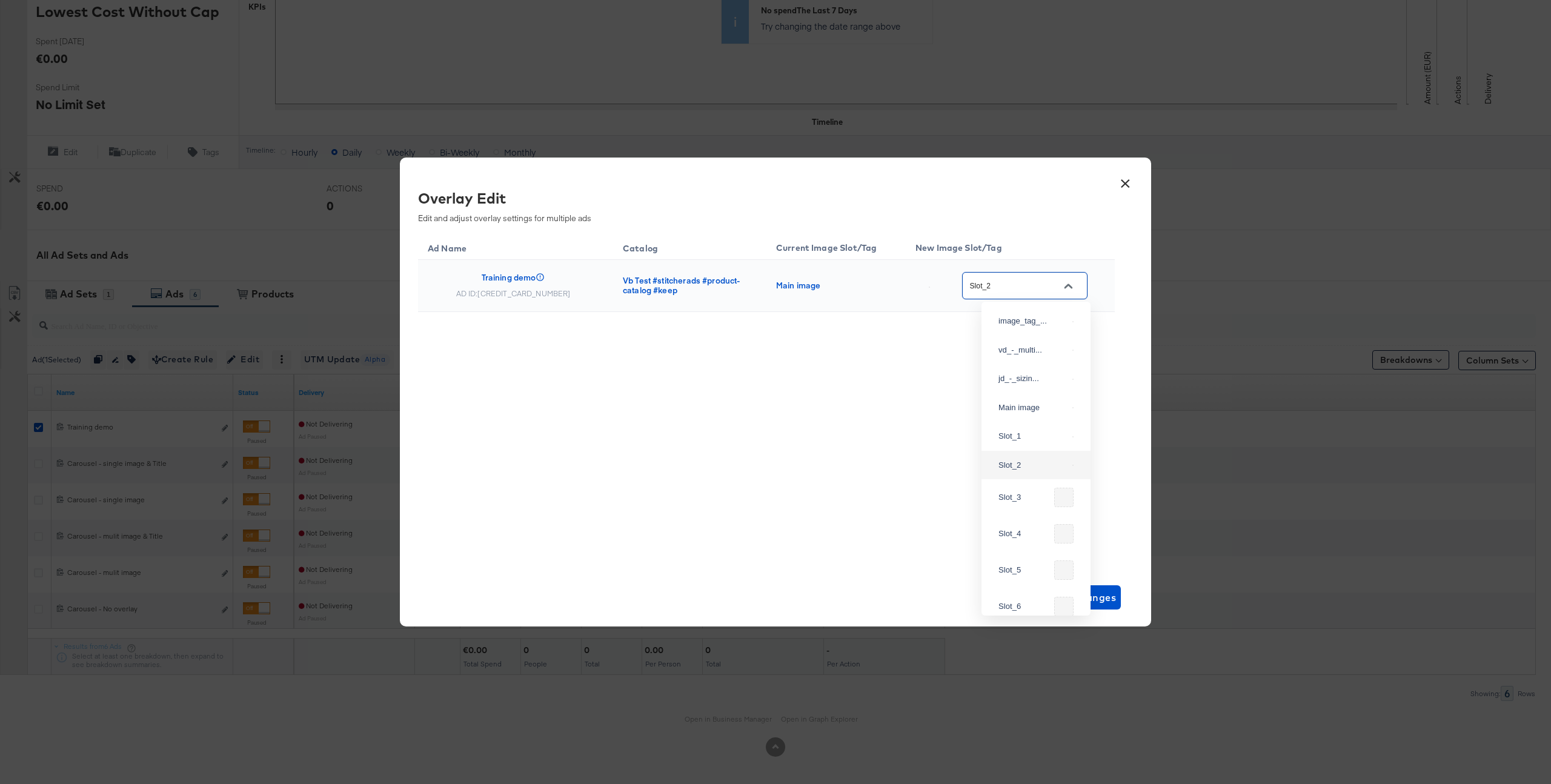
click at [1036, 287] on input "Slot_2" at bounding box center [1015, 286] width 96 height 14
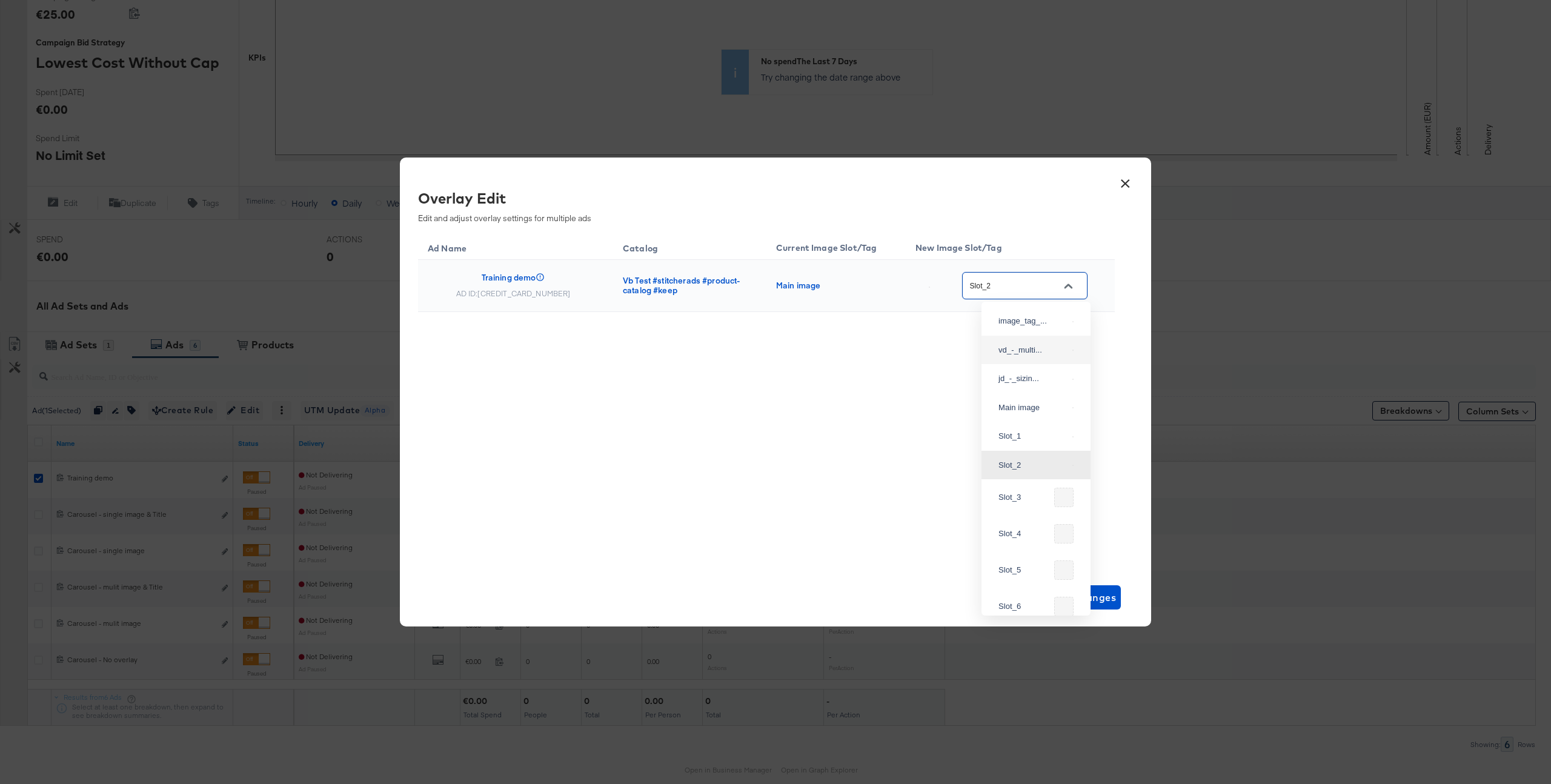
scroll to position [271, 0]
click at [1019, 384] on div "jd_-_sizin..." at bounding box center [1032, 379] width 69 height 12
type input "jd_-_sizing_-_t_overlay_2"
click at [1079, 596] on span "Save Changes" at bounding box center [1081, 597] width 71 height 17
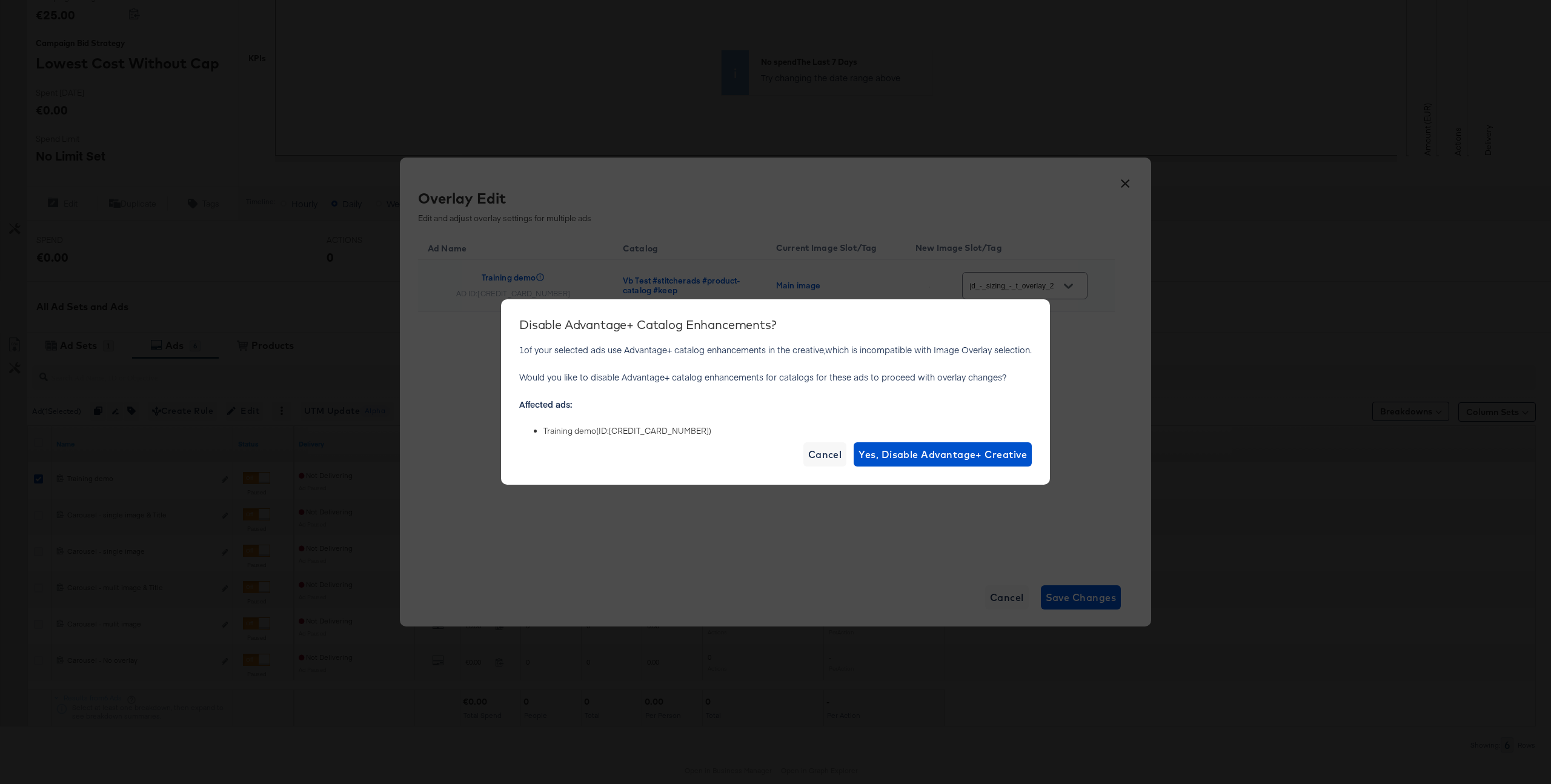
click at [958, 373] on p "Would you like to disable Advantage+ catalog enhancements for catalogs for thes…" at bounding box center [776, 377] width 513 height 12
click at [824, 453] on span "Cancel" at bounding box center [825, 455] width 34 height 17
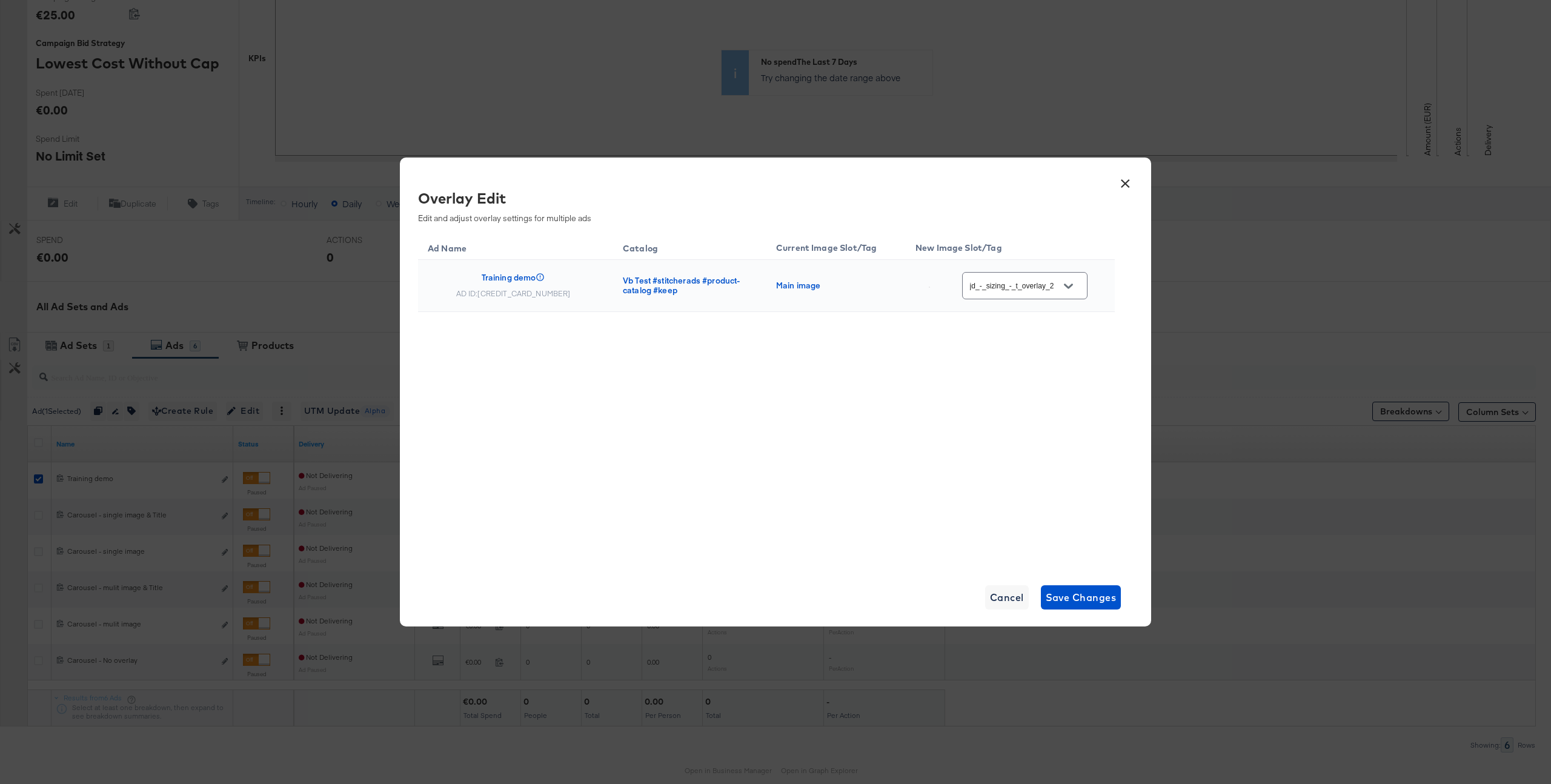
click at [1126, 179] on button "×" at bounding box center [1125, 180] width 22 height 22
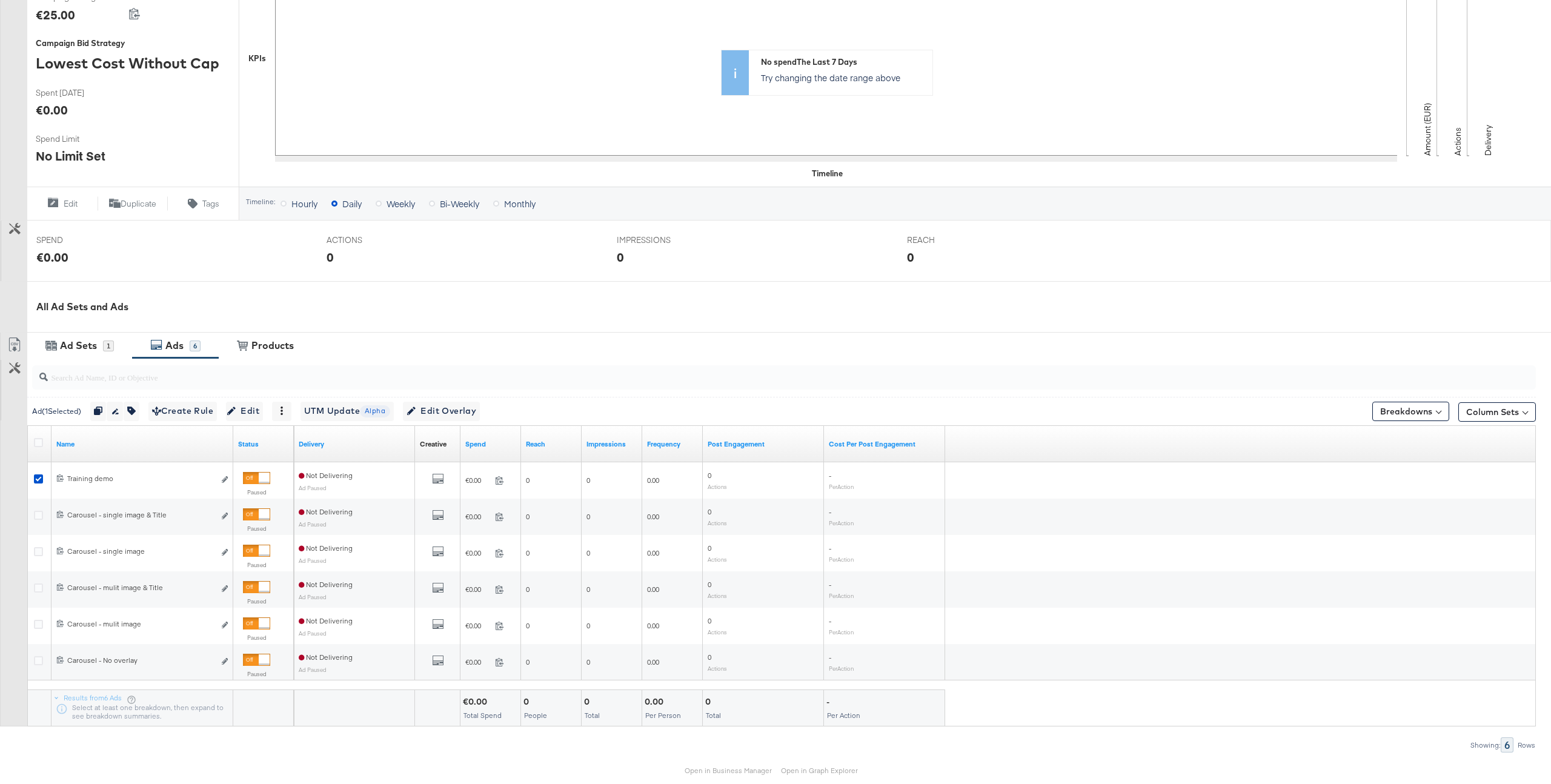
scroll to position [323, 0]
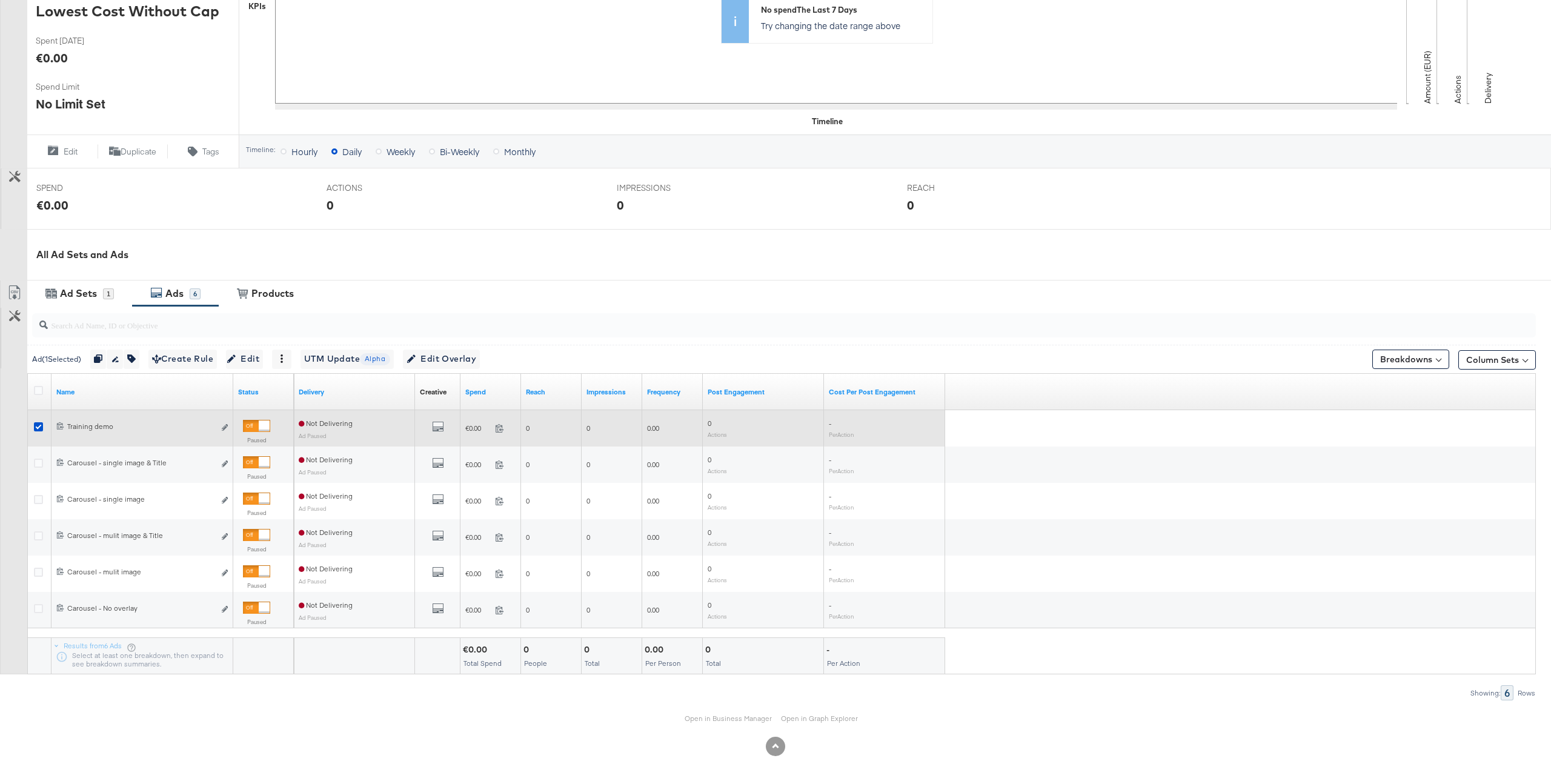
click at [38, 432] on div at bounding box center [40, 428] width 12 height 12
click at [39, 426] on icon at bounding box center [39, 427] width 9 height 9
click at [0, 0] on input "checkbox" at bounding box center [0, 0] width 0 height 0
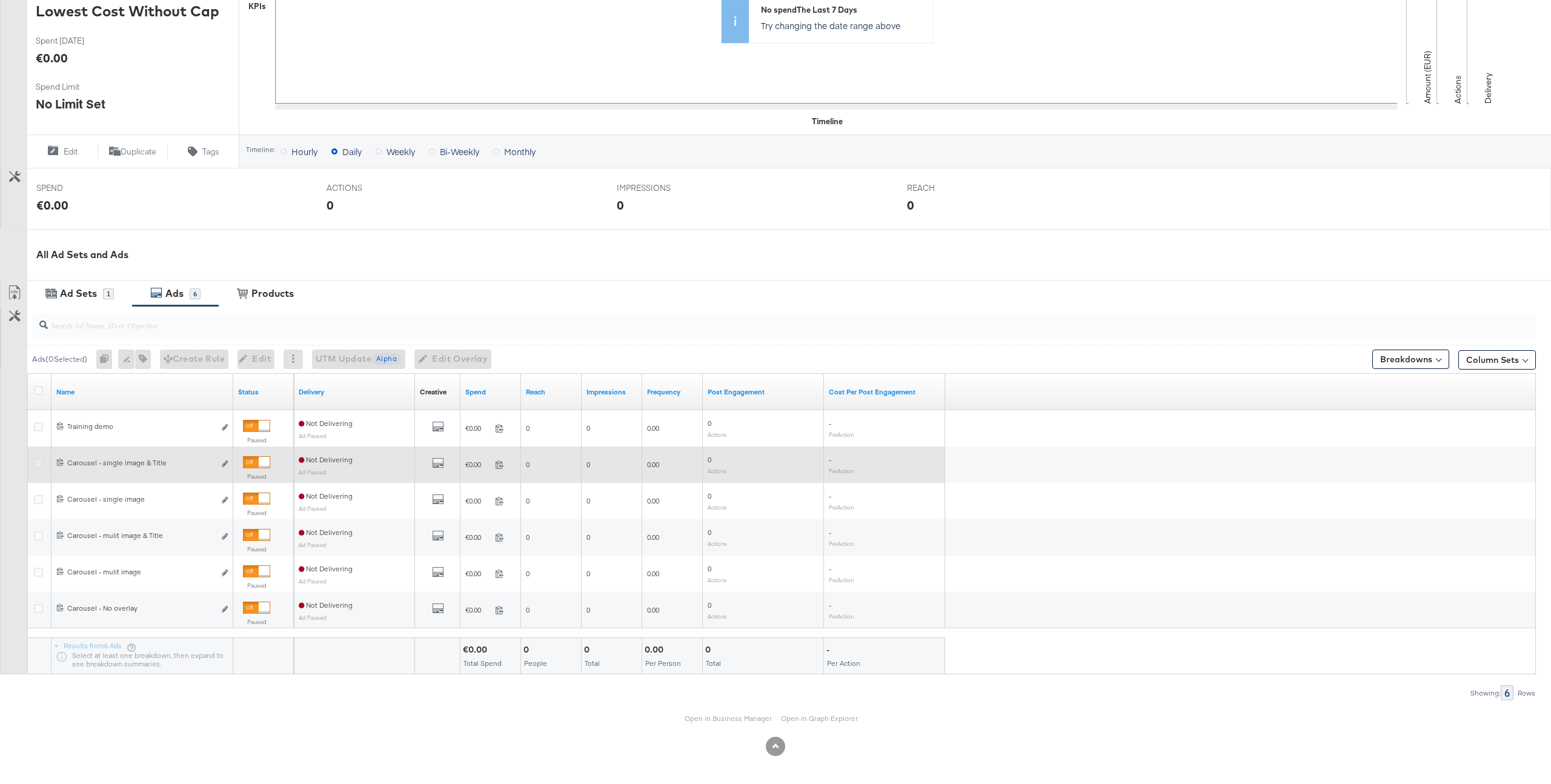
click at [41, 462] on icon at bounding box center [39, 463] width 9 height 9
click at [0, 0] on input "checkbox" at bounding box center [0, 0] width 0 height 0
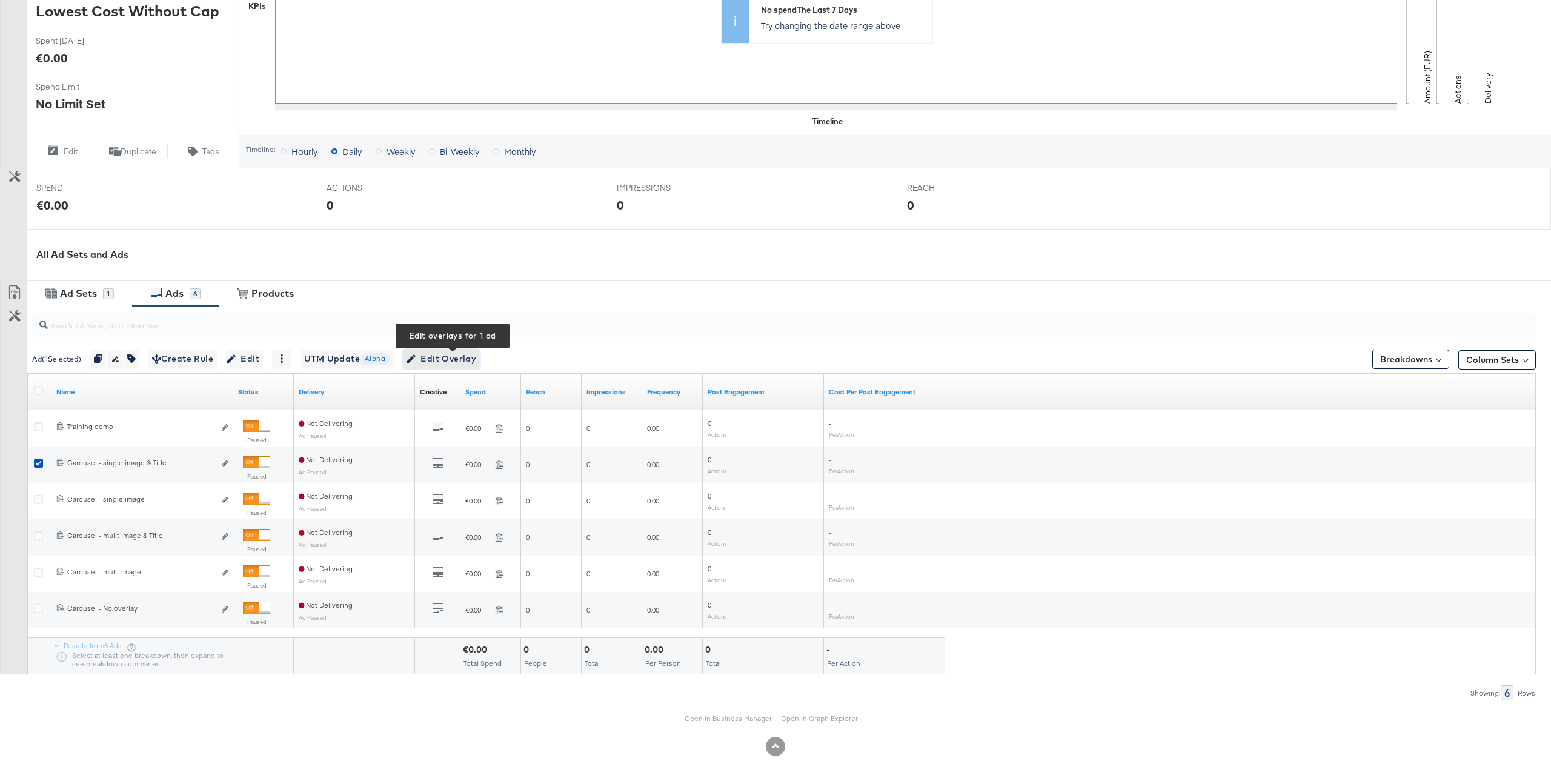
click at [471, 364] on span "Edit Overlay Edit overlays for 1 ad" at bounding box center [441, 359] width 69 height 15
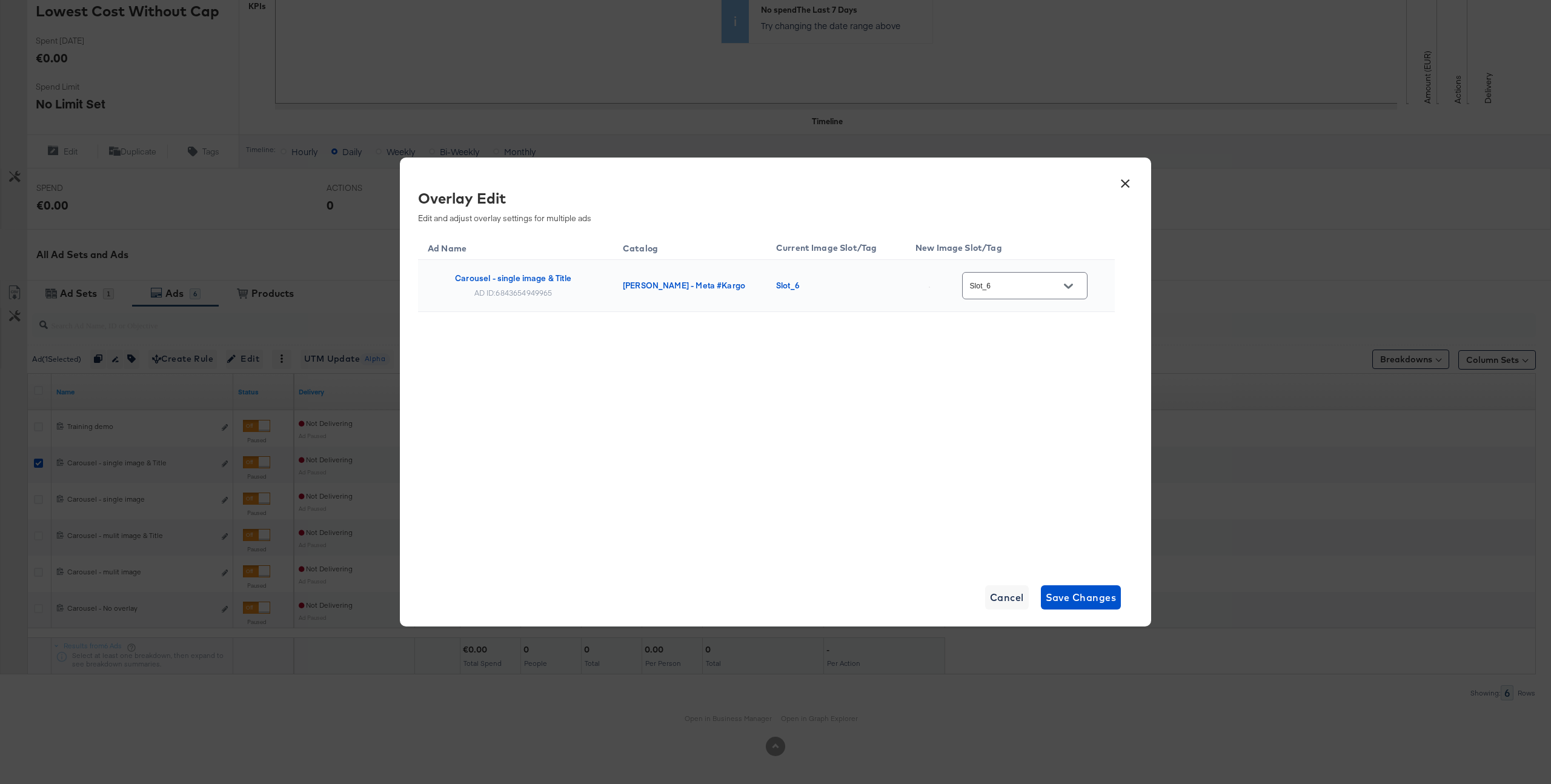
click at [1030, 289] on input "Slot_6" at bounding box center [1015, 286] width 96 height 14
click at [922, 443] on div "Ad Name Catalog Current Image Slot/Tag New Image Slot/Tag Carousel - single ima…" at bounding box center [766, 399] width 697 height 333
click at [1066, 278] on button "Open" at bounding box center [1068, 286] width 18 height 18
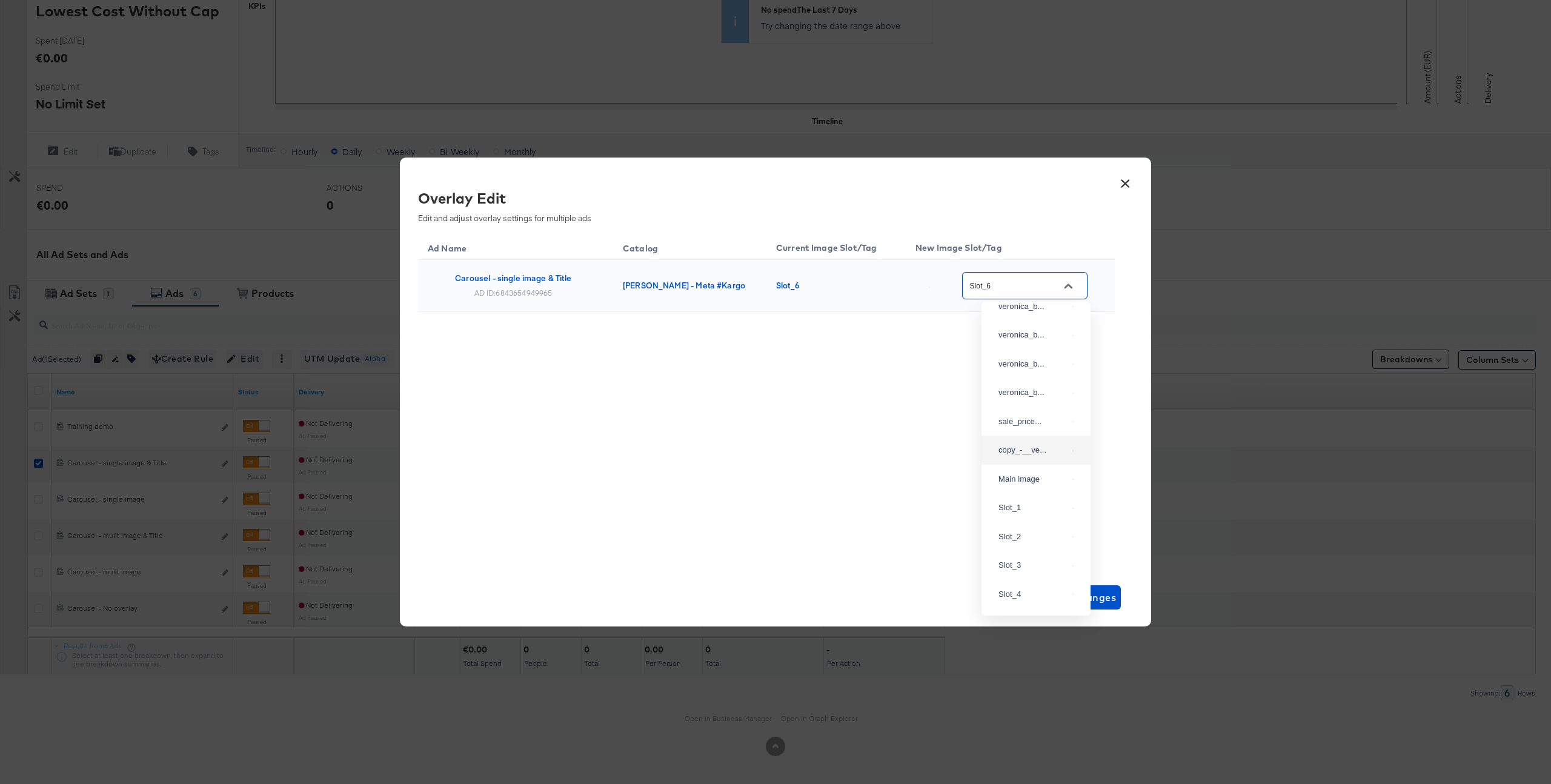
click at [1028, 461] on div "copy_-__ve..." at bounding box center [1036, 450] width 90 height 22
type input "copy_-__veronic_overlay_6"
click at [1069, 598] on span "Save Changes" at bounding box center [1081, 597] width 71 height 17
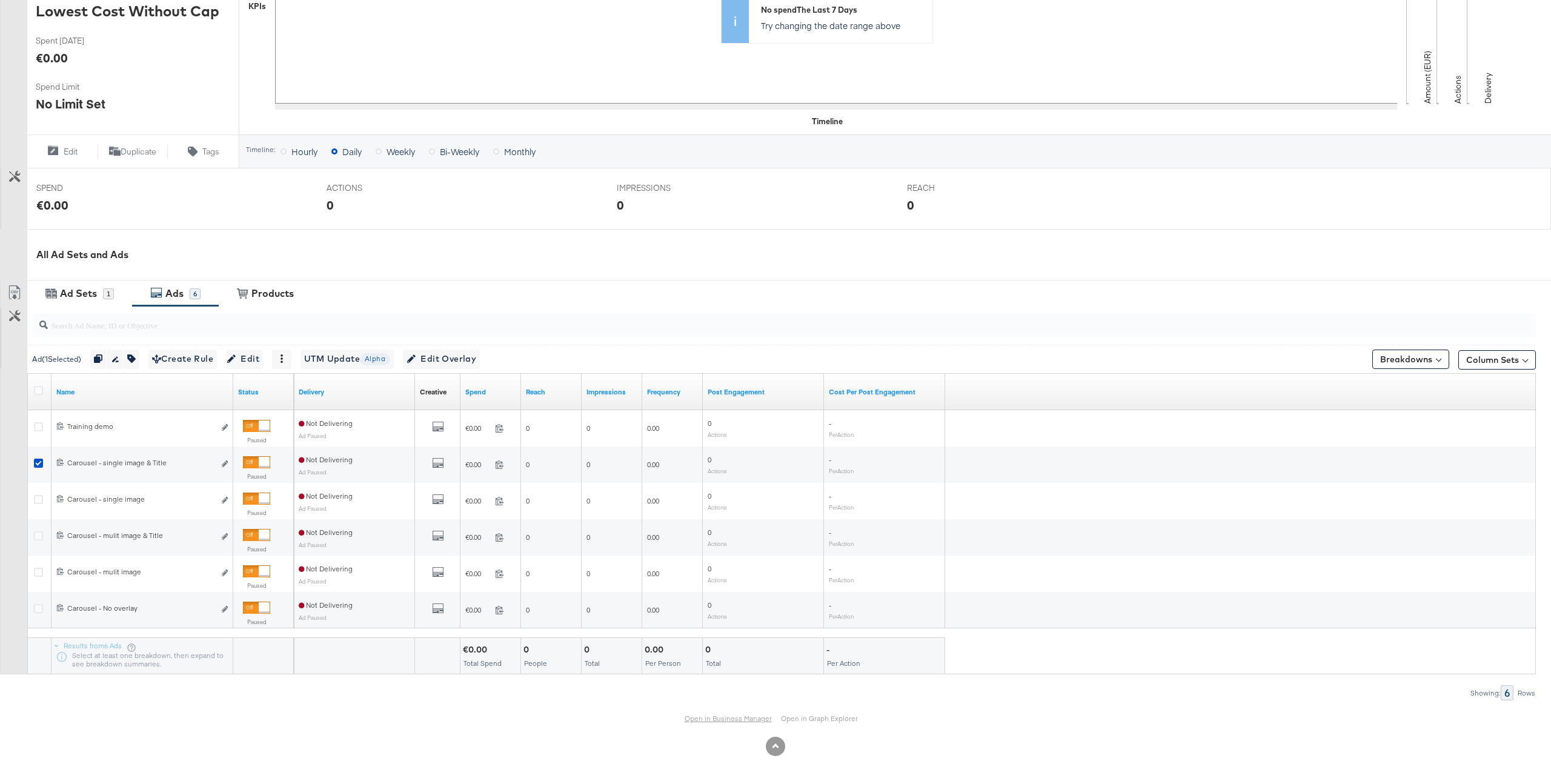
click at [731, 715] on link "Open in Business Manager" at bounding box center [728, 719] width 87 height 9
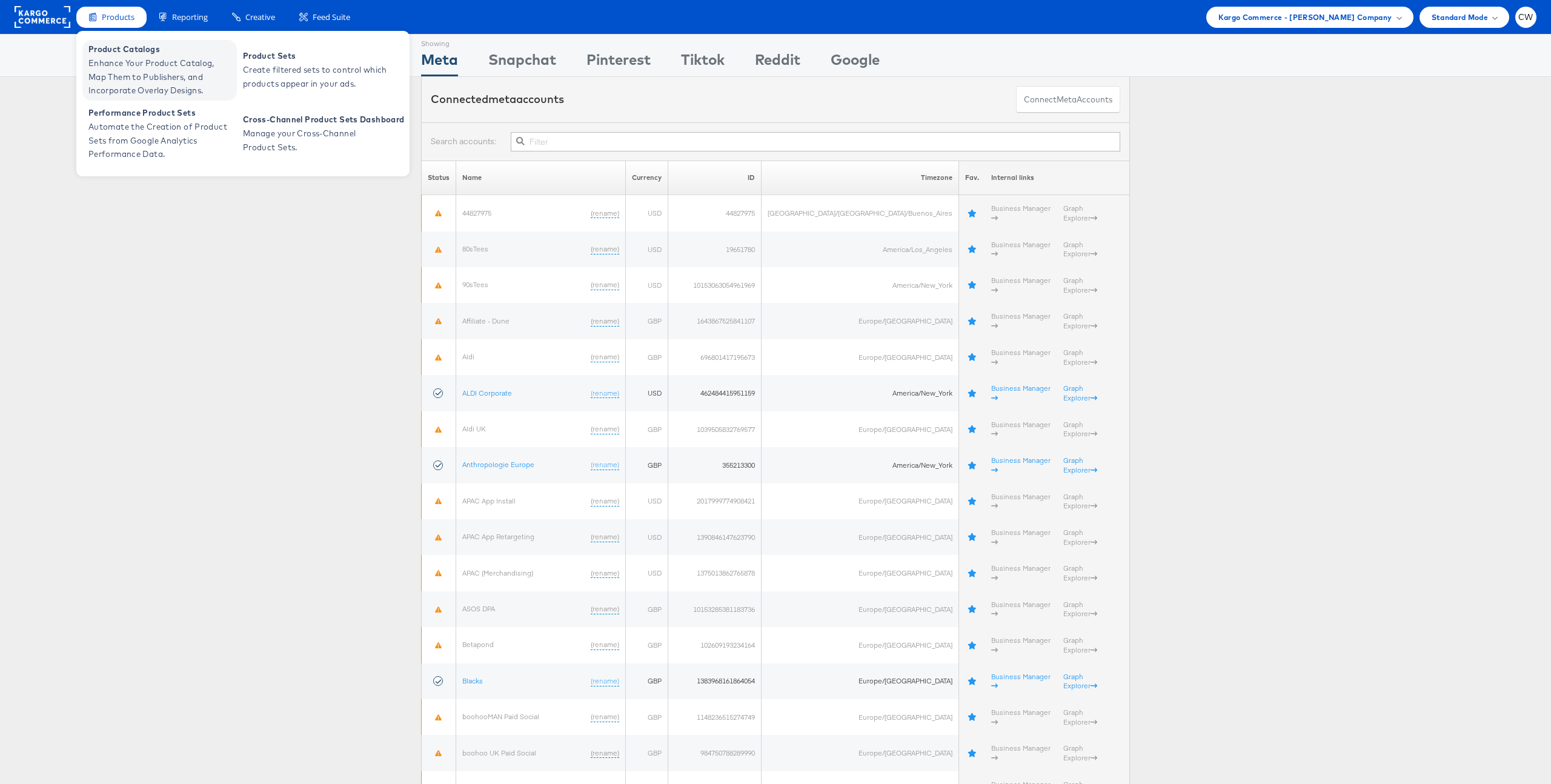
click at [151, 62] on span "Enhance Your Product Catalog, Map Them to Publishers, and Incorporate Overlay D…" at bounding box center [161, 77] width 145 height 41
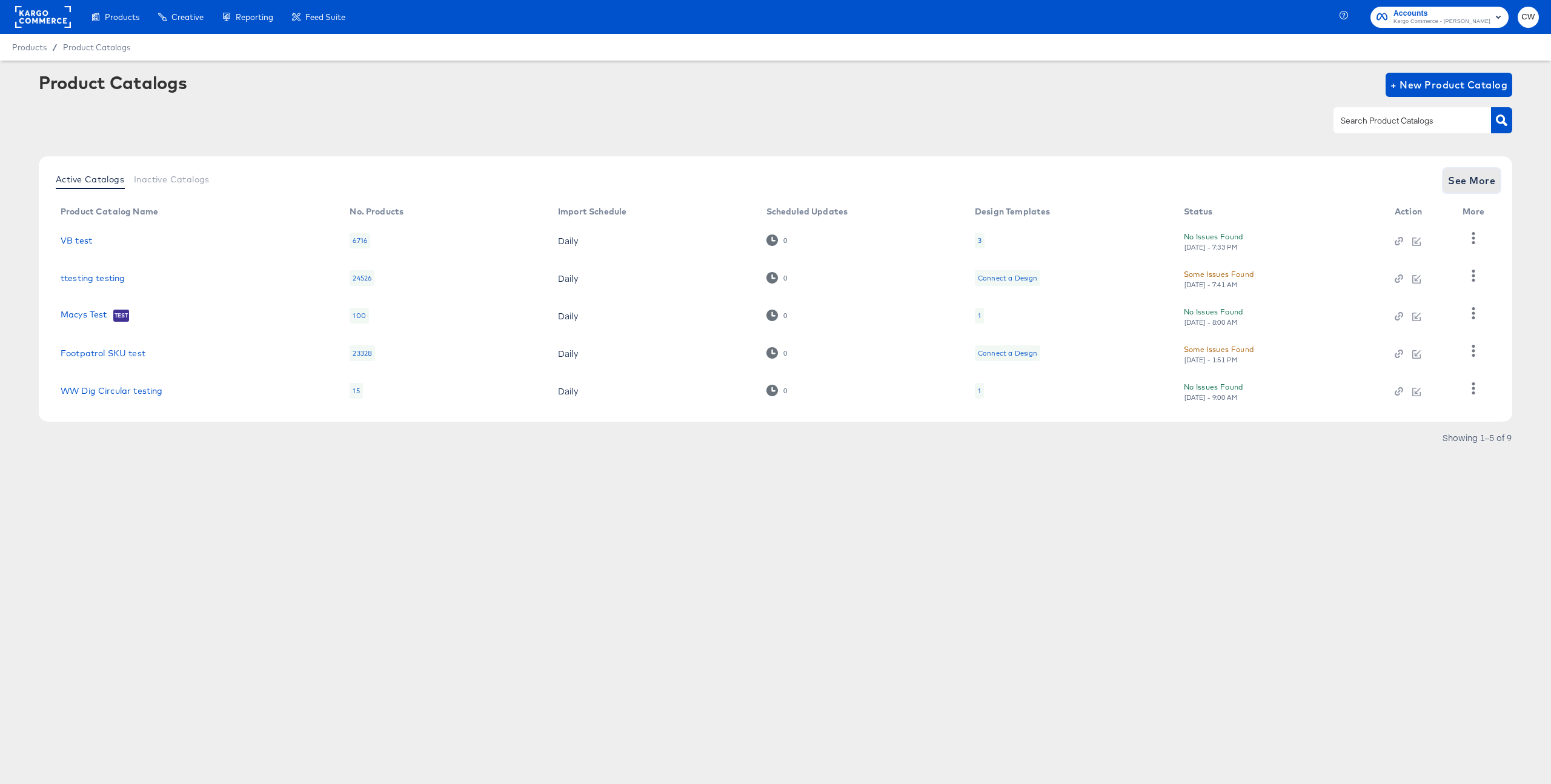
click at [1484, 173] on span "See More" at bounding box center [1472, 181] width 47 height 17
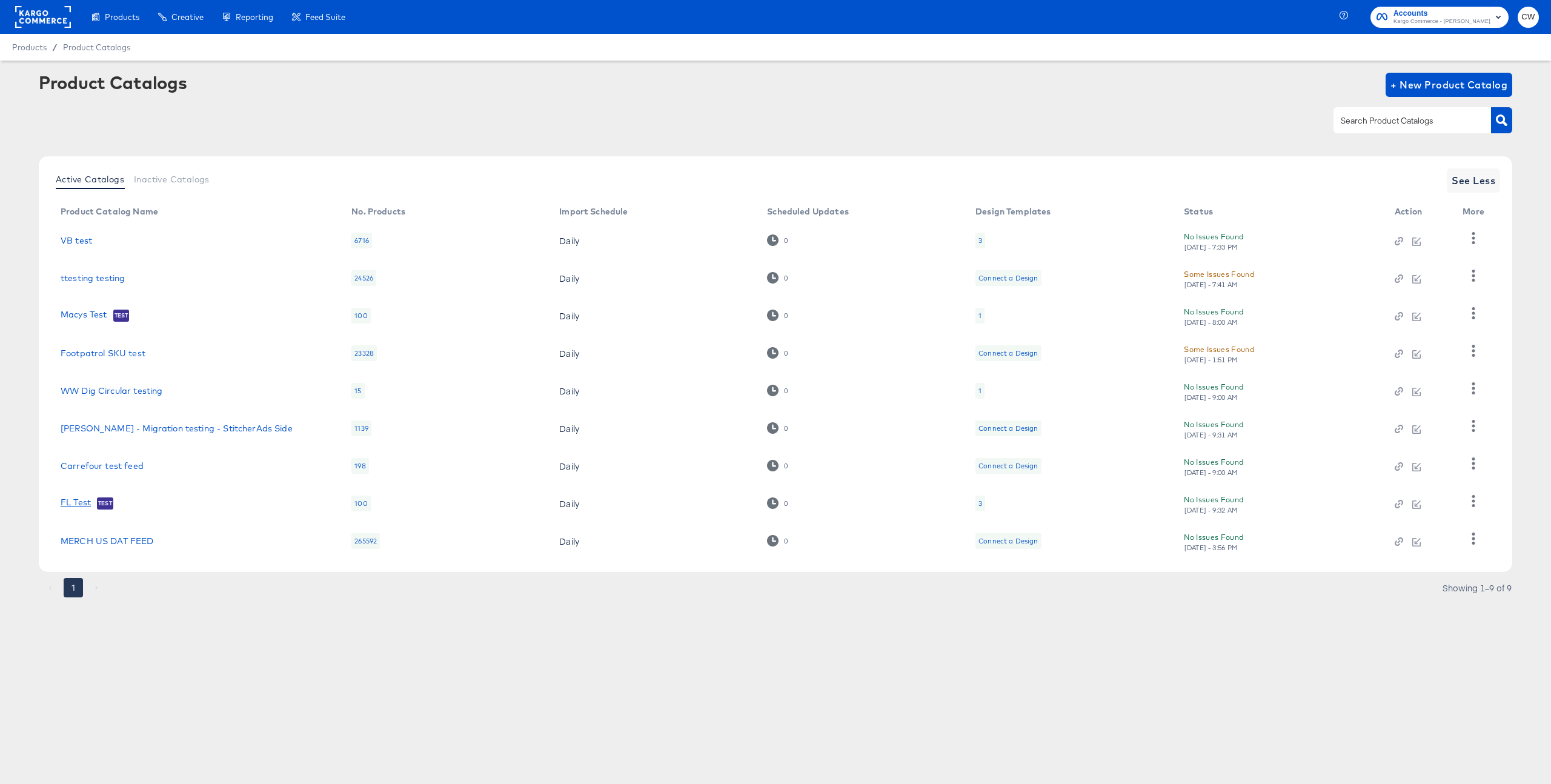
click at [81, 504] on link "FL Test" at bounding box center [76, 503] width 30 height 12
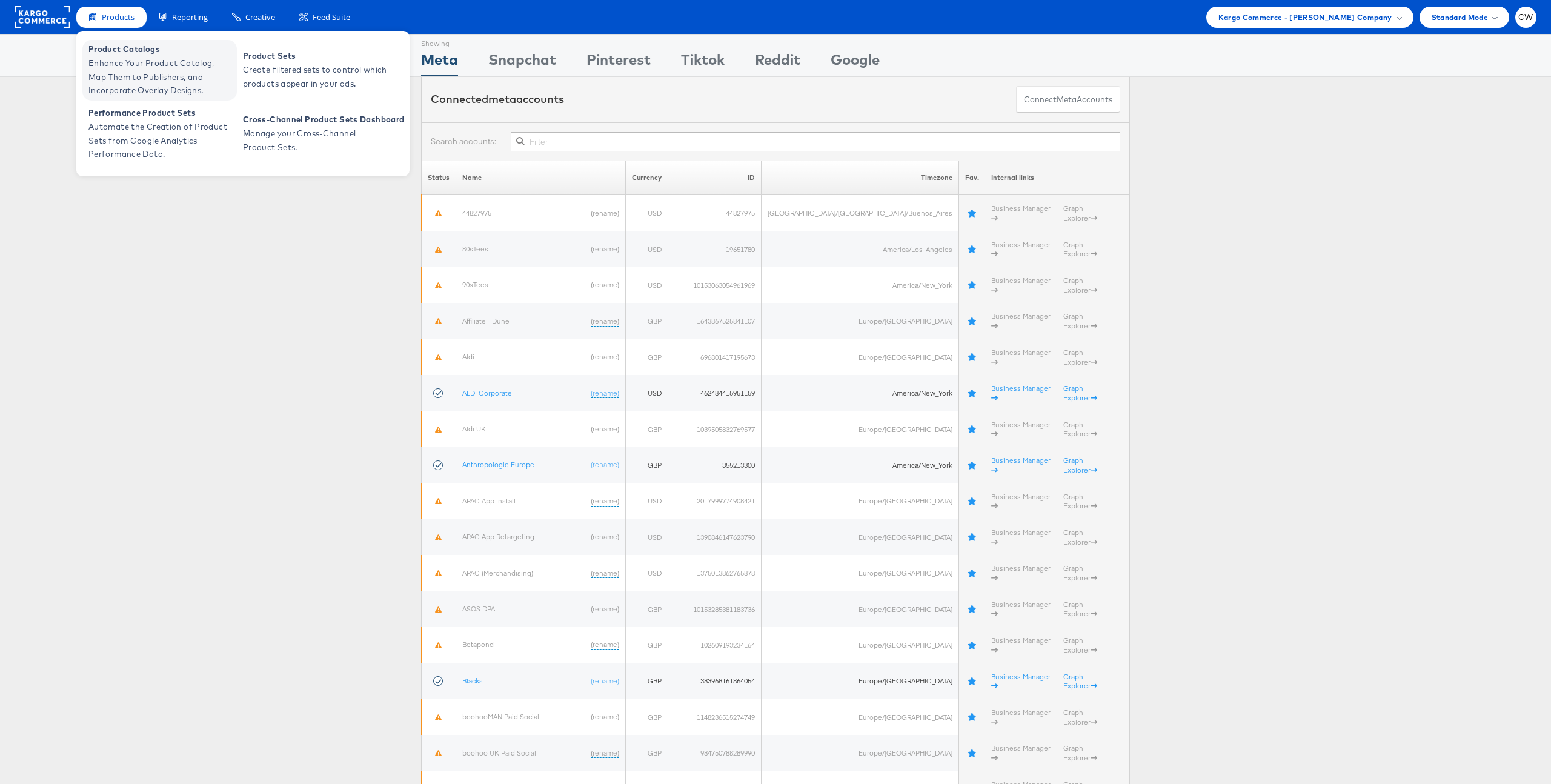
click at [119, 55] on span "Product Catalogs" at bounding box center [161, 49] width 145 height 14
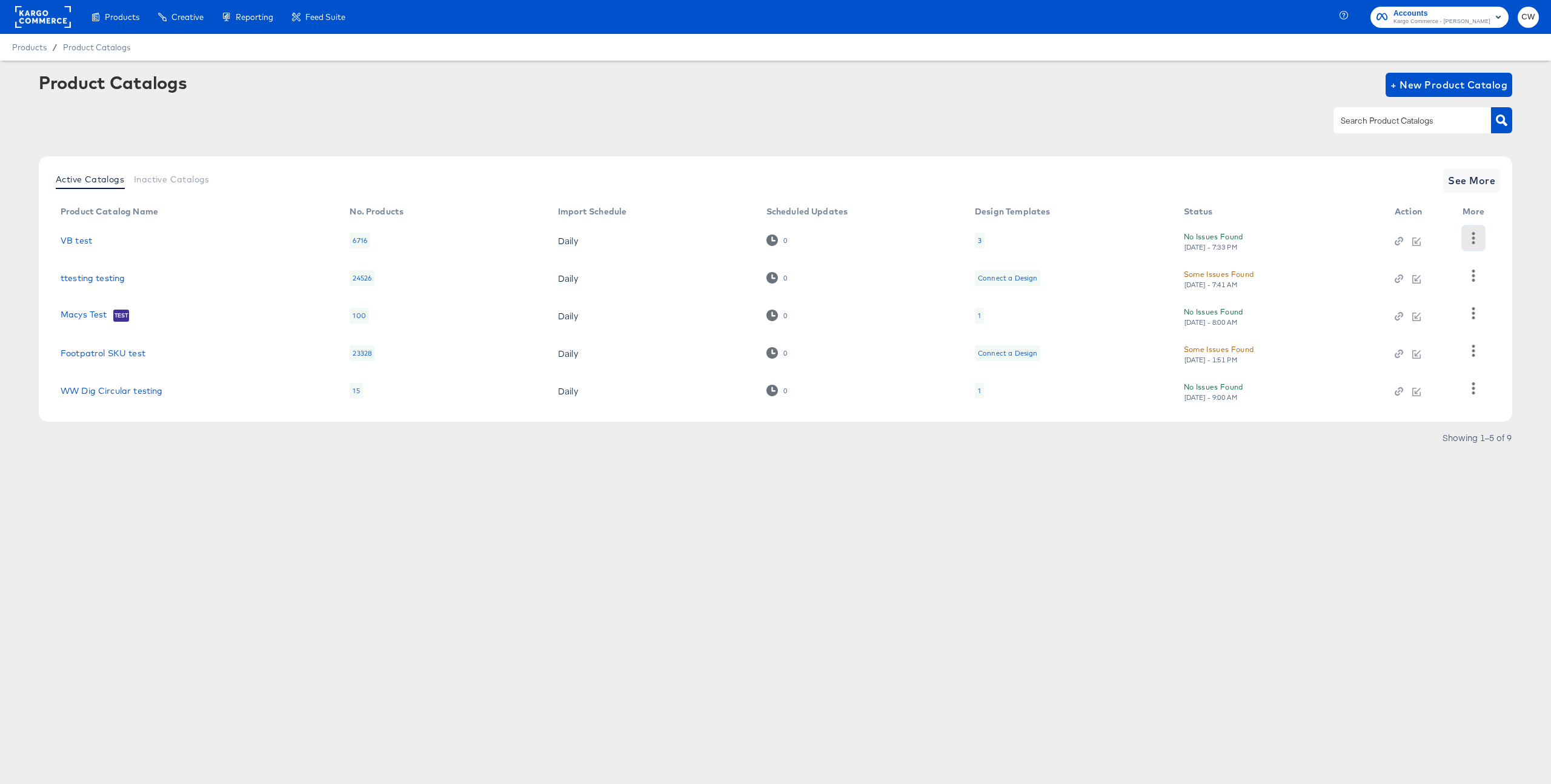
click at [1482, 243] on button "button" at bounding box center [1473, 238] width 21 height 24
click at [1433, 276] on div "HUD Checks (Internal)" at bounding box center [1423, 276] width 121 height 20
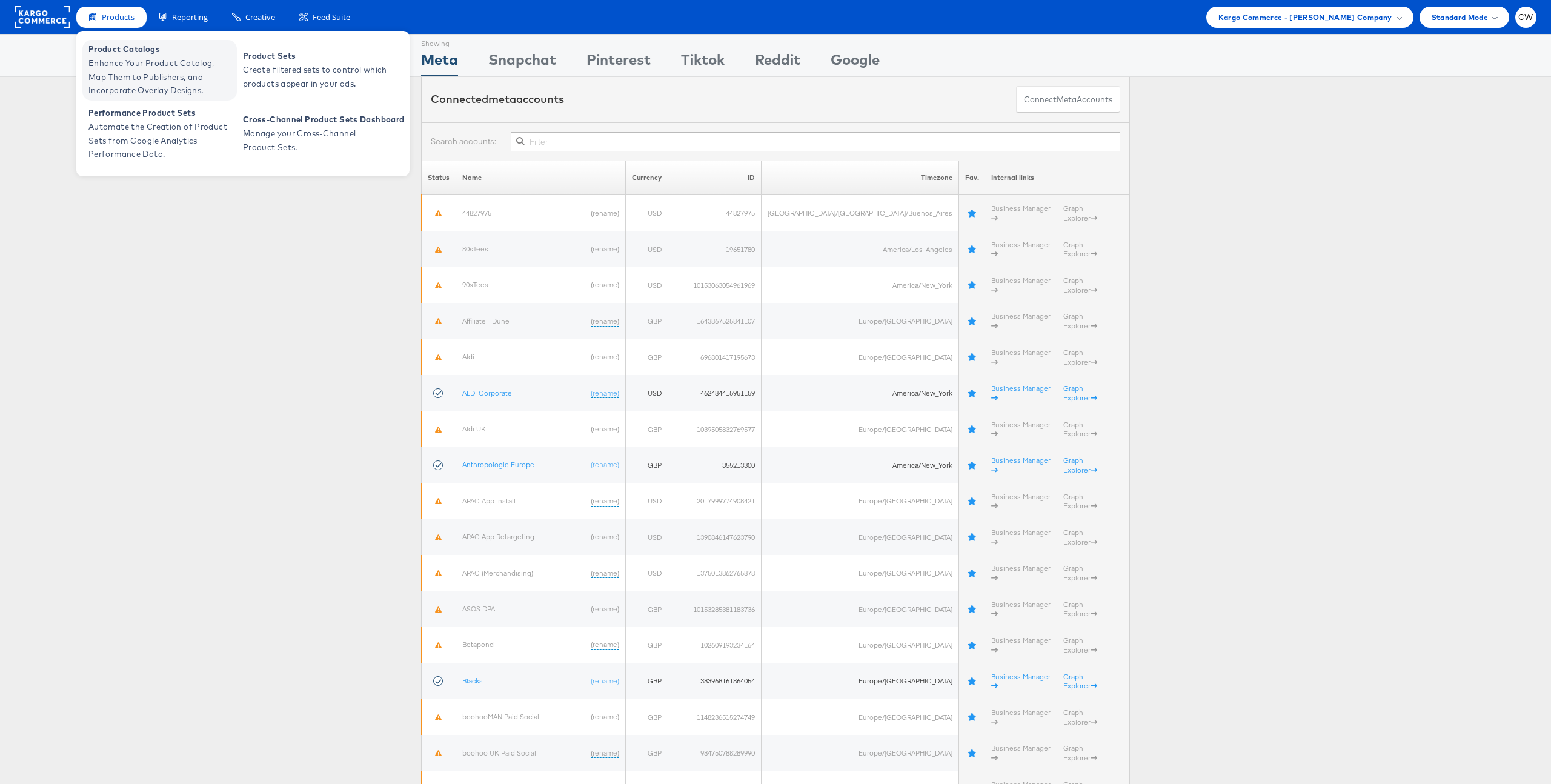
click at [145, 68] on span "Enhance Your Product Catalog, Map Them to Publishers, and Incorporate Overlay D…" at bounding box center [161, 77] width 145 height 41
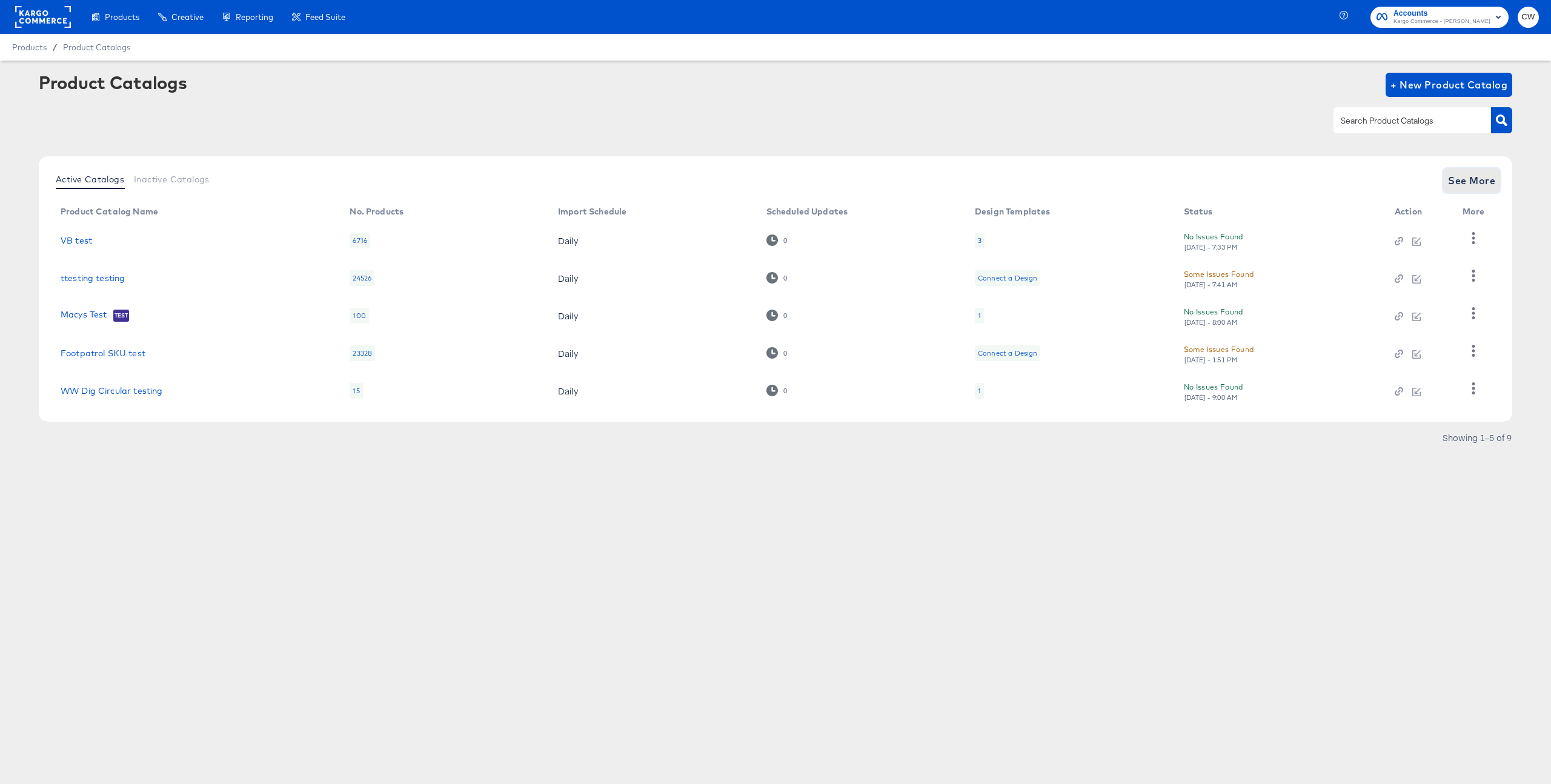
click at [1470, 181] on span "See More" at bounding box center [1472, 181] width 47 height 17
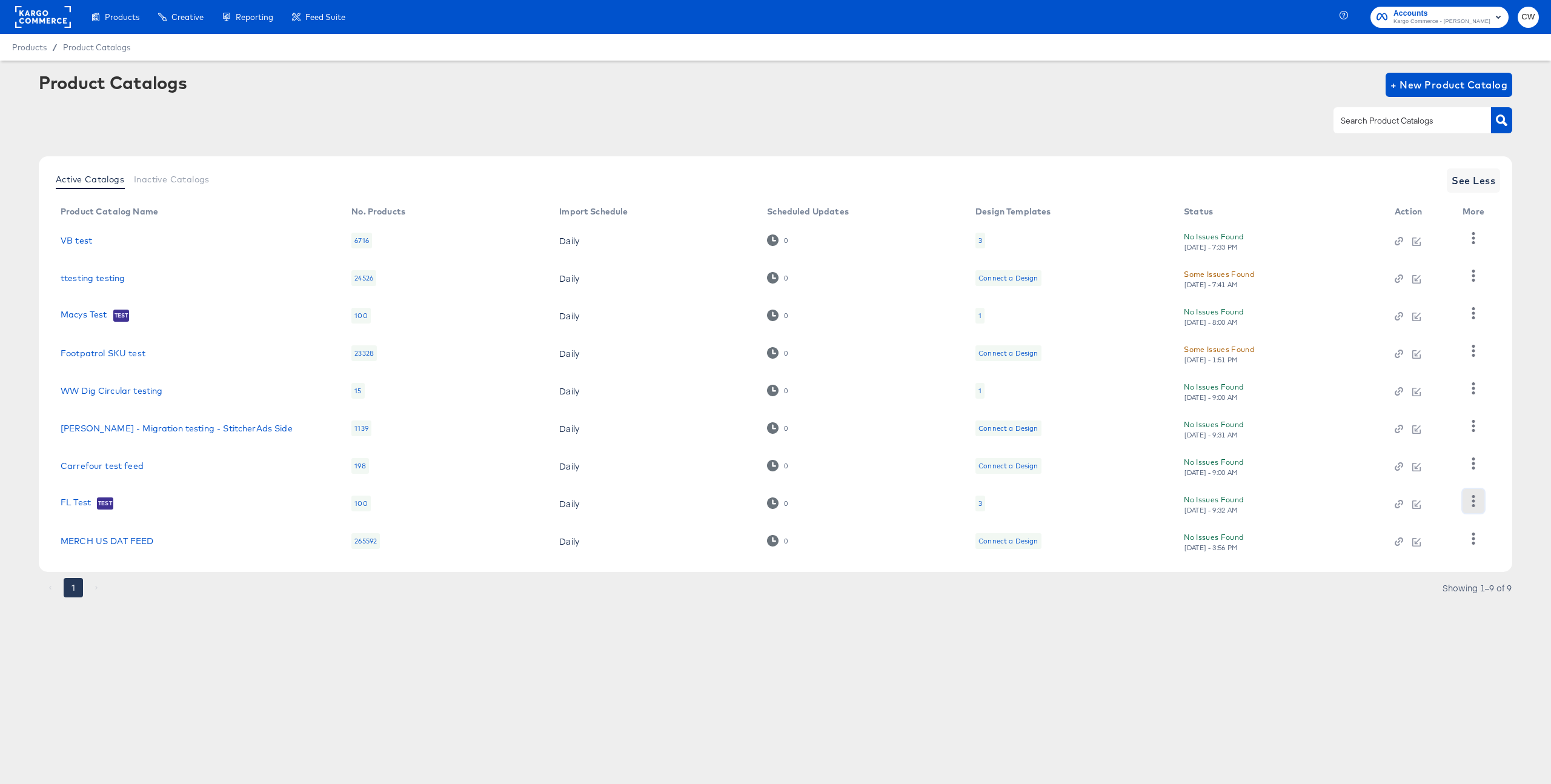
click at [1468, 496] on icon "button" at bounding box center [1473, 501] width 12 height 12
click at [1413, 400] on div "HUD Checks (Internal)" at bounding box center [1423, 401] width 121 height 20
click at [158, 495] on td "FL Test Test" at bounding box center [196, 503] width 291 height 37
click at [1463, 499] on button "button" at bounding box center [1473, 500] width 21 height 24
click at [1432, 404] on div "HUD Checks (Internal)" at bounding box center [1423, 401] width 121 height 20
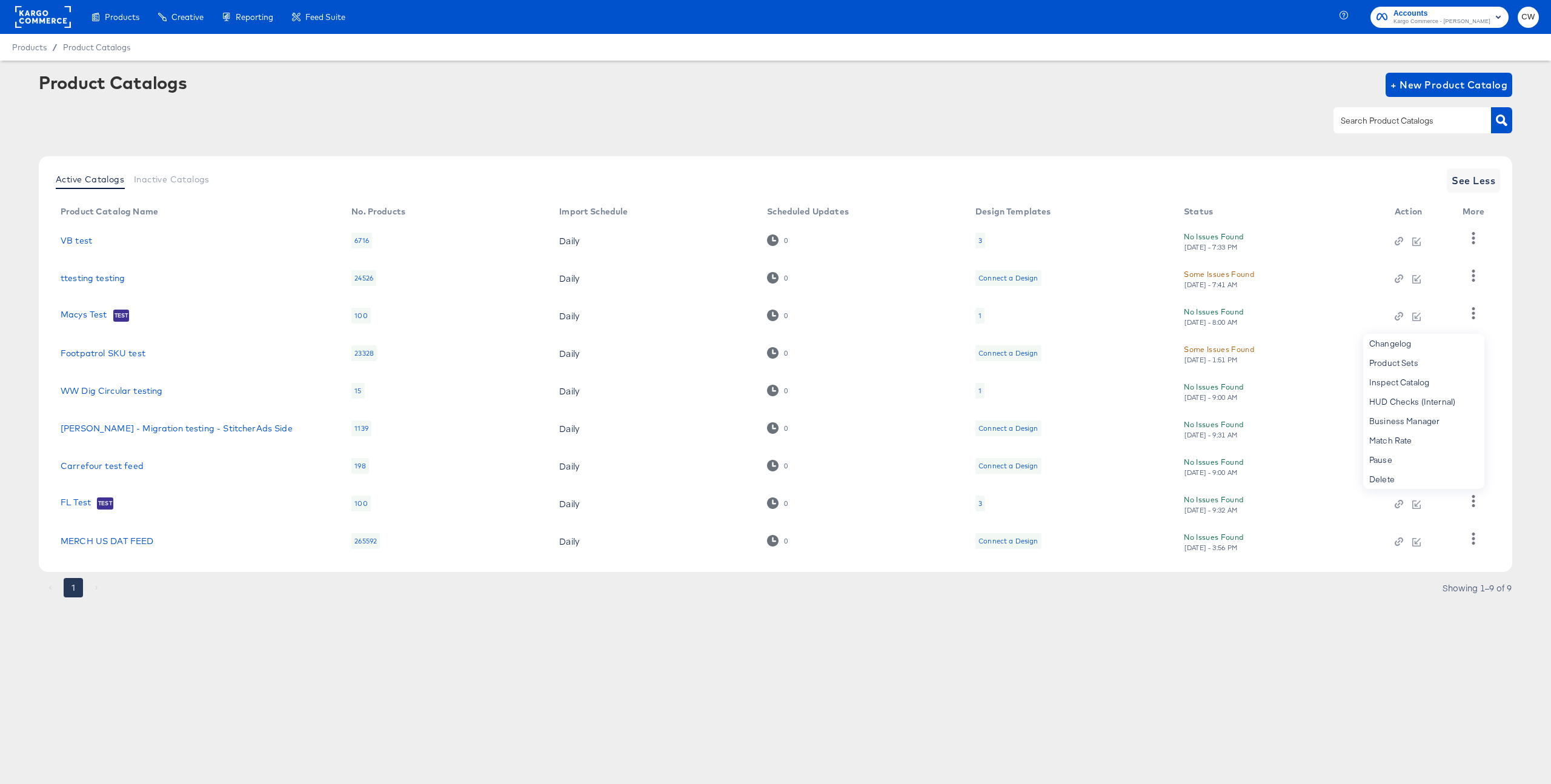
click at [1237, 515] on td "No Issues Found Sat, Nov 9th - 9:32 AM" at bounding box center [1280, 503] width 211 height 37
click at [64, 504] on link "FL Test" at bounding box center [76, 503] width 30 height 12
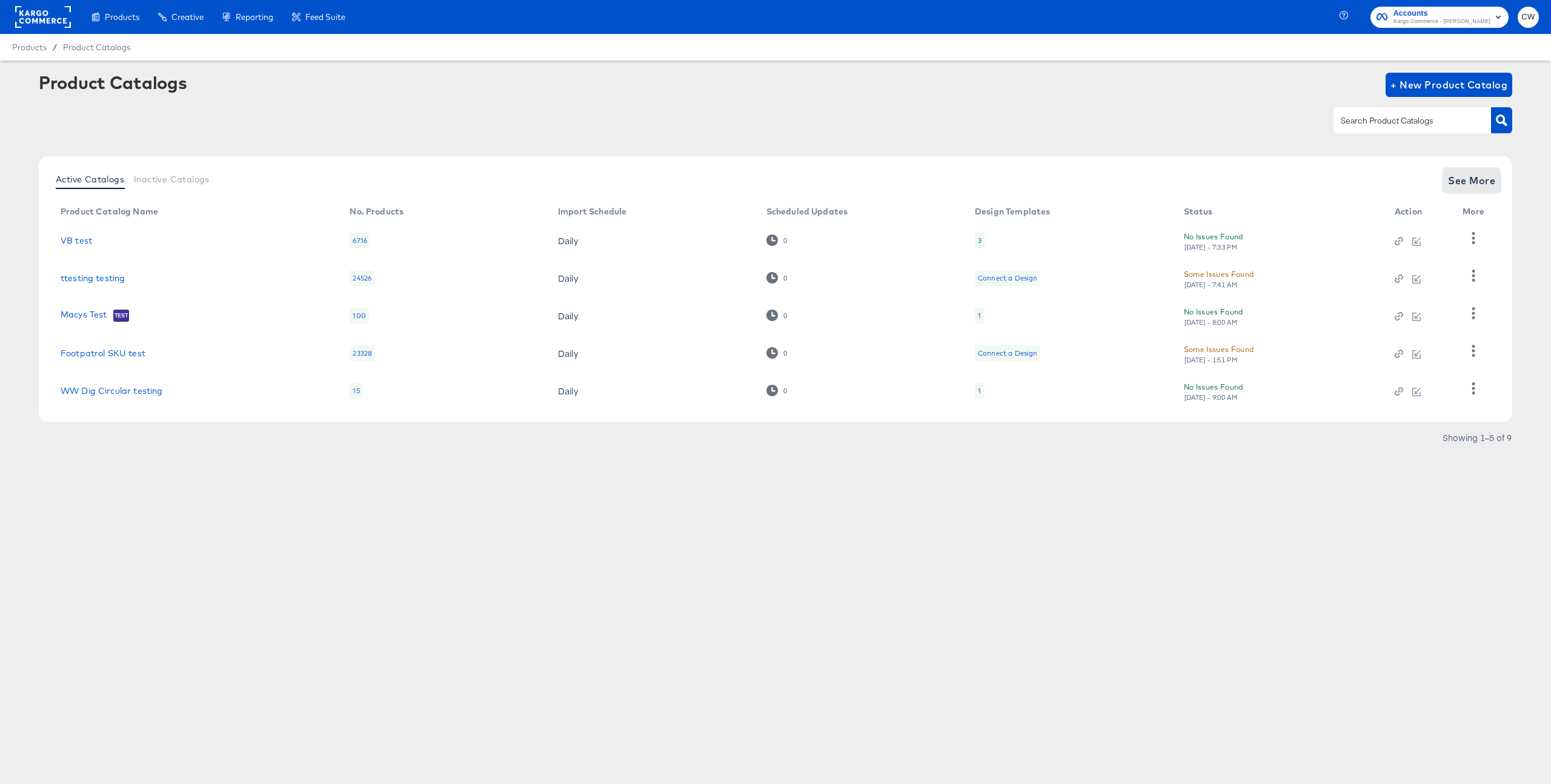
click at [1468, 173] on span "See More" at bounding box center [1472, 181] width 47 height 17
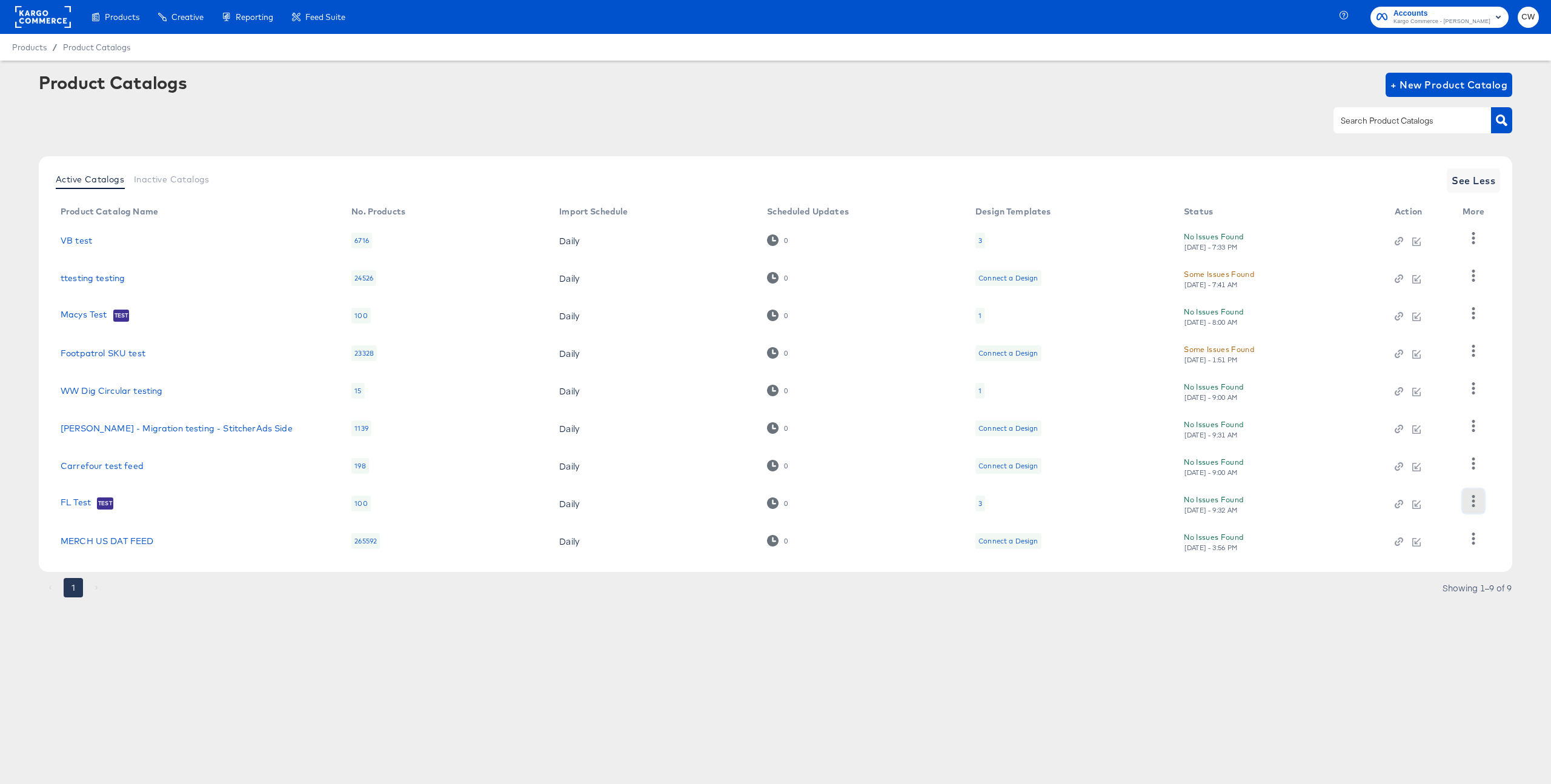
click at [1467, 504] on icon "button" at bounding box center [1473, 501] width 12 height 12
click at [1424, 416] on div "Business Manager" at bounding box center [1423, 421] width 121 height 20
click at [74, 504] on link "FL Test" at bounding box center [76, 503] width 30 height 12
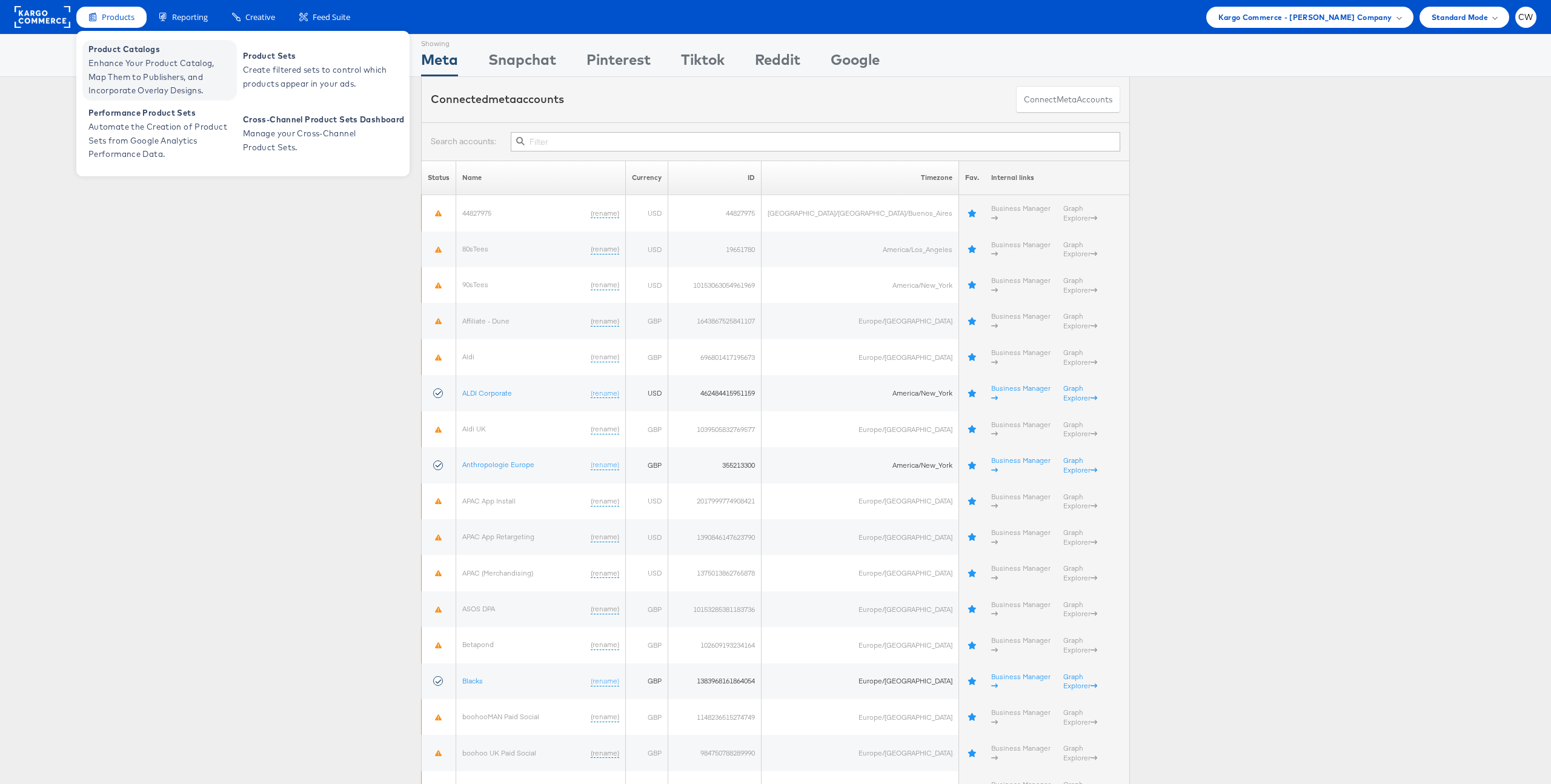
click at [153, 77] on span "Enhance Your Product Catalog, Map Them to Publishers, and Incorporate Overlay D…" at bounding box center [161, 77] width 145 height 41
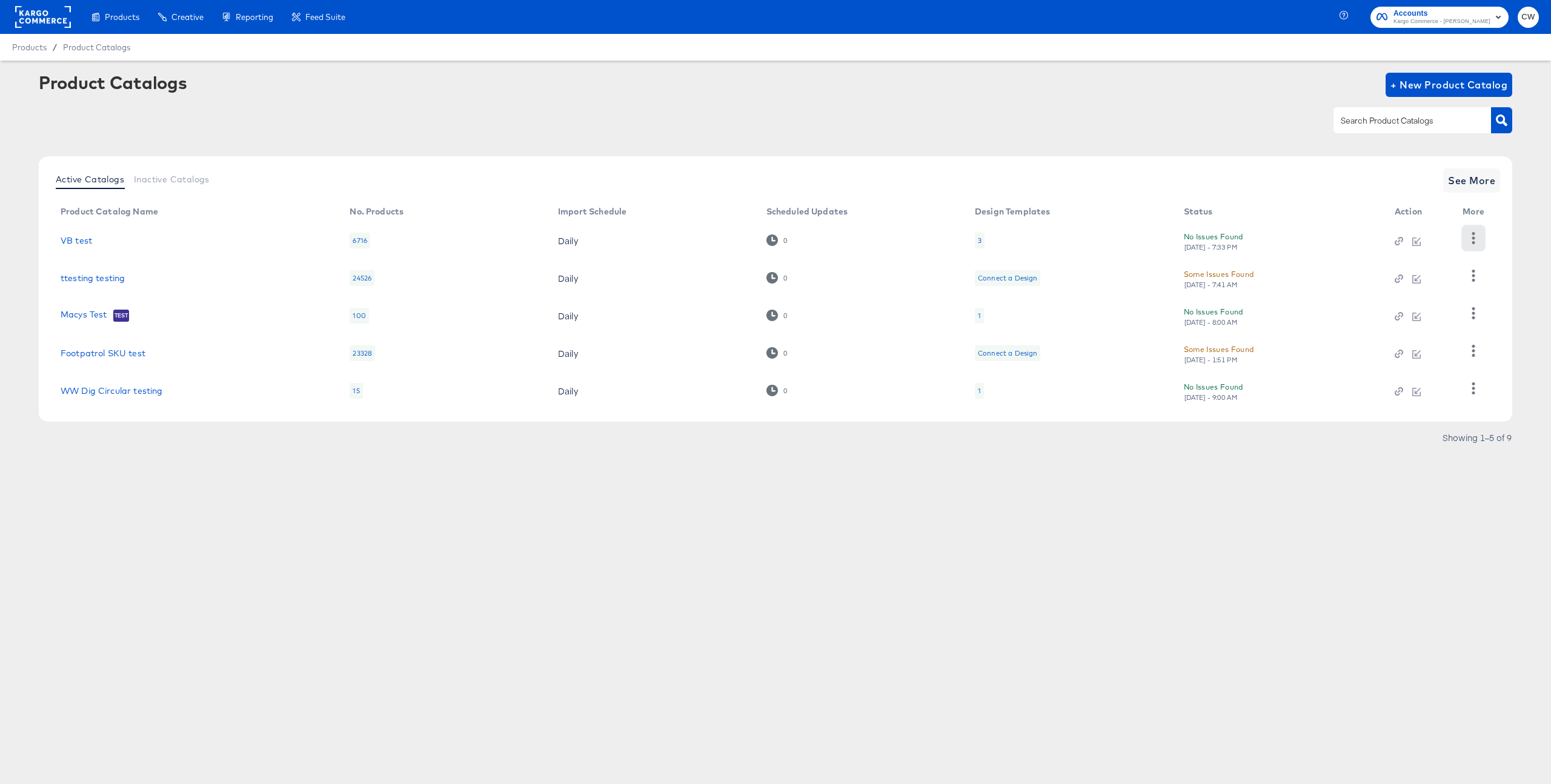
click at [1478, 240] on icon "button" at bounding box center [1473, 238] width 12 height 12
click at [1413, 293] on div "Business Manager" at bounding box center [1423, 296] width 121 height 20
